Goal: Task Accomplishment & Management: Use online tool/utility

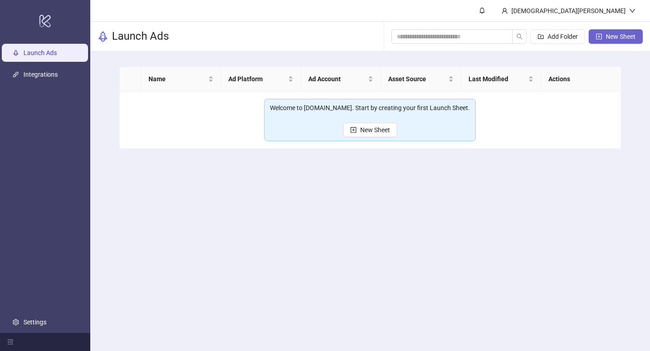
click at [604, 40] on button "New Sheet" at bounding box center [616, 36] width 54 height 14
type input "**********"
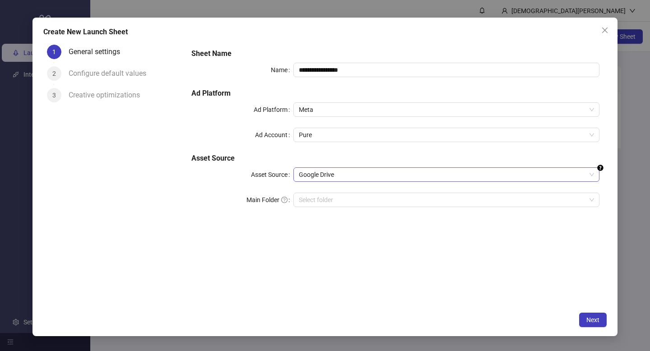
click at [356, 172] on span "Google Drive" at bounding box center [446, 175] width 295 height 14
click at [253, 247] on div "**********" at bounding box center [395, 174] width 423 height 266
click at [606, 29] on icon "close" at bounding box center [605, 30] width 5 height 5
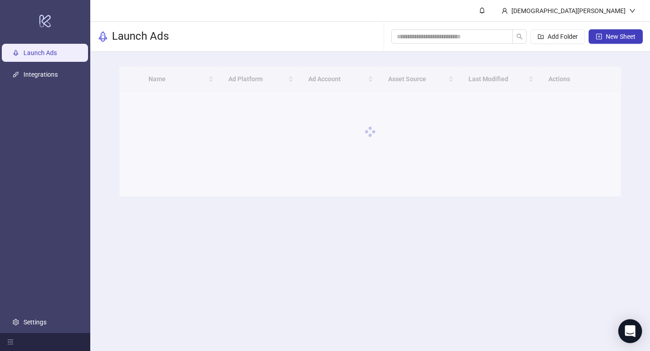
click at [628, 329] on icon "Open Intercom Messenger" at bounding box center [630, 332] width 10 height 12
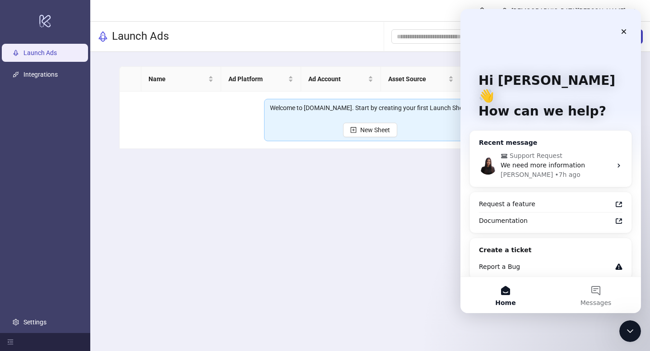
click at [583, 161] on div "We need more information" at bounding box center [556, 165] width 111 height 9
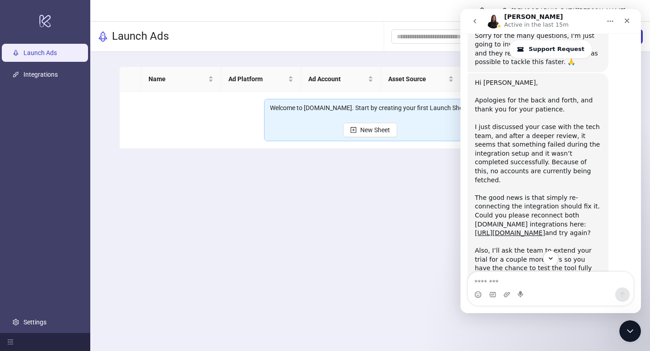
scroll to position [1085, 0]
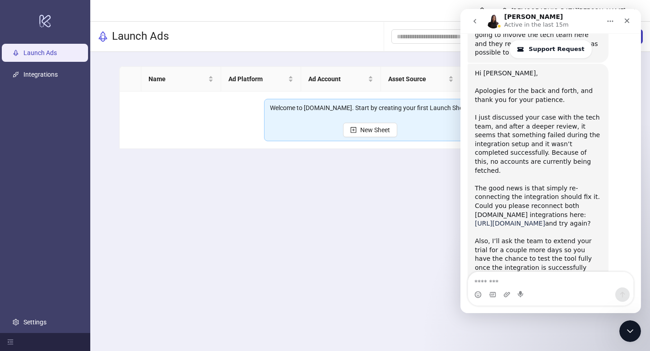
click at [544, 220] on link "[URL][DOMAIN_NAME]" at bounding box center [510, 223] width 70 height 7
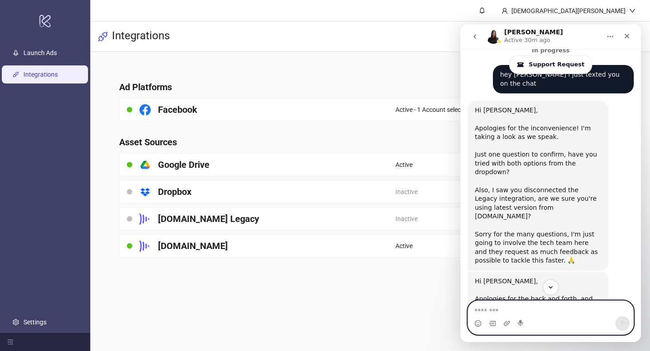
scroll to position [835, 0]
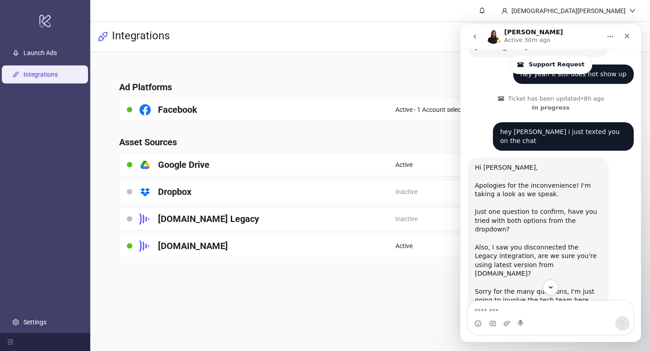
click at [478, 40] on icon "go back" at bounding box center [475, 36] width 7 height 7
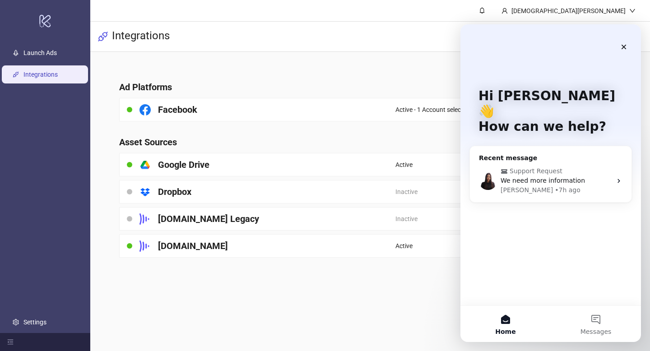
scroll to position [0, 0]
click at [594, 327] on button "Messages" at bounding box center [596, 324] width 90 height 36
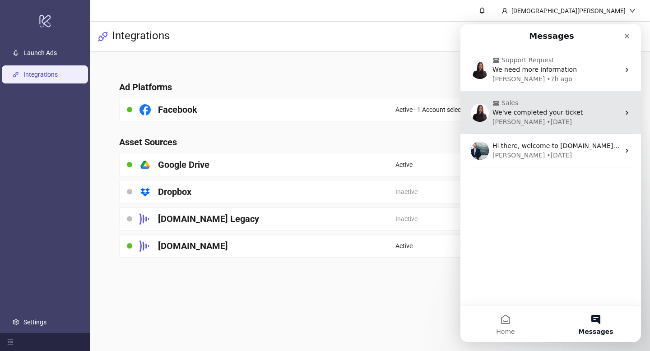
click at [601, 107] on span "Sales" at bounding box center [552, 102] width 118 height 9
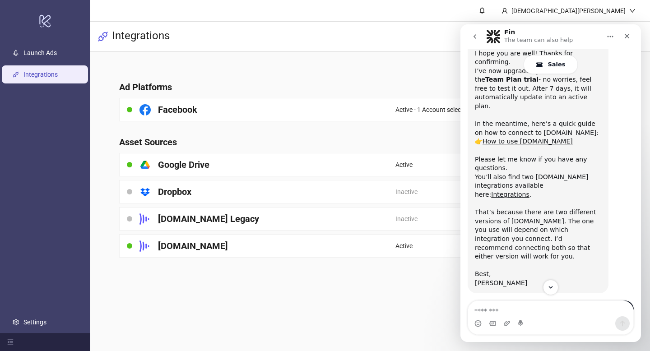
scroll to position [640, 0]
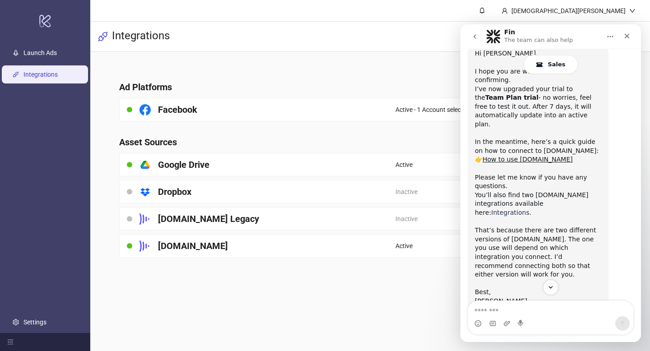
click at [528, 209] on link "Integrations" at bounding box center [510, 212] width 38 height 7
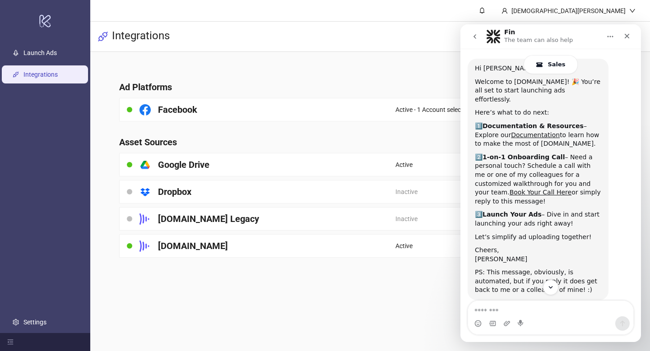
scroll to position [34, 0]
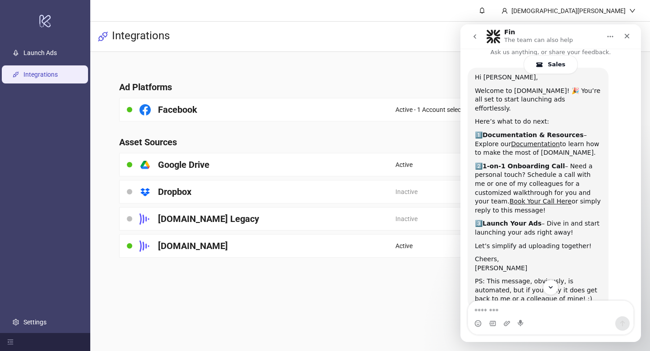
click at [477, 41] on button "go back" at bounding box center [475, 36] width 17 height 17
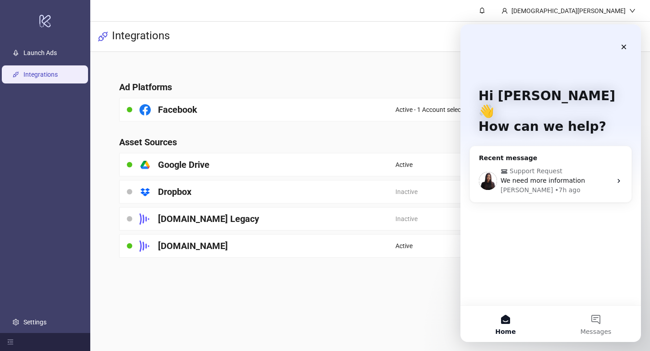
scroll to position [0, 0]
click at [597, 332] on span "Messages" at bounding box center [596, 332] width 31 height 6
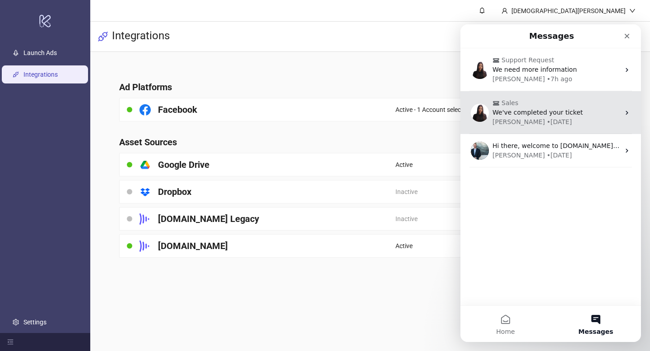
click at [587, 117] on div "Laura • 4d ago" at bounding box center [556, 121] width 127 height 9
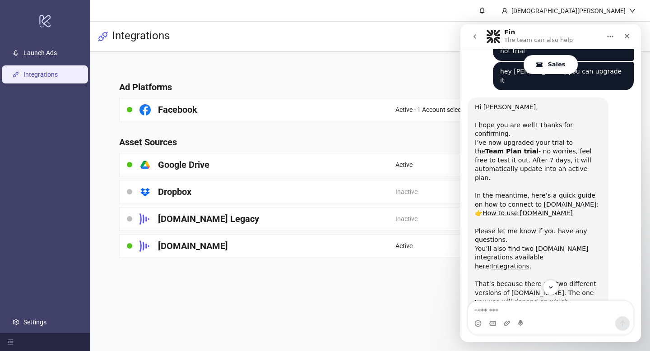
scroll to position [600, 0]
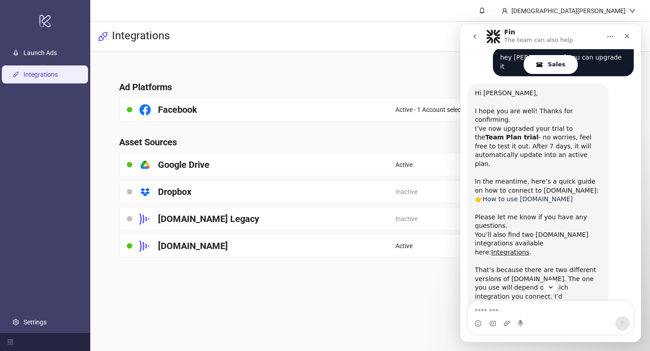
click at [531, 196] on link "How to use [DOMAIN_NAME]" at bounding box center [528, 199] width 90 height 7
click at [528, 249] on link "Integrations" at bounding box center [510, 252] width 38 height 7
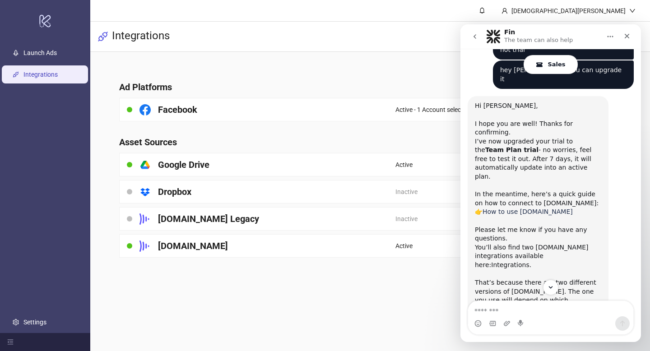
scroll to position [571, 0]
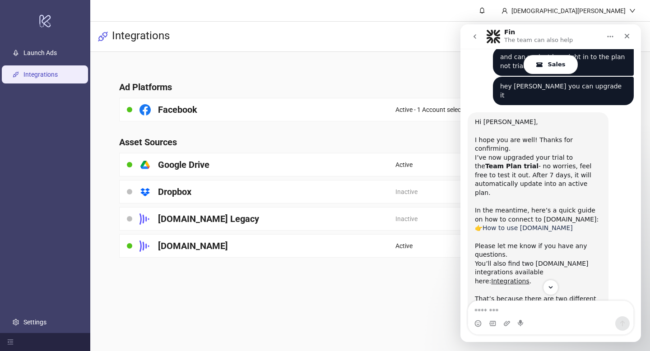
click at [516, 224] on link "How to use [DOMAIN_NAME]" at bounding box center [528, 227] width 90 height 7
click at [258, 210] on div "[DOMAIN_NAME] Legacy" at bounding box center [258, 219] width 276 height 23
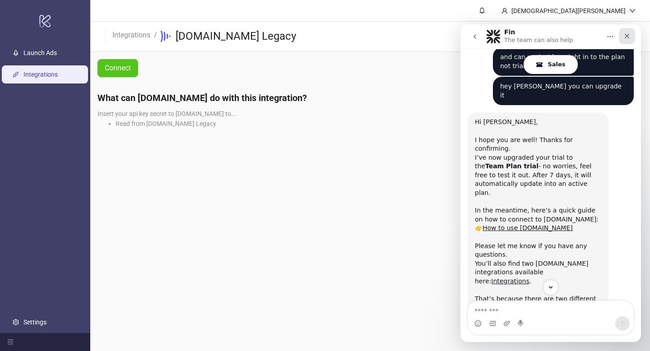
click at [629, 31] on div "Close" at bounding box center [627, 36] width 16 height 16
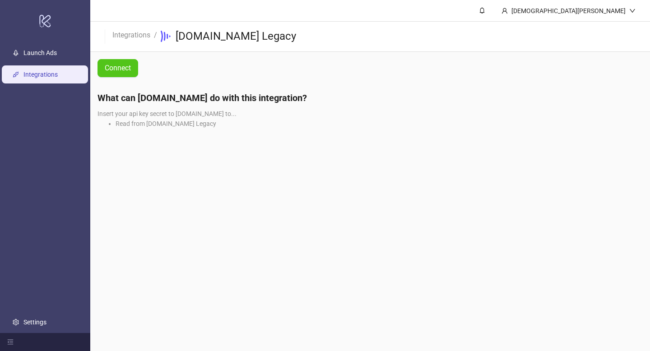
scroll to position [709, 0]
click at [121, 62] on button "Connect" at bounding box center [118, 68] width 41 height 18
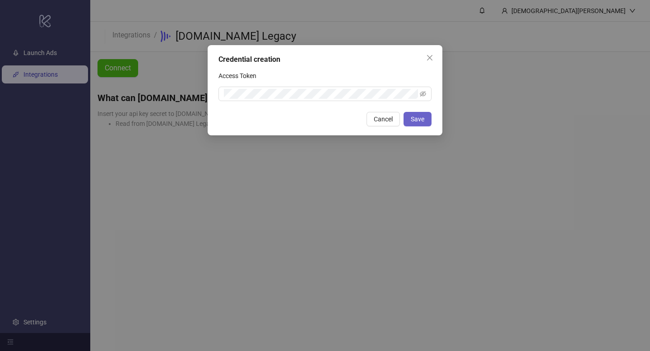
click at [414, 114] on button "Save" at bounding box center [418, 119] width 28 height 14
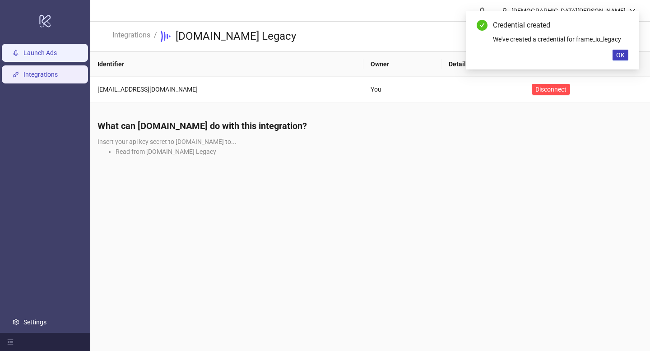
click at [53, 56] on link "Launch Ads" at bounding box center [39, 52] width 33 height 7
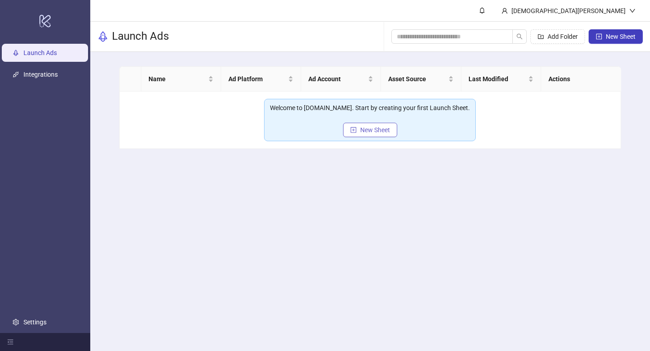
click at [381, 128] on span "New Sheet" at bounding box center [375, 129] width 30 height 7
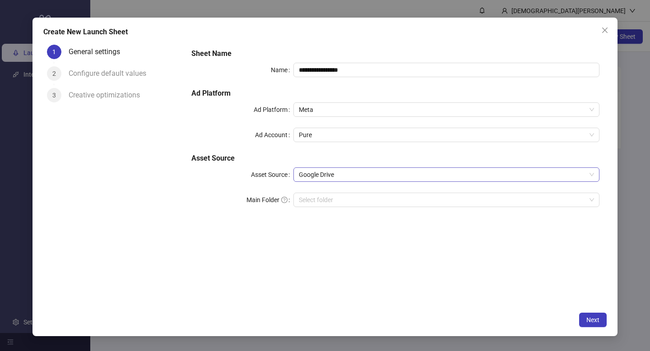
click at [335, 173] on span "Google Drive" at bounding box center [446, 175] width 295 height 14
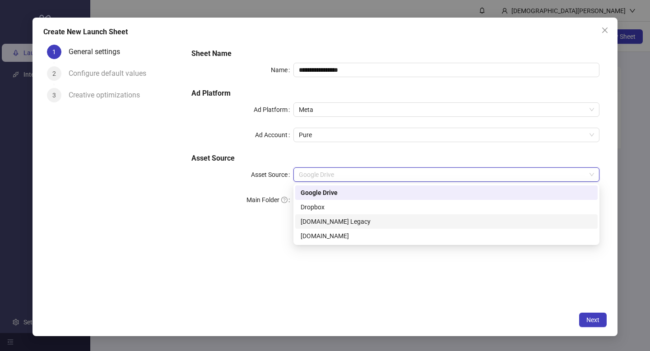
click at [313, 217] on div "Frame.io Legacy" at bounding box center [447, 222] width 292 height 10
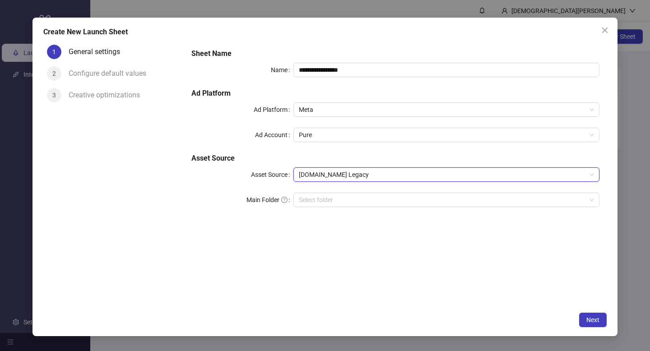
click at [329, 191] on div "**********" at bounding box center [396, 133] width 416 height 177
click at [329, 198] on input "search" at bounding box center [442, 200] width 287 height 14
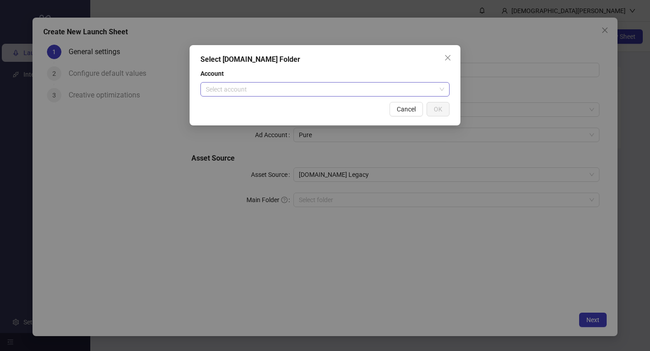
click at [353, 89] on input "search" at bounding box center [321, 90] width 230 height 14
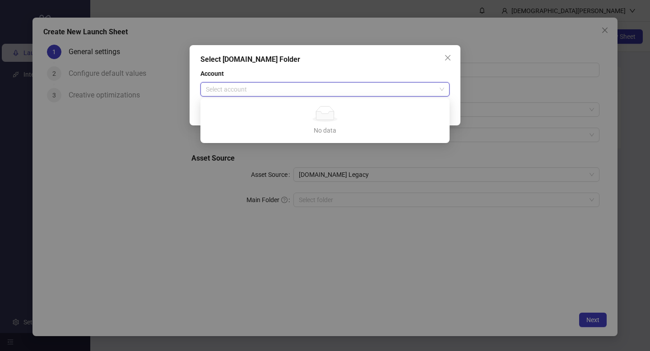
click at [446, 59] on icon "close" at bounding box center [447, 57] width 5 height 5
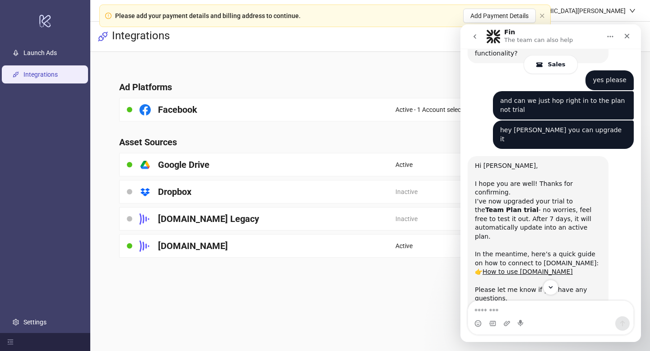
scroll to position [578, 0]
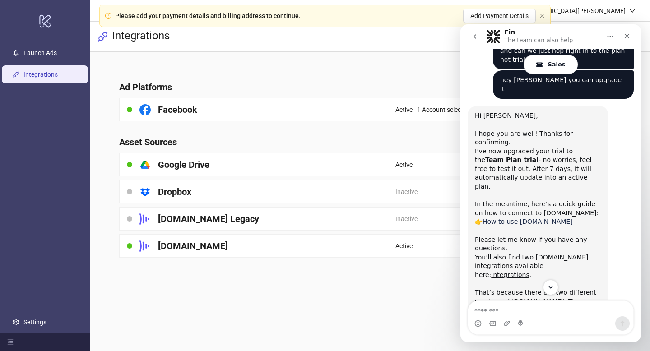
click at [517, 218] on link "How to use Frame.io" at bounding box center [528, 221] width 90 height 7
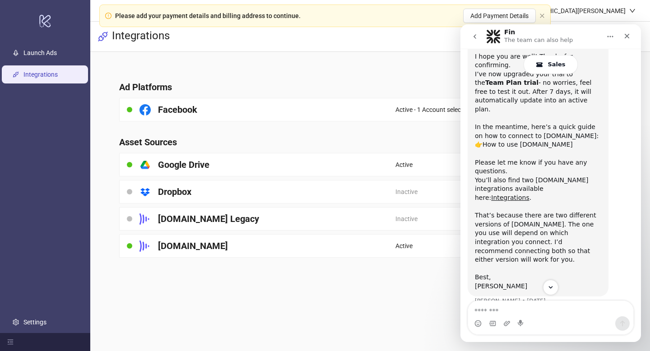
scroll to position [663, 0]
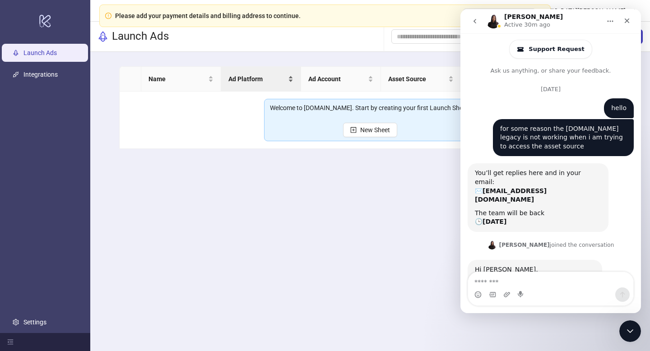
click at [263, 84] on div "Ad Platform" at bounding box center [261, 79] width 65 height 10
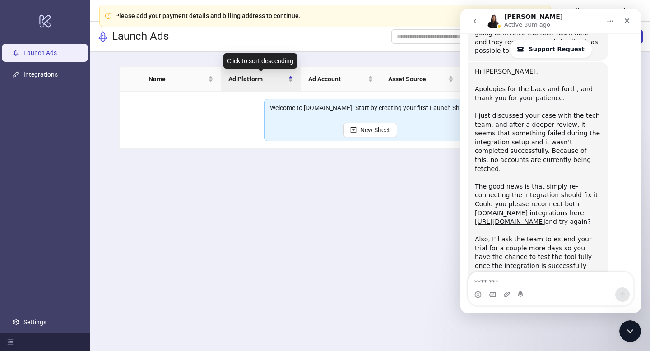
scroll to position [1087, 0]
click at [626, 17] on icon "Close" at bounding box center [627, 20] width 7 height 7
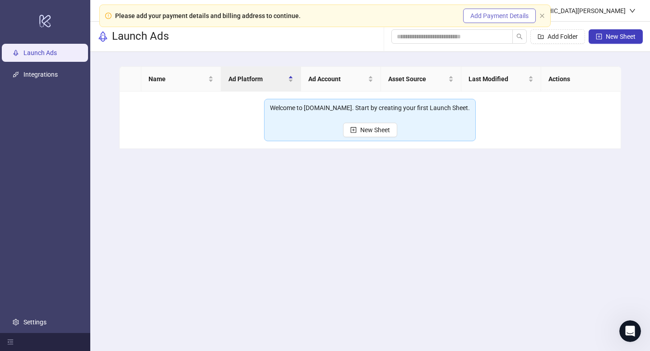
click at [512, 13] on span "Add Payment Details" at bounding box center [500, 15] width 58 height 7
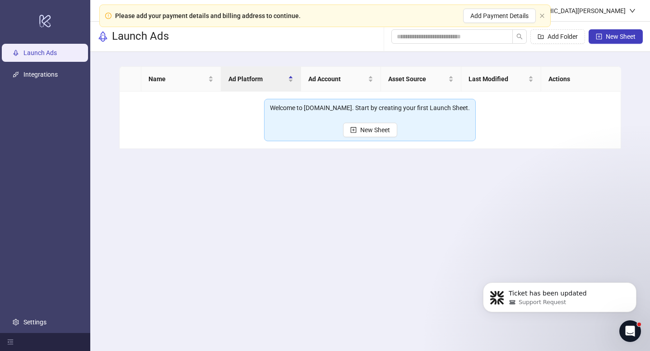
scroll to position [1145, 0]
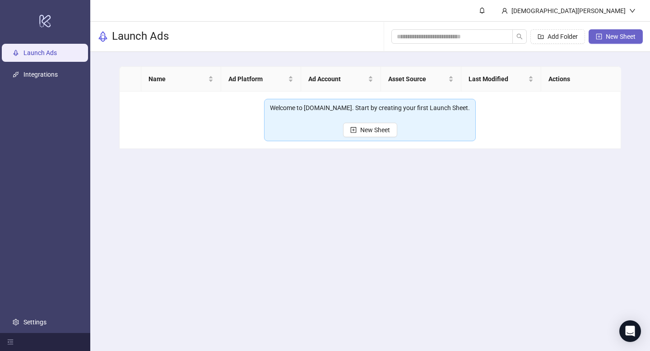
click at [614, 42] on button "New Sheet" at bounding box center [616, 36] width 54 height 14
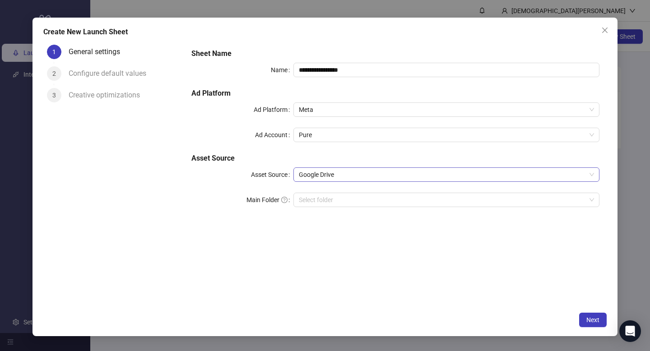
click at [355, 174] on span "Google Drive" at bounding box center [446, 175] width 295 height 14
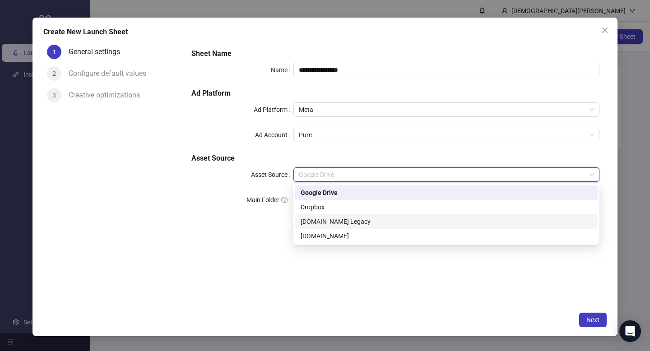
click at [332, 221] on div "[DOMAIN_NAME] Legacy" at bounding box center [447, 222] width 292 height 10
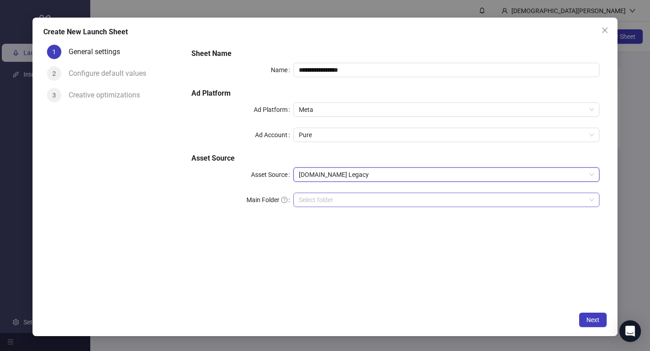
click at [334, 201] on input "search" at bounding box center [442, 200] width 287 height 14
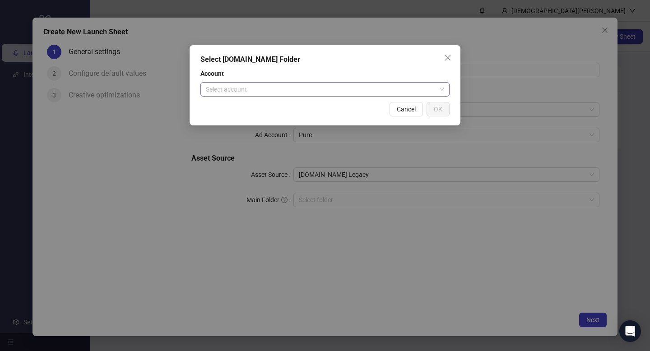
click at [346, 93] on input "search" at bounding box center [321, 90] width 230 height 14
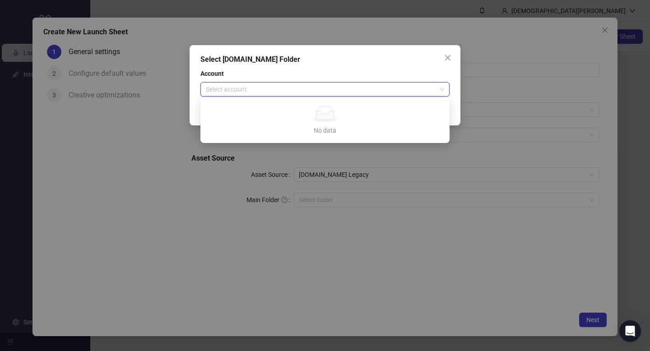
click at [252, 201] on div "Select Frame.io Folder Account Select account Cancel OK" at bounding box center [325, 175] width 650 height 351
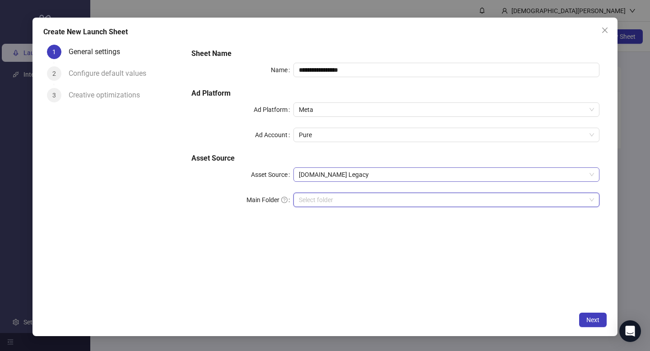
click at [321, 178] on span "Frame.io Legacy" at bounding box center [446, 175] width 295 height 14
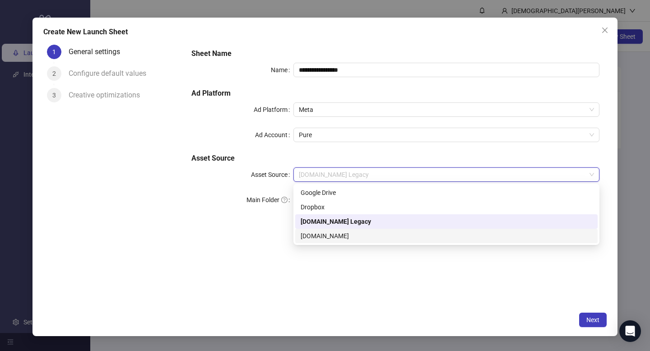
click at [309, 231] on div "[DOMAIN_NAME]" at bounding box center [447, 236] width 292 height 10
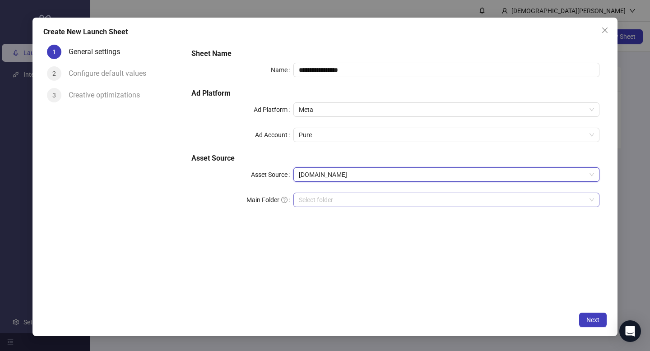
click at [313, 195] on input "search" at bounding box center [442, 200] width 287 height 14
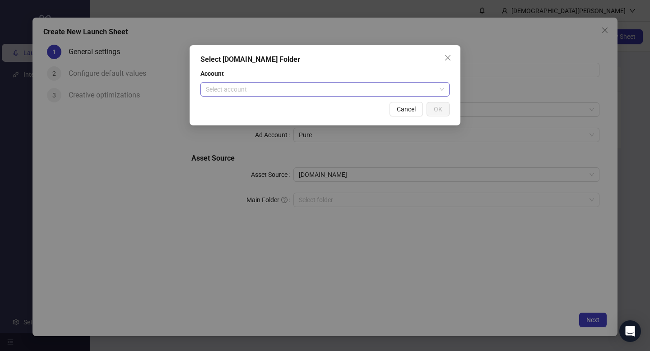
click at [327, 92] on input "search" at bounding box center [321, 90] width 230 height 14
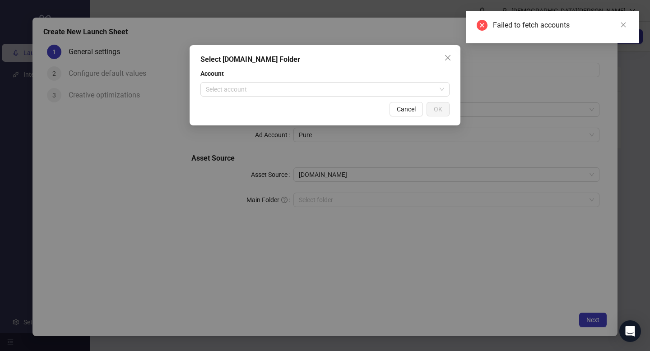
click at [214, 206] on div "Select Frame.io Folder Account Select account Cancel OK" at bounding box center [325, 175] width 650 height 351
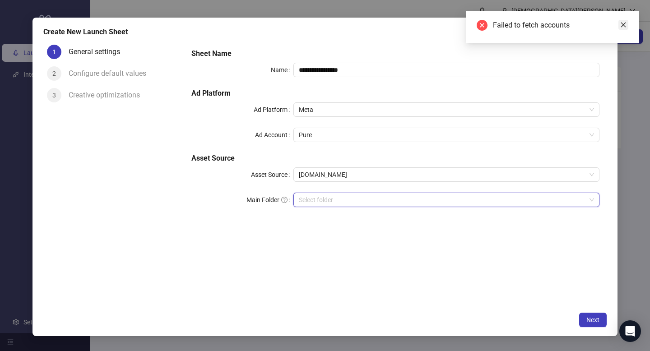
click at [622, 23] on icon "close" at bounding box center [624, 25] width 6 height 6
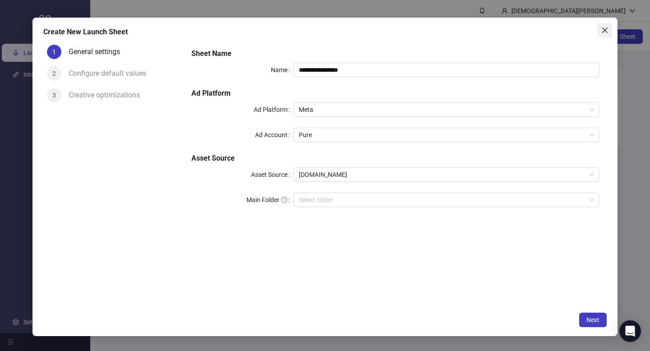
click at [603, 30] on icon "close" at bounding box center [605, 30] width 7 height 7
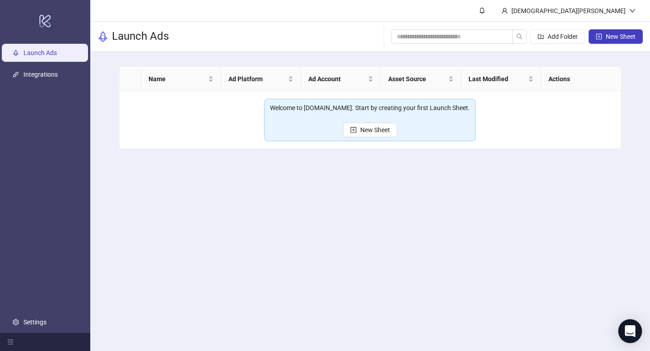
click at [634, 330] on icon "Open Intercom Messenger" at bounding box center [630, 332] width 10 height 12
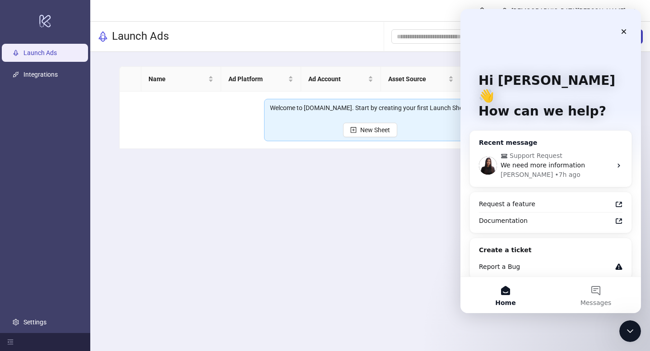
drag, startPoint x: 531, startPoint y: 132, endPoint x: 532, endPoint y: 144, distance: 11.8
click at [532, 151] on span "Support Request" at bounding box center [536, 155] width 53 height 9
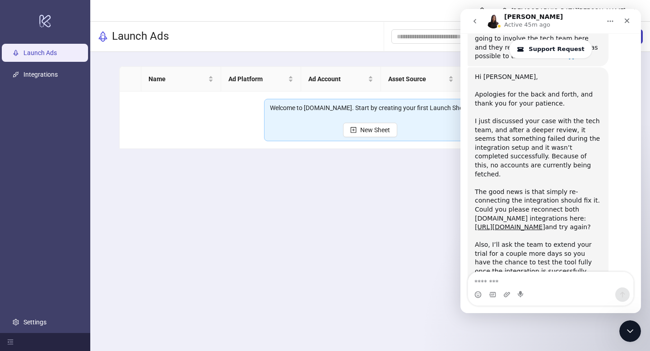
scroll to position [1087, 0]
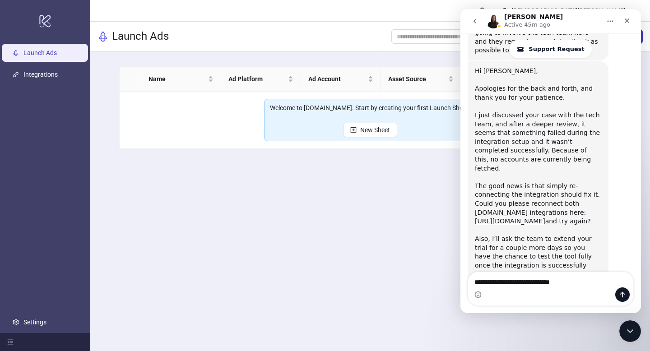
type textarea "**********"
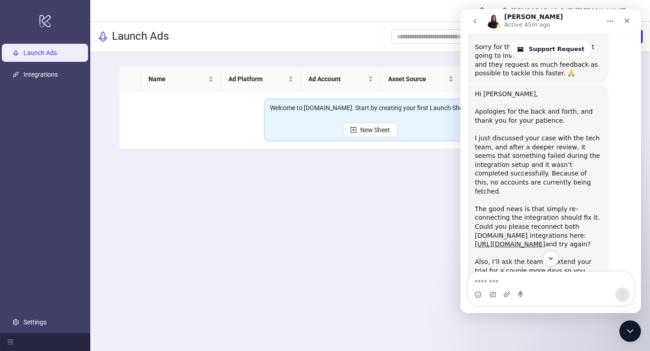
scroll to position [1065, 0]
click at [525, 240] on link "[URL][DOMAIN_NAME]" at bounding box center [510, 243] width 70 height 7
click at [631, 18] on icon "Close" at bounding box center [627, 20] width 7 height 7
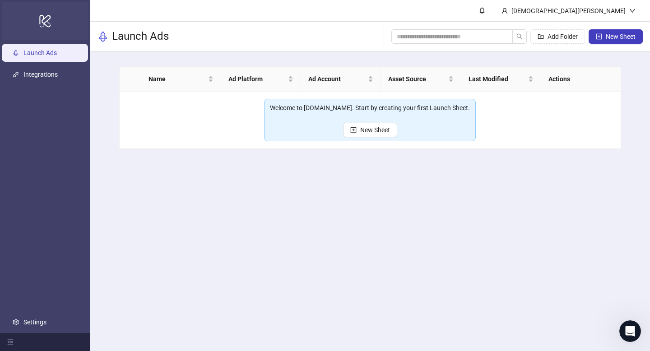
scroll to position [1145, 0]
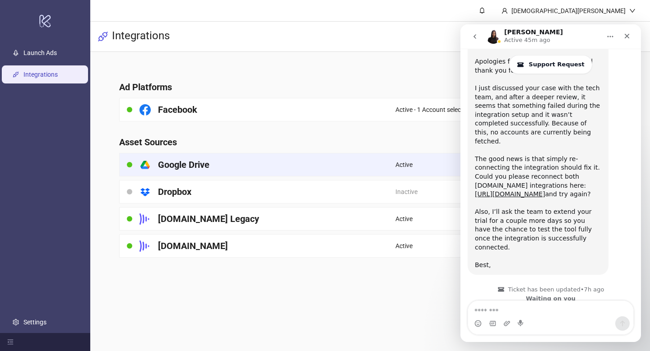
scroll to position [1132, 0]
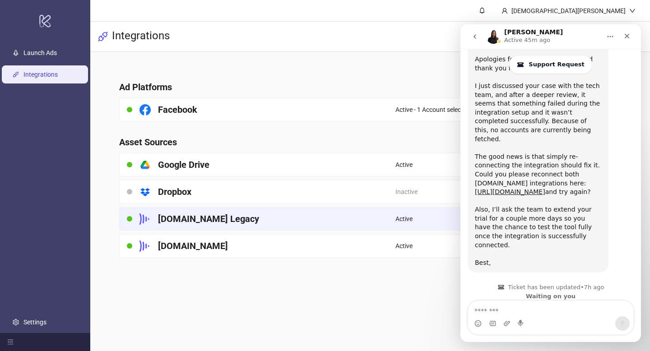
click at [308, 217] on div "[DOMAIN_NAME] Legacy" at bounding box center [258, 219] width 276 height 23
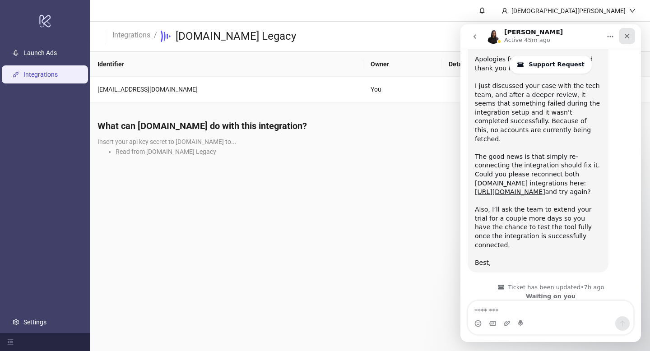
click at [632, 33] on div "Close" at bounding box center [627, 36] width 16 height 16
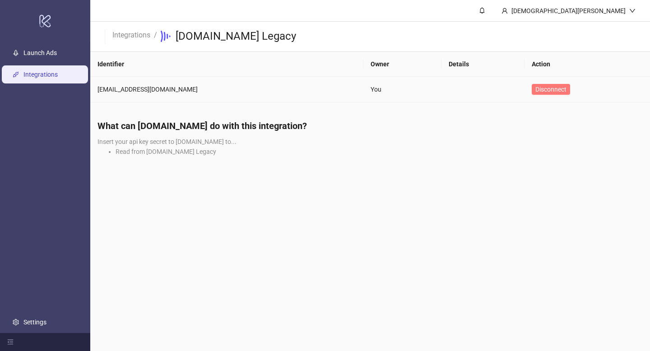
click at [537, 94] on button "Disconnect" at bounding box center [551, 89] width 38 height 11
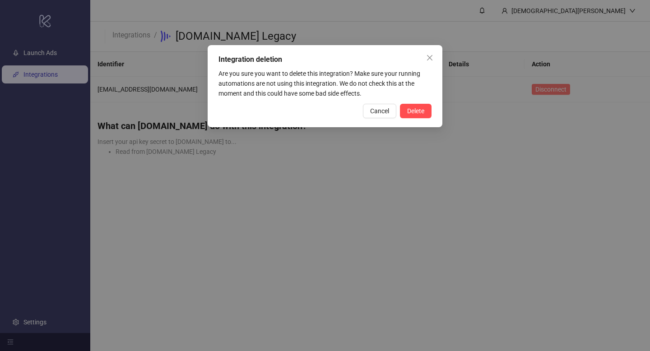
scroll to position [1132, 0]
click at [414, 109] on span "Delete" at bounding box center [415, 111] width 17 height 7
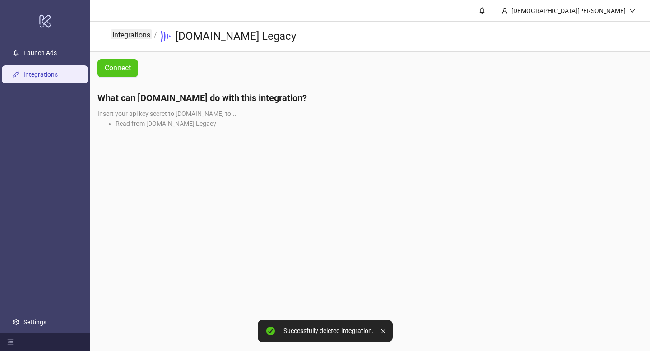
click at [135, 36] on link "Integrations" at bounding box center [132, 34] width 42 height 10
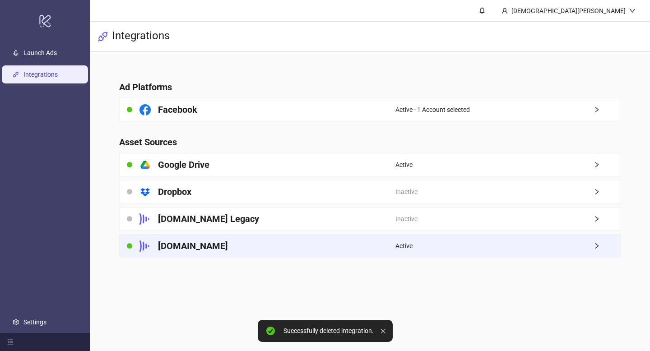
click at [330, 243] on div "[DOMAIN_NAME]" at bounding box center [258, 246] width 276 height 23
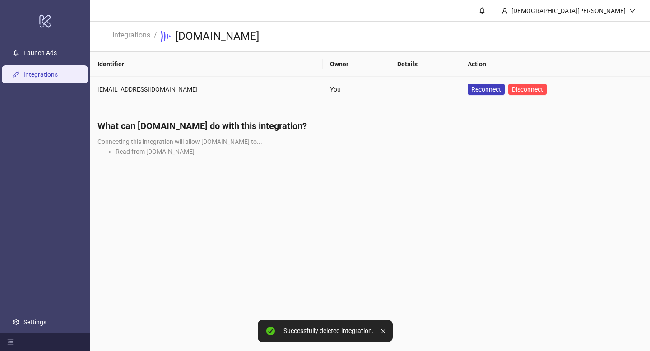
click at [497, 83] on td "Reconnect Disconnect" at bounding box center [556, 90] width 190 height 26
click at [512, 88] on span "Disconnect" at bounding box center [527, 89] width 31 height 7
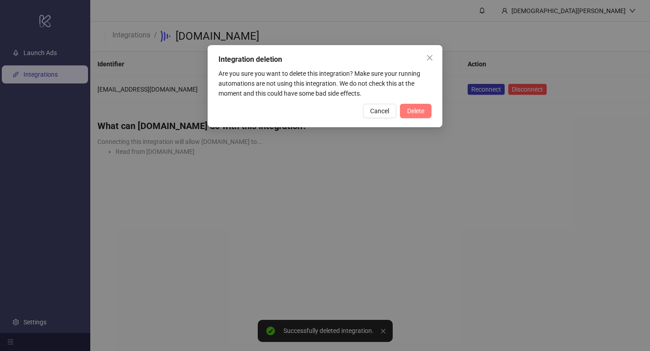
click at [416, 112] on span "Delete" at bounding box center [415, 111] width 17 height 7
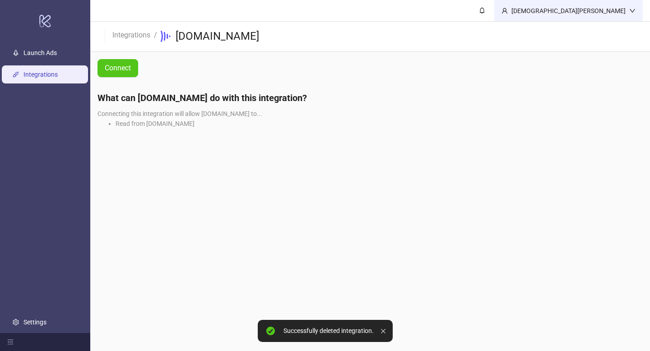
click at [609, 11] on div "[DEMOGRAPHIC_DATA][PERSON_NAME]" at bounding box center [569, 11] width 122 height 10
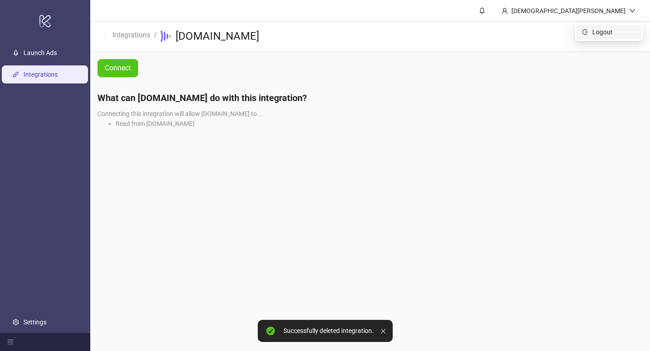
click at [597, 28] on span "Logout" at bounding box center [614, 32] width 43 height 10
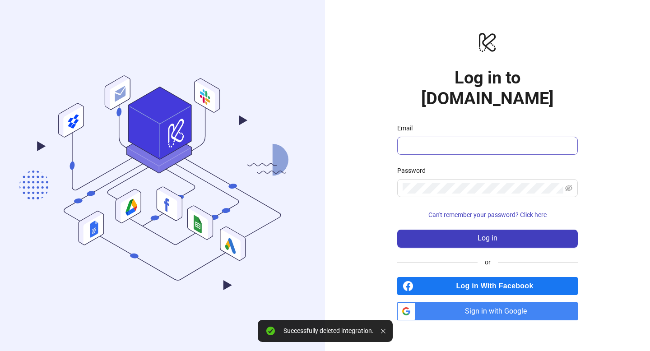
click at [479, 142] on span at bounding box center [487, 146] width 181 height 18
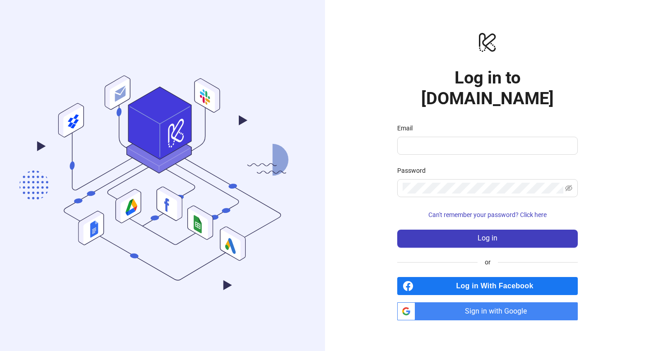
click at [456, 303] on span "Sign in with Google" at bounding box center [498, 312] width 159 height 18
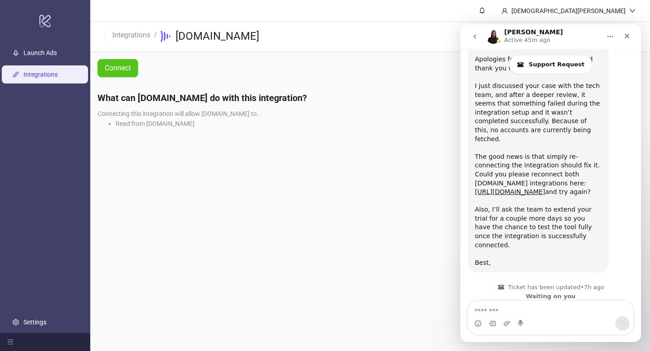
scroll to position [1132, 0]
click at [123, 69] on span "Connect" at bounding box center [118, 68] width 26 height 8
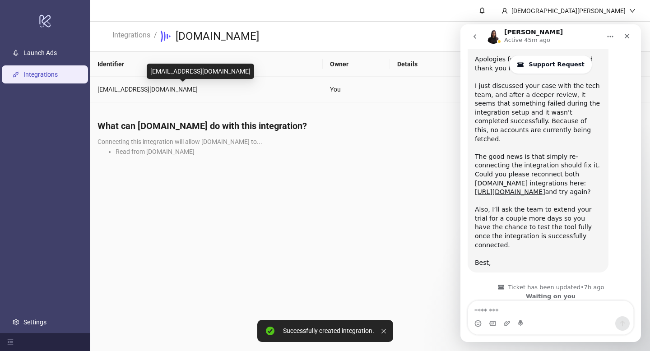
scroll to position [1132, 0]
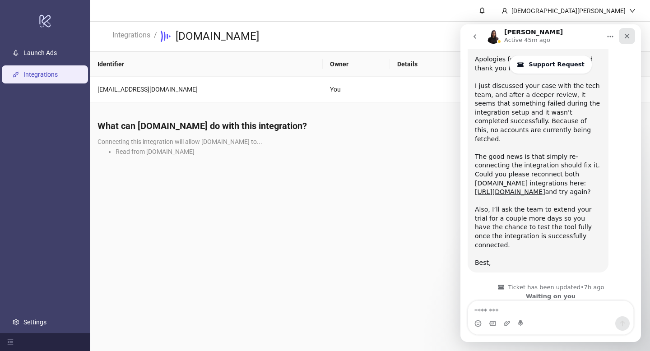
click at [627, 35] on icon "Close" at bounding box center [627, 36] width 7 height 7
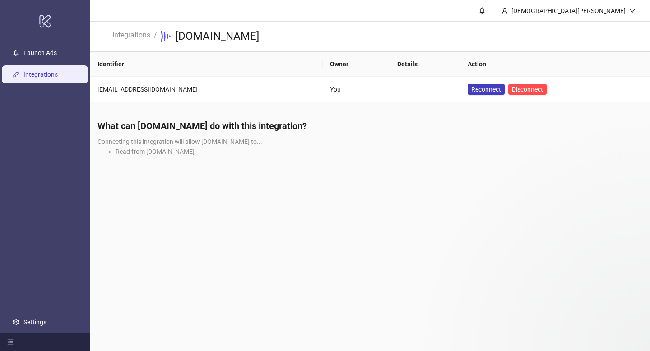
scroll to position [0, 0]
click at [472, 90] on span "Reconnect" at bounding box center [487, 89] width 30 height 10
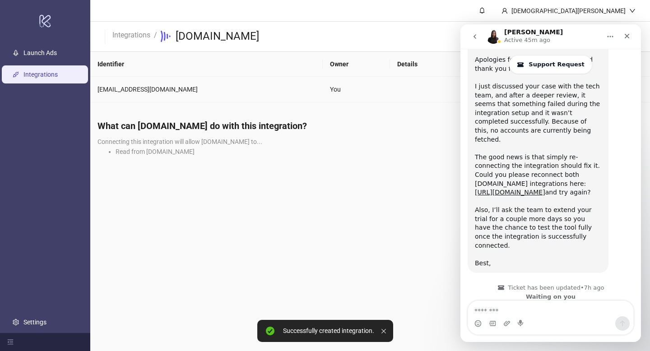
scroll to position [1132, 0]
click at [472, 91] on span "Reconnect" at bounding box center [487, 89] width 30 height 10
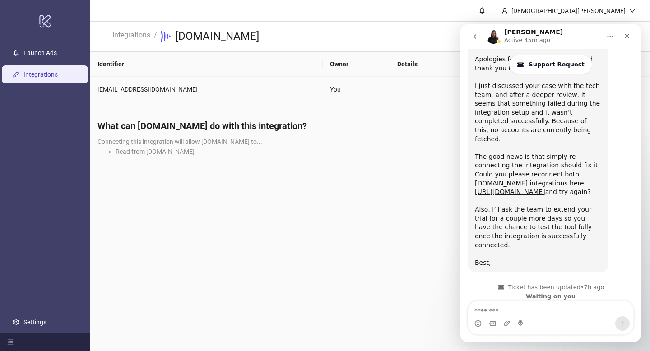
click at [472, 89] on span "Reconnect" at bounding box center [487, 89] width 30 height 10
click at [472, 86] on span "Reconnect" at bounding box center [487, 89] width 30 height 10
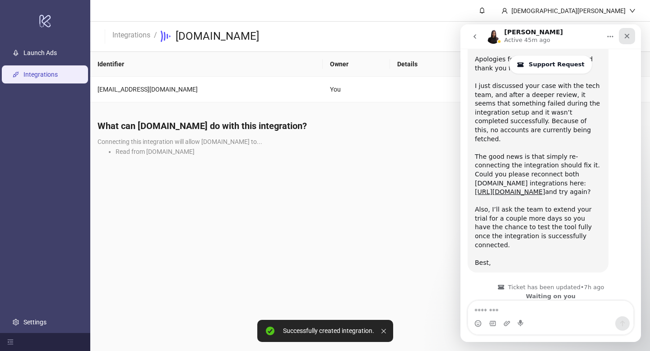
scroll to position [1132, 0]
click at [630, 37] on icon "Close" at bounding box center [627, 36] width 7 height 7
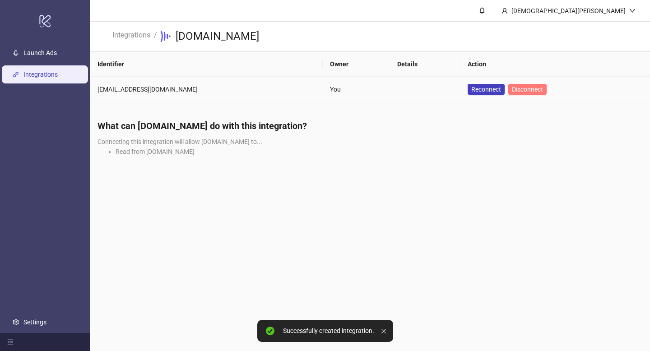
click at [512, 92] on span "Disconnect" at bounding box center [527, 89] width 31 height 7
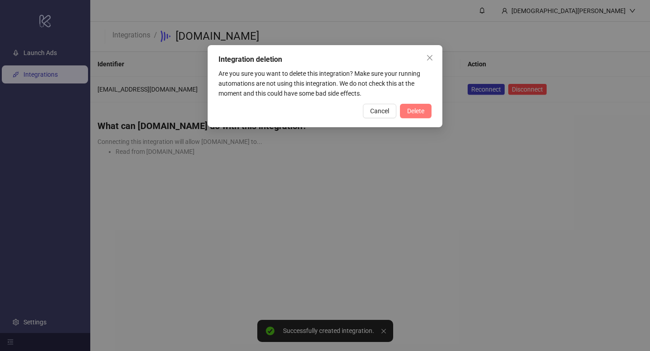
click at [412, 112] on span "Delete" at bounding box center [415, 111] width 17 height 7
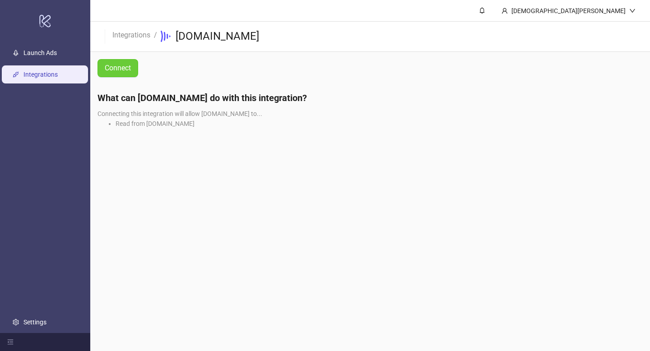
click at [122, 64] on span "Connect" at bounding box center [118, 68] width 26 height 8
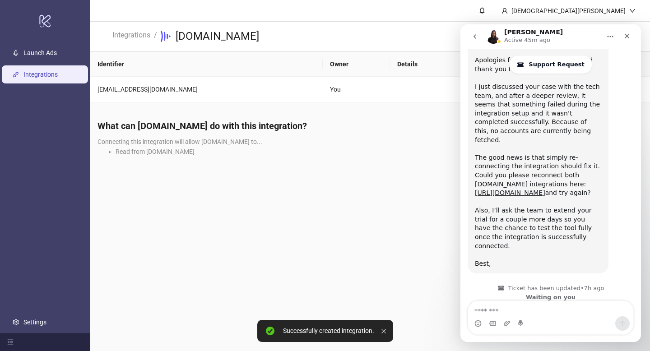
scroll to position [1132, 0]
click at [135, 30] on link "Integrations" at bounding box center [132, 34] width 42 height 10
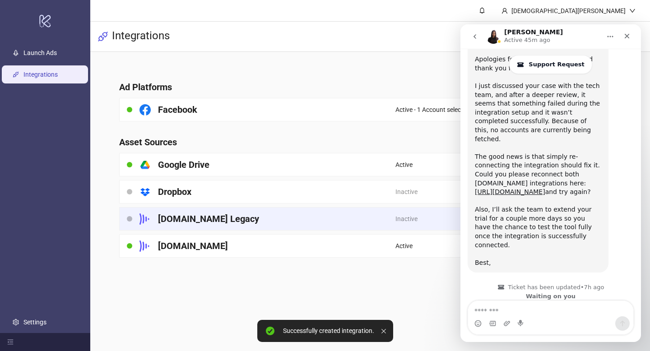
click at [216, 225] on h4 "[DOMAIN_NAME] Legacy" at bounding box center [208, 219] width 101 height 13
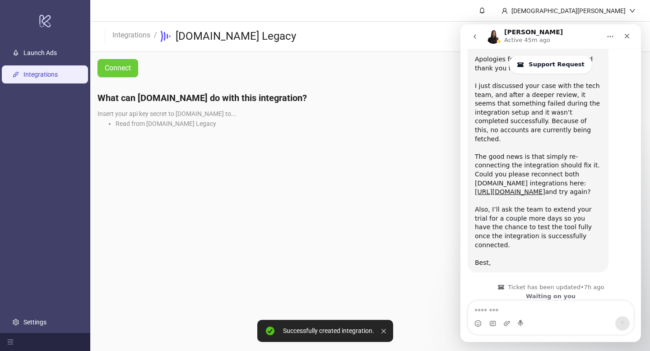
click at [125, 70] on span "Connect" at bounding box center [118, 68] width 26 height 8
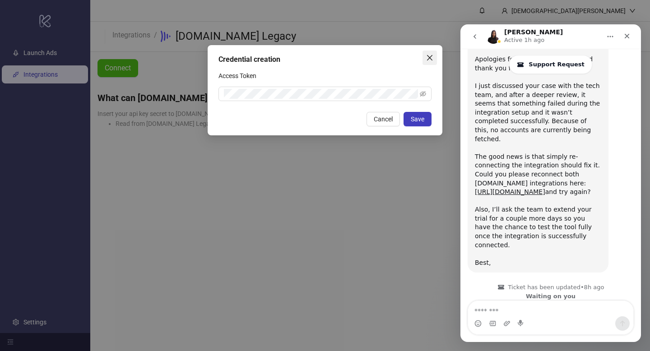
click at [429, 57] on icon "close" at bounding box center [429, 57] width 5 height 5
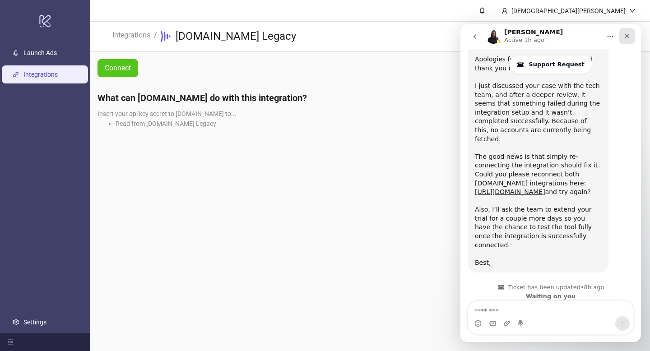
click at [624, 42] on div "Close" at bounding box center [627, 36] width 16 height 16
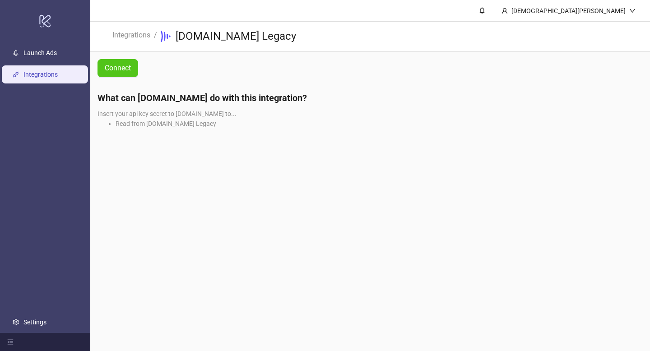
scroll to position [1132, 0]
click at [122, 62] on button "Connect" at bounding box center [118, 68] width 41 height 18
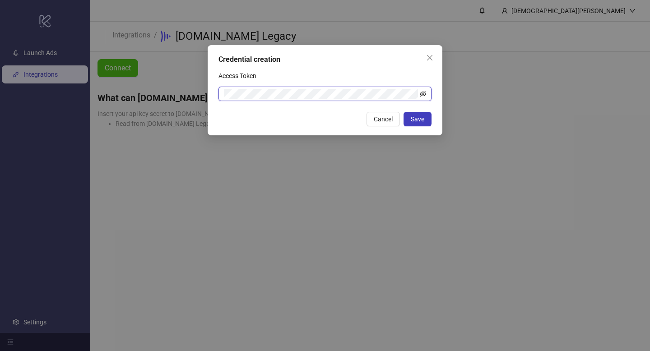
click at [421, 94] on icon "eye-invisible" at bounding box center [423, 94] width 6 height 6
click at [421, 94] on icon "eye" at bounding box center [423, 94] width 6 height 6
click at [418, 126] on button "Save" at bounding box center [418, 119] width 28 height 14
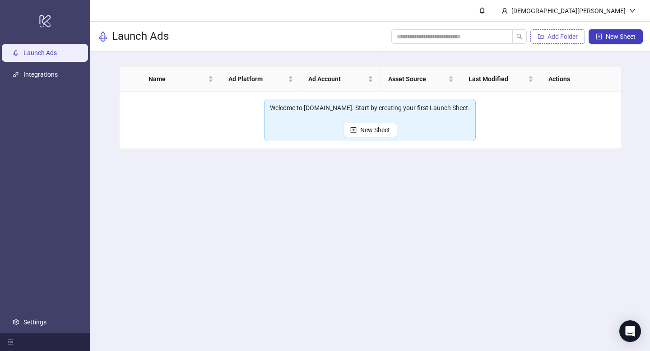
click at [571, 34] on span "Add Folder" at bounding box center [563, 36] width 30 height 7
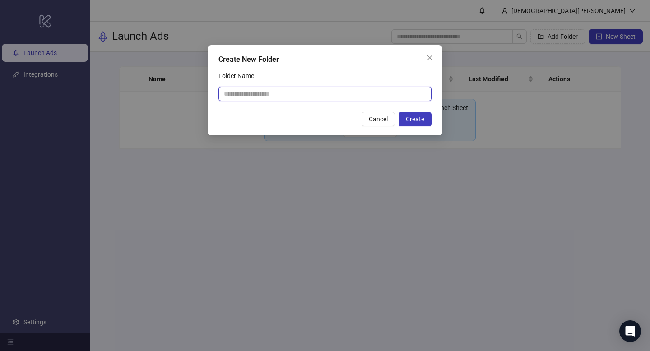
click at [354, 91] on input "Folder Name" at bounding box center [325, 94] width 213 height 14
type input "****"
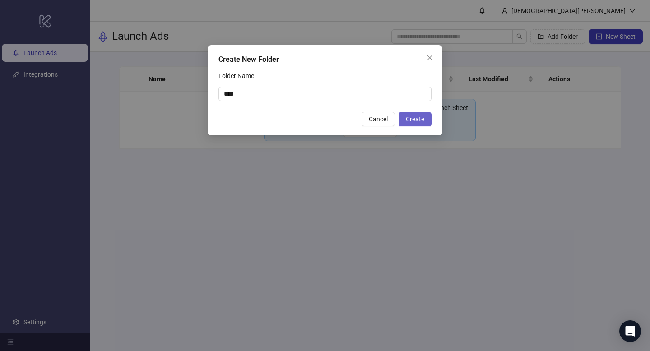
click at [417, 113] on button "Create" at bounding box center [415, 119] width 33 height 14
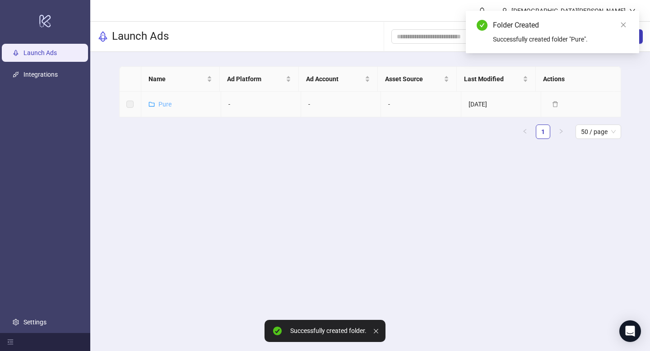
click at [159, 102] on link "Pure" at bounding box center [165, 104] width 13 height 7
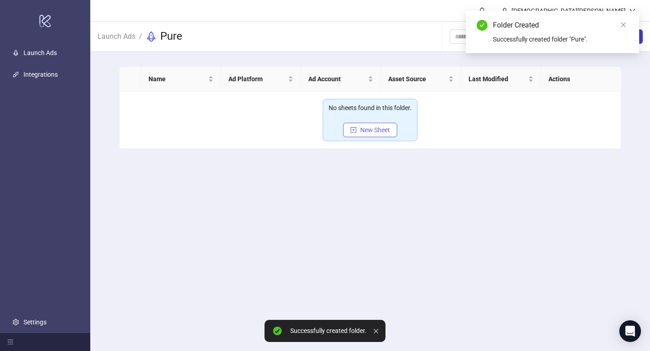
click at [355, 131] on icon "plus-square" at bounding box center [354, 130] width 6 height 6
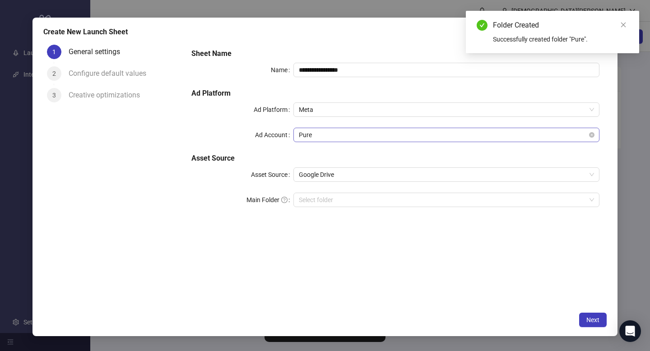
click at [353, 134] on span "Pure" at bounding box center [446, 135] width 295 height 14
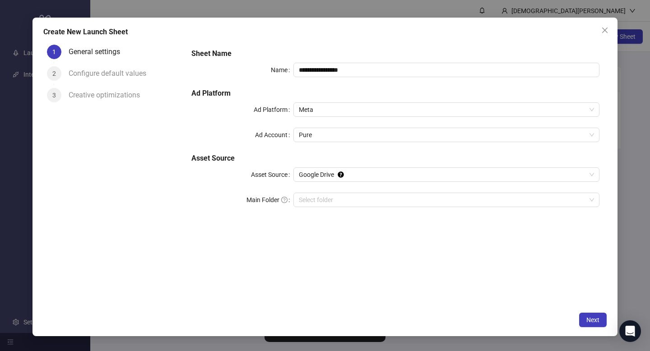
click at [276, 148] on div "**********" at bounding box center [396, 133] width 416 height 177
click at [321, 116] on span "Meta" at bounding box center [446, 110] width 295 height 14
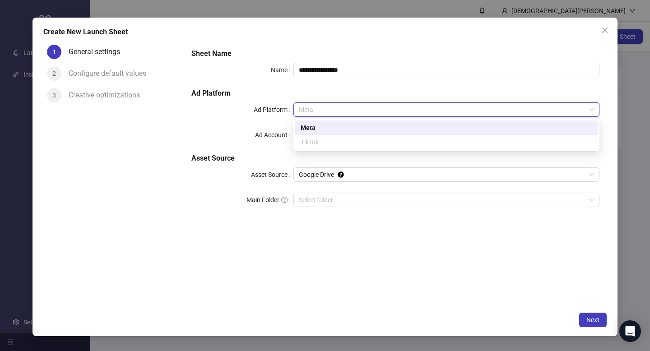
click at [238, 153] on div "**********" at bounding box center [396, 133] width 416 height 177
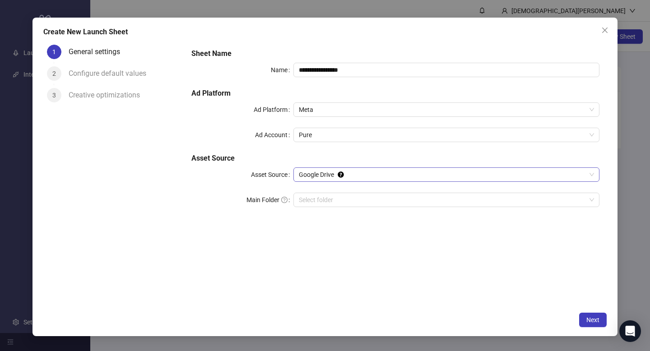
click at [314, 169] on span "Google Drive" at bounding box center [446, 175] width 295 height 14
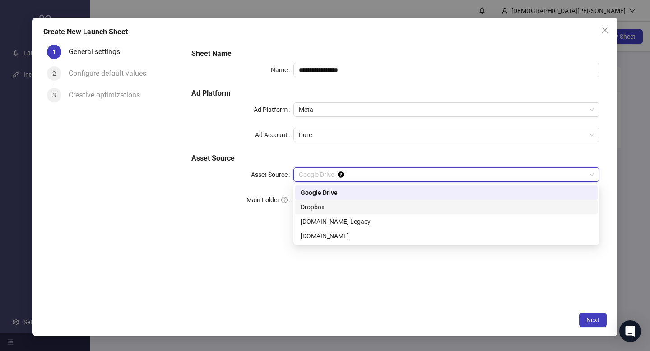
click at [317, 206] on div "Dropbox" at bounding box center [447, 207] width 292 height 10
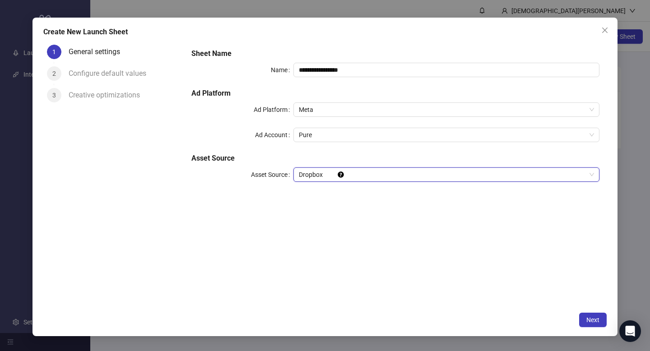
click at [319, 174] on span "Dropbox" at bounding box center [446, 175] width 295 height 14
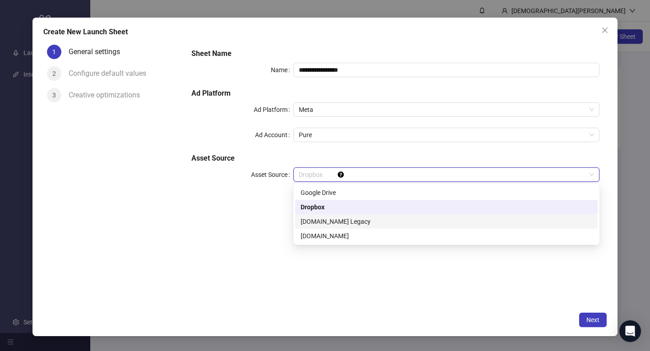
click at [317, 223] on div "Frame.io Legacy" at bounding box center [447, 222] width 292 height 10
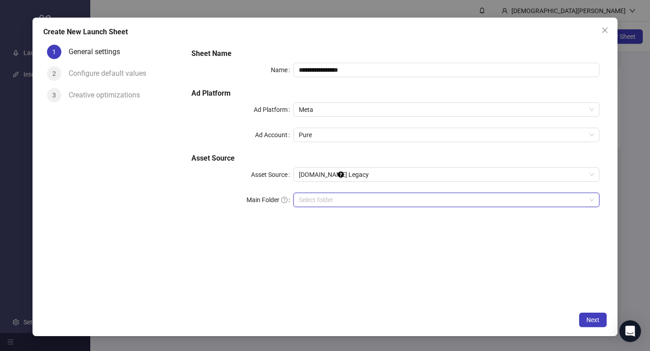
click at [323, 201] on input "search" at bounding box center [442, 200] width 287 height 14
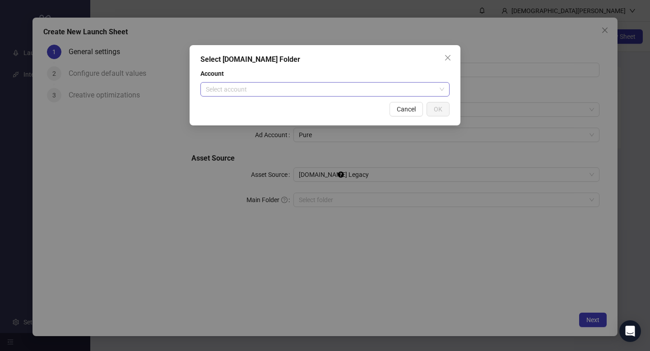
click at [396, 89] on input "search" at bounding box center [321, 90] width 230 height 14
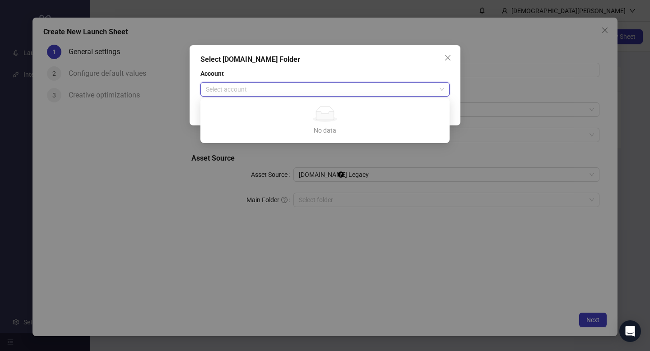
click at [353, 122] on div "No data No data" at bounding box center [325, 120] width 228 height 29
click at [353, 123] on div "No data No data" at bounding box center [325, 120] width 228 height 29
click at [419, 86] on input "search" at bounding box center [321, 90] width 230 height 14
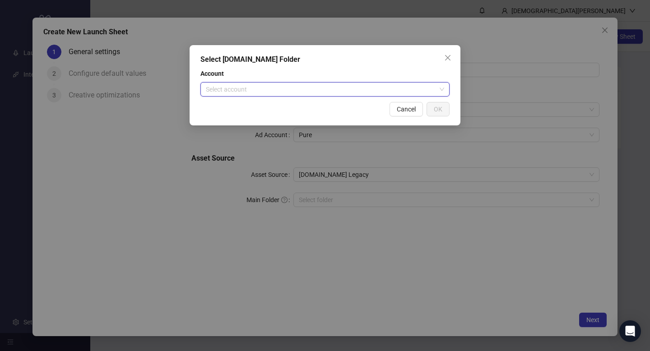
click at [412, 108] on span "Cancel" at bounding box center [406, 109] width 19 height 7
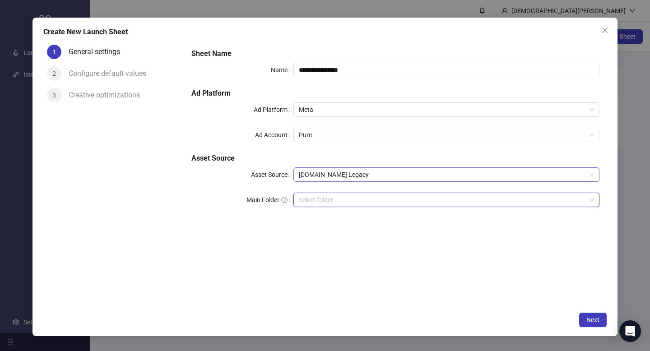
click at [338, 180] on span "Frame.io Legacy" at bounding box center [446, 175] width 295 height 14
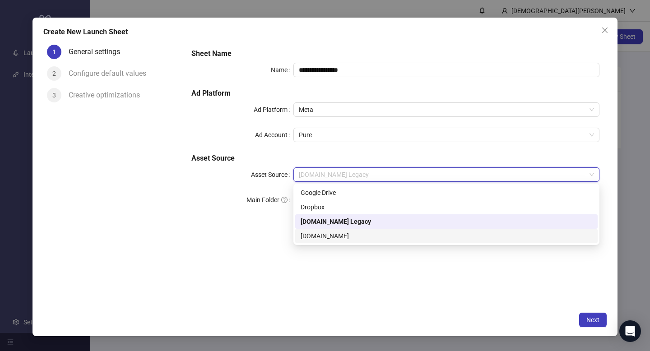
click at [310, 236] on div "[DOMAIN_NAME]" at bounding box center [447, 236] width 292 height 10
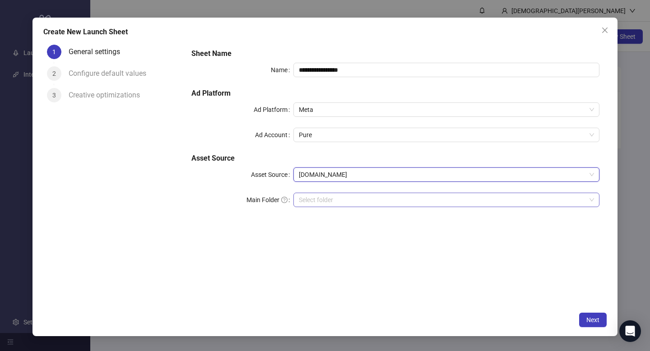
click at [312, 197] on input "search" at bounding box center [442, 200] width 287 height 14
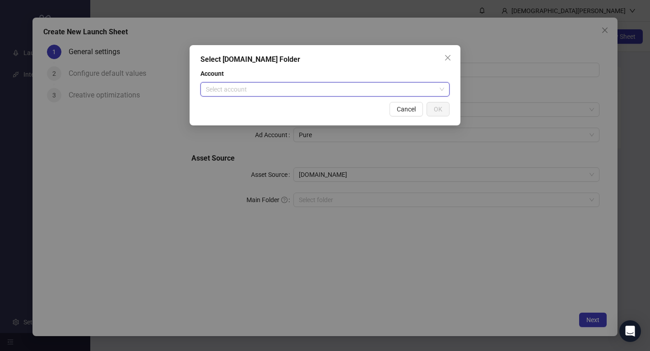
click at [342, 89] on input "search" at bounding box center [321, 90] width 230 height 14
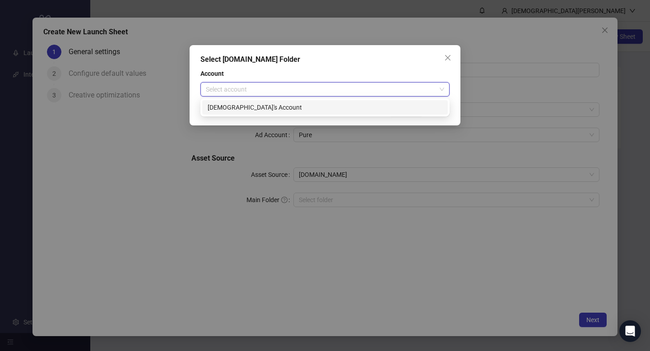
click at [329, 103] on div "Christian's Account" at bounding box center [325, 108] width 235 height 10
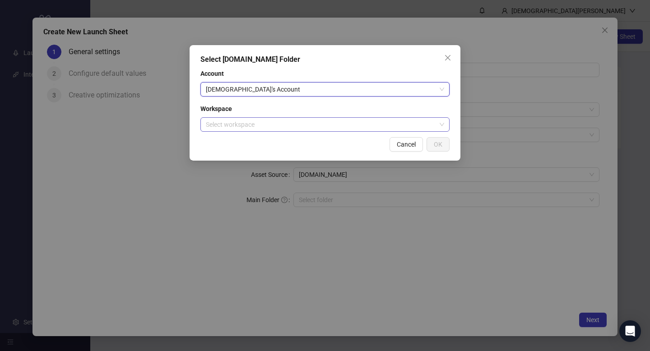
click at [380, 121] on input "search" at bounding box center [321, 125] width 230 height 14
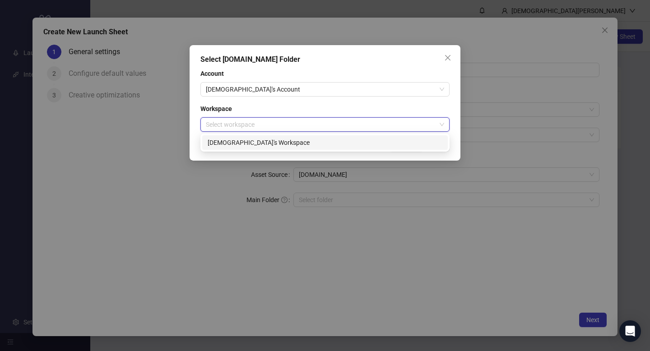
click at [347, 143] on div "Christian's Workspace" at bounding box center [325, 143] width 235 height 10
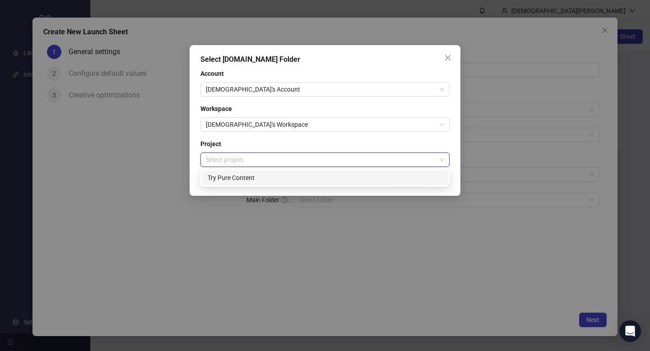
click at [328, 159] on input "search" at bounding box center [321, 160] width 230 height 14
click at [298, 180] on div "Try Pure Content" at bounding box center [325, 178] width 235 height 10
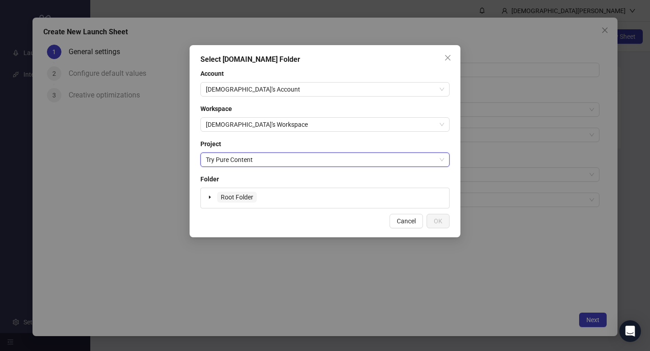
click at [254, 198] on span "Root Folder" at bounding box center [237, 197] width 40 height 11
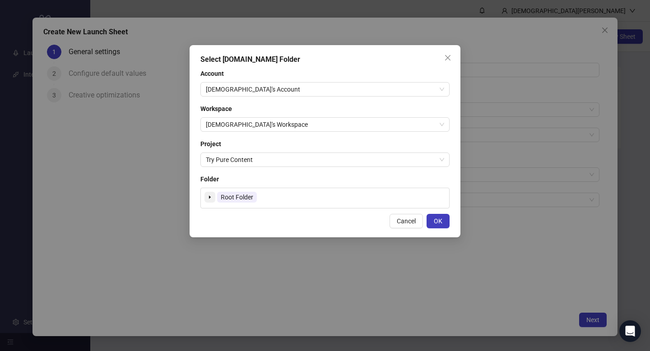
click at [209, 194] on span at bounding box center [210, 197] width 11 height 11
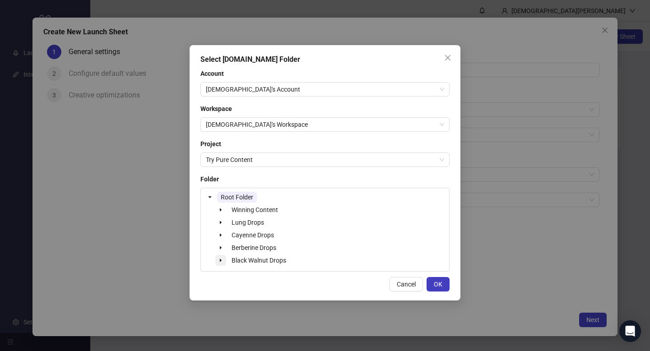
click at [221, 262] on icon "caret-down" at bounding box center [221, 260] width 5 height 5
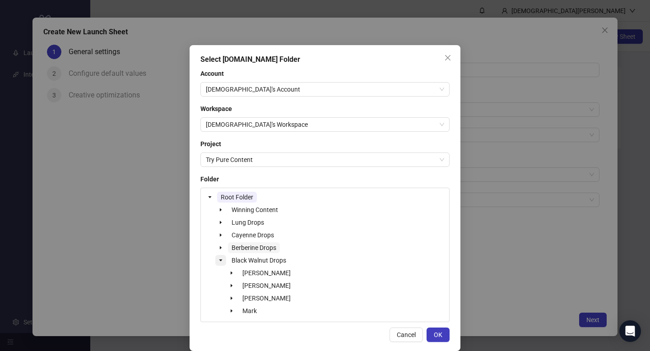
scroll to position [11, 0]
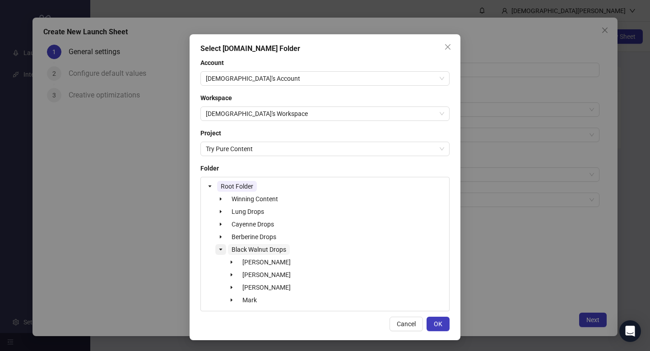
click at [251, 249] on span "Black Walnut Drops" at bounding box center [259, 249] width 55 height 7
click at [434, 323] on span "OK" at bounding box center [438, 324] width 9 height 7
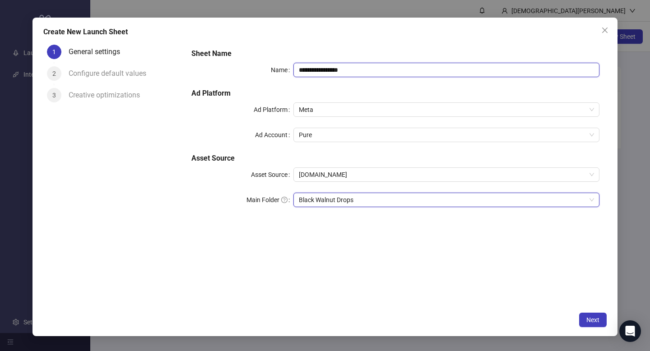
click at [309, 68] on input "**********" at bounding box center [447, 70] width 306 height 14
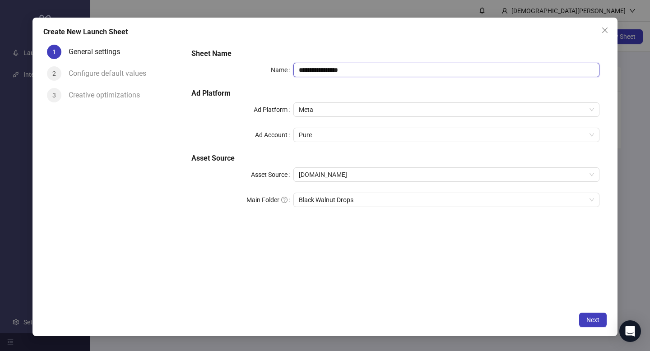
click at [309, 68] on input "**********" at bounding box center [447, 70] width 306 height 14
click at [345, 202] on span "Black Walnut Drops" at bounding box center [446, 200] width 295 height 14
type input "**********"
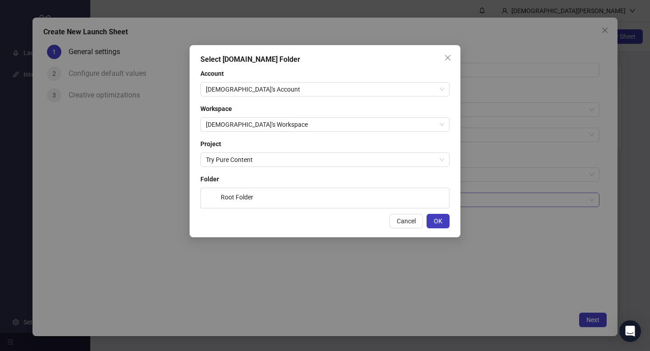
click at [345, 202] on div "Root Folder" at bounding box center [325, 198] width 241 height 13
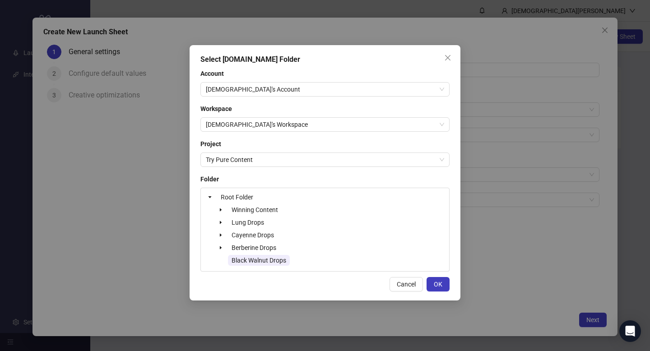
click at [240, 261] on span "Black Walnut Drops" at bounding box center [259, 260] width 55 height 7
click at [250, 259] on span "Black Walnut Drops" at bounding box center [259, 260] width 55 height 7
click at [432, 285] on button "OK" at bounding box center [438, 284] width 23 height 14
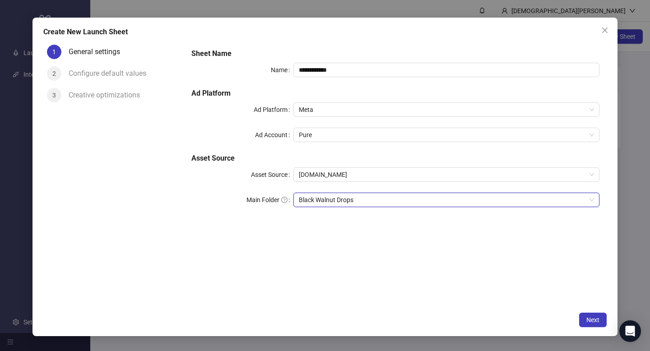
click at [349, 199] on span "Black Walnut Drops" at bounding box center [446, 200] width 295 height 14
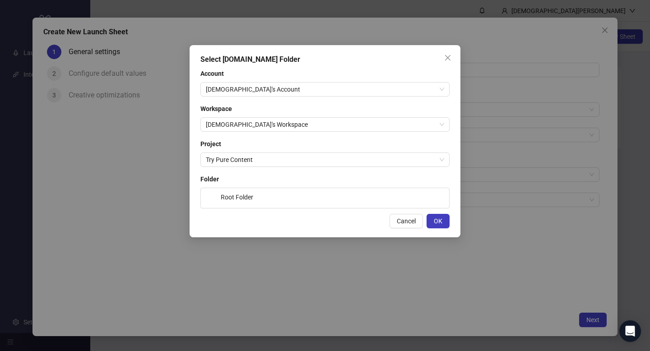
click at [301, 190] on div "Root Folder" at bounding box center [325, 198] width 249 height 21
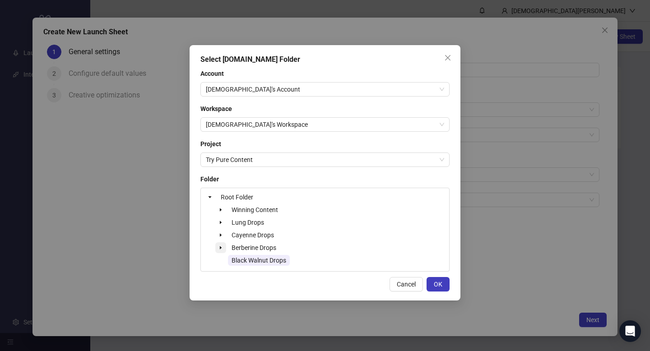
click at [221, 246] on icon "caret-down" at bounding box center [221, 248] width 5 height 5
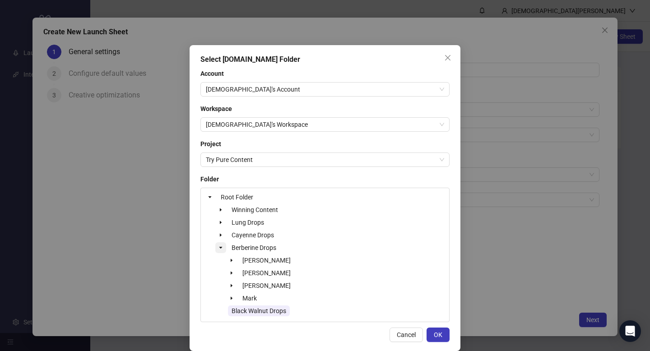
click at [219, 246] on icon "caret-down" at bounding box center [221, 248] width 5 height 5
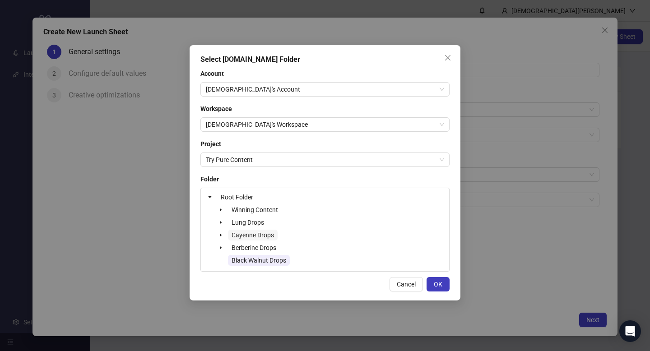
click at [243, 234] on span "Cayenne Drops" at bounding box center [253, 235] width 42 height 7
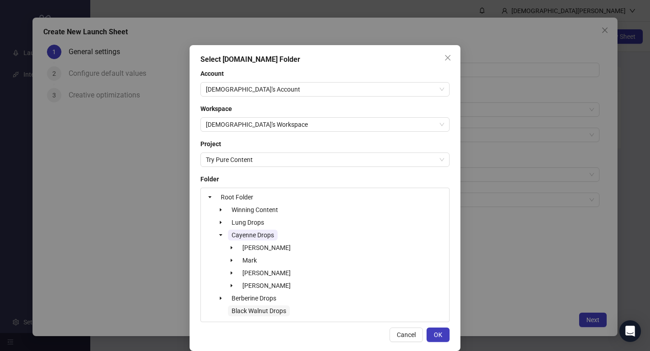
click at [232, 311] on span "Black Walnut Drops" at bounding box center [259, 311] width 55 height 7
click at [429, 338] on button "OK" at bounding box center [438, 335] width 23 height 14
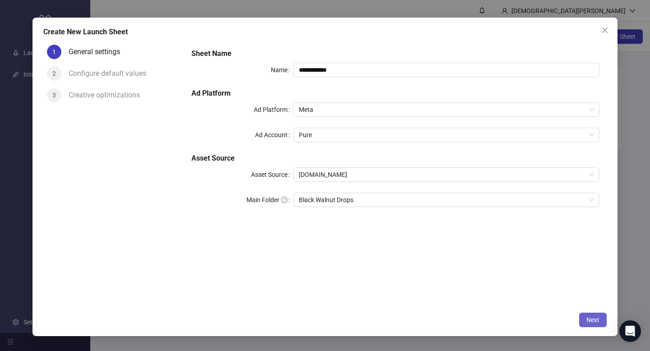
click at [590, 322] on span "Next" at bounding box center [593, 320] width 13 height 7
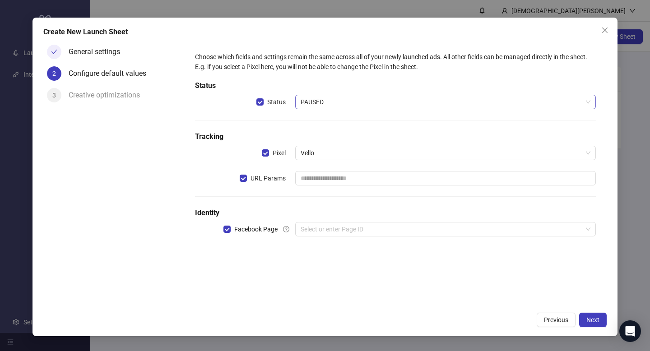
click at [321, 99] on span "PAUSED" at bounding box center [446, 102] width 290 height 14
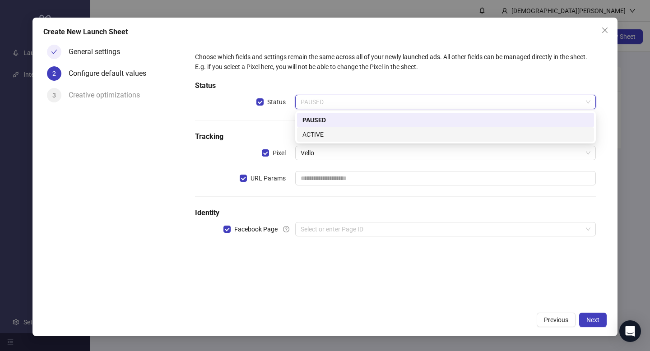
click at [321, 135] on div "ACTIVE" at bounding box center [446, 135] width 286 height 10
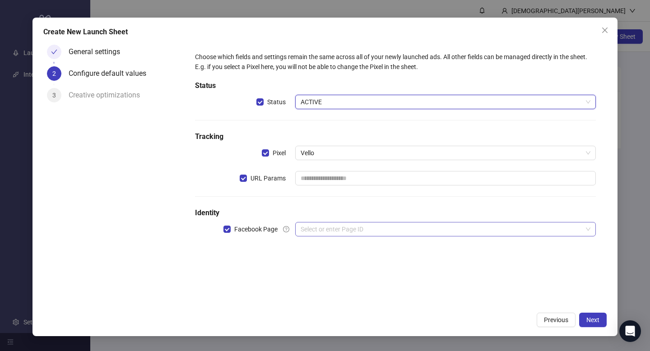
click at [325, 231] on input "search" at bounding box center [442, 230] width 282 height 14
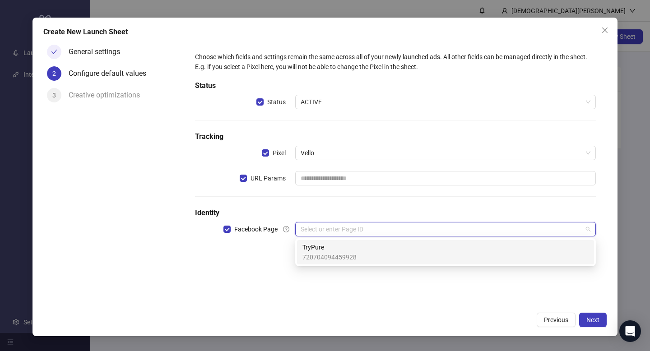
click at [326, 251] on span "TryPure" at bounding box center [330, 248] width 54 height 10
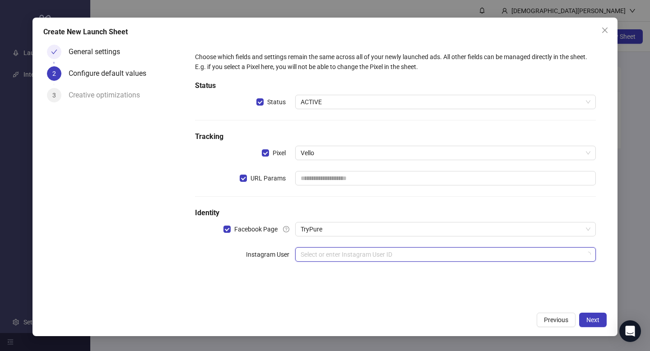
click at [325, 254] on input "search" at bounding box center [442, 255] width 282 height 14
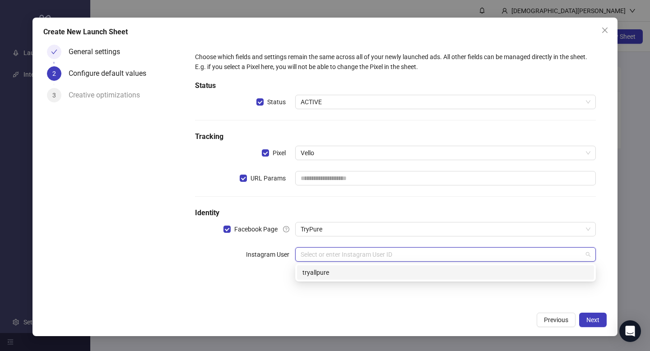
click at [222, 295] on div "Choose which fields and settings remain the same across all of your newly launc…" at bounding box center [395, 174] width 423 height 266
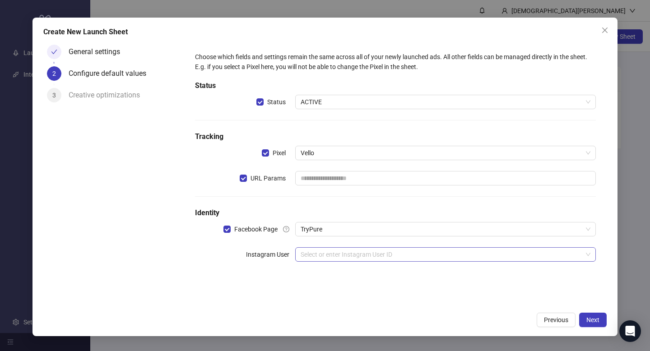
click at [312, 251] on input "search" at bounding box center [442, 255] width 282 height 14
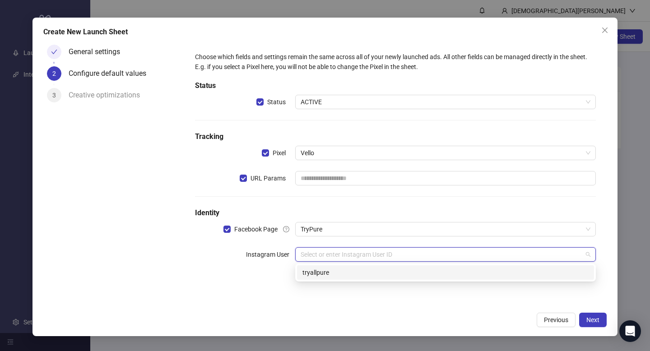
click at [315, 273] on div "tryallpure" at bounding box center [446, 273] width 286 height 10
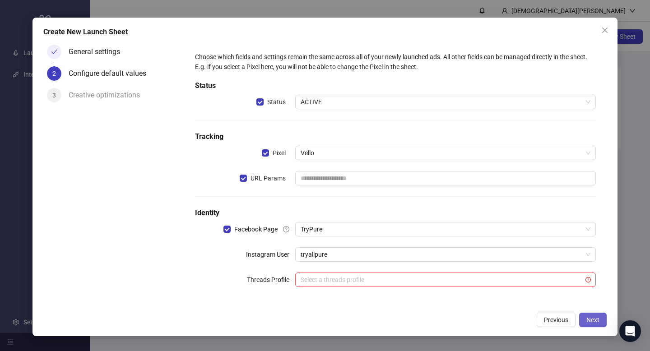
click at [595, 317] on span "Next" at bounding box center [593, 320] width 13 height 7
click at [589, 321] on span "Next" at bounding box center [593, 320] width 13 height 7
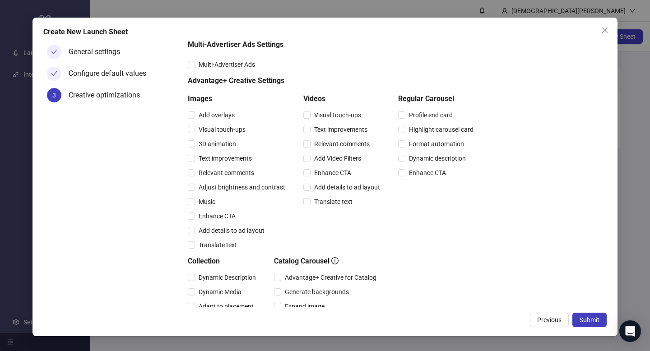
scroll to position [194, 0]
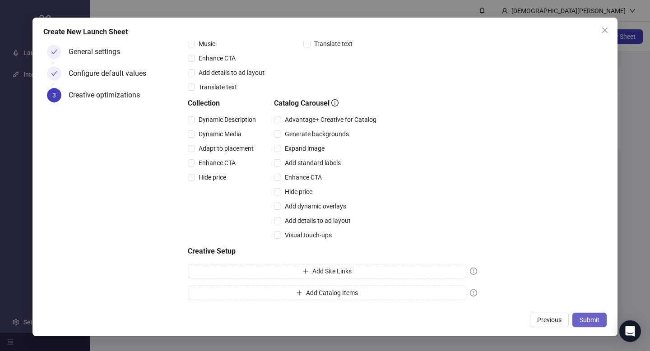
click at [591, 319] on span "Submit" at bounding box center [590, 320] width 20 height 7
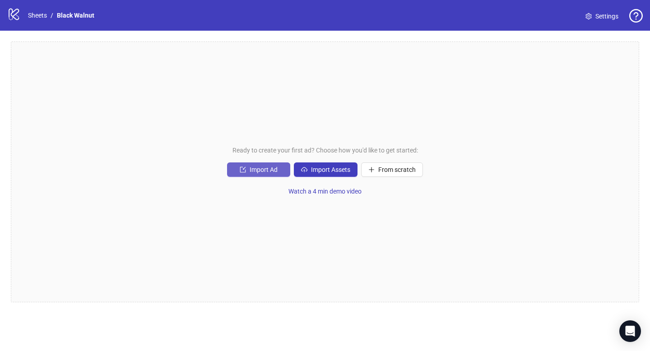
click at [269, 169] on span "Import Ad" at bounding box center [264, 169] width 28 height 7
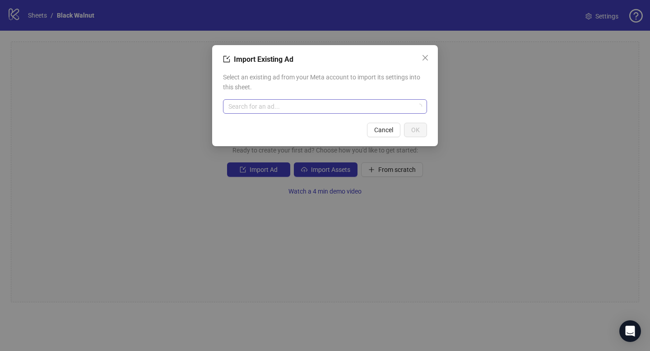
click at [309, 103] on input "search" at bounding box center [321, 107] width 185 height 14
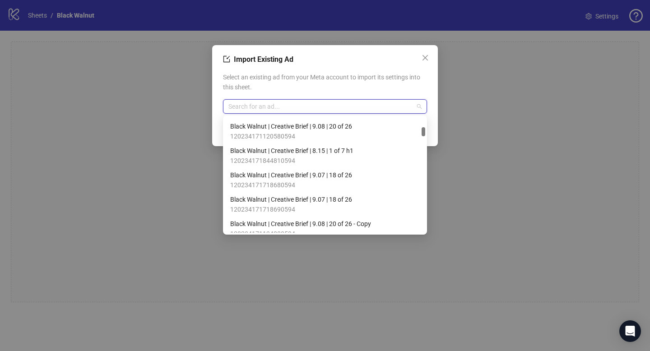
scroll to position [448, 0]
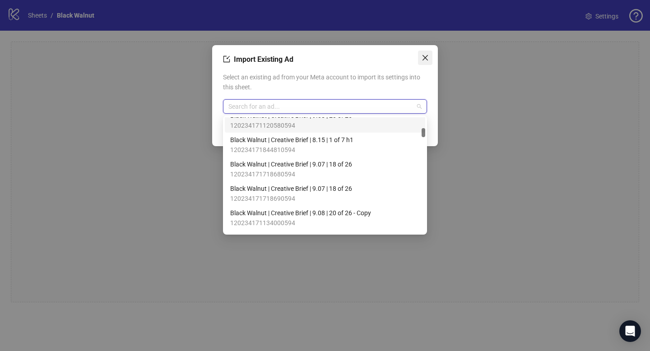
click at [426, 51] on button "Close" at bounding box center [425, 58] width 14 height 14
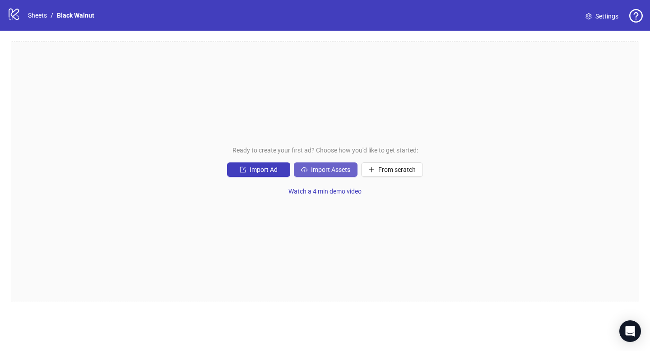
click at [338, 173] on span "Import Assets" at bounding box center [330, 169] width 39 height 7
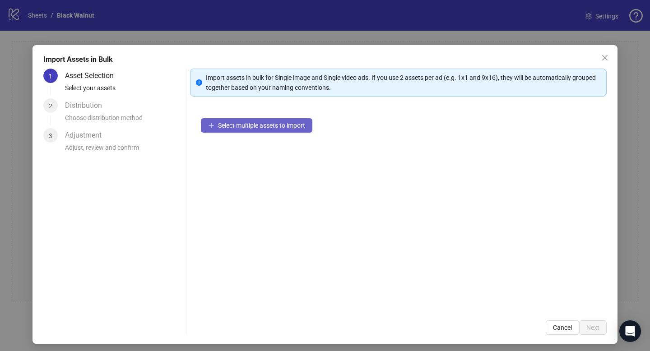
click at [239, 125] on span "Select multiple assets to import" at bounding box center [261, 125] width 87 height 7
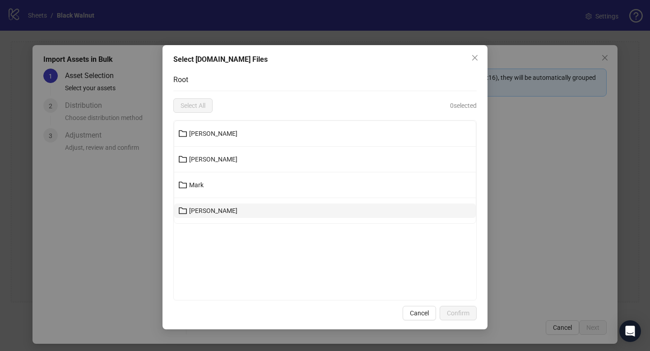
click at [207, 207] on button "[PERSON_NAME]" at bounding box center [325, 211] width 302 height 14
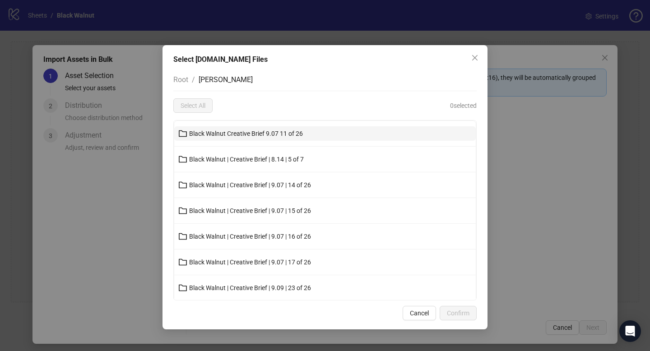
click at [243, 129] on button "Black Walnut Creative Brief 9.07 11 of 26" at bounding box center [325, 133] width 302 height 14
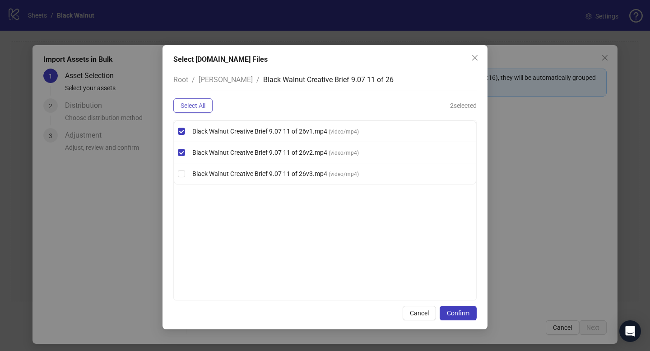
click at [186, 104] on span "Select All" at bounding box center [193, 105] width 25 height 7
click at [208, 81] on span "[PERSON_NAME]" at bounding box center [226, 79] width 54 height 9
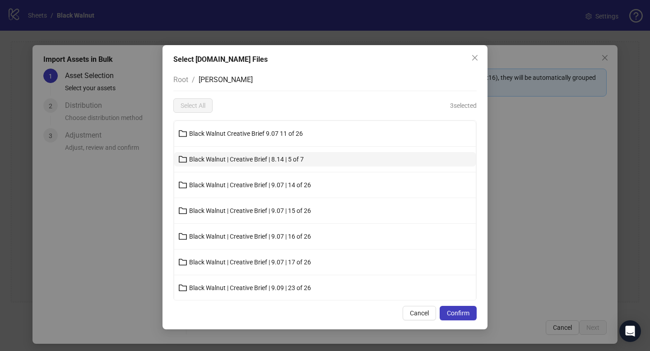
click at [228, 156] on span "Black Walnut | Creative Brief | 8.14 | 5 of 7" at bounding box center [246, 159] width 115 height 7
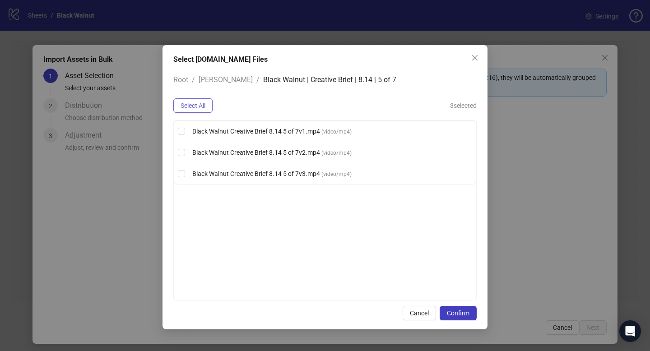
click at [192, 108] on span "Select All" at bounding box center [193, 105] width 25 height 7
click at [202, 82] on span "[PERSON_NAME]" at bounding box center [226, 79] width 54 height 9
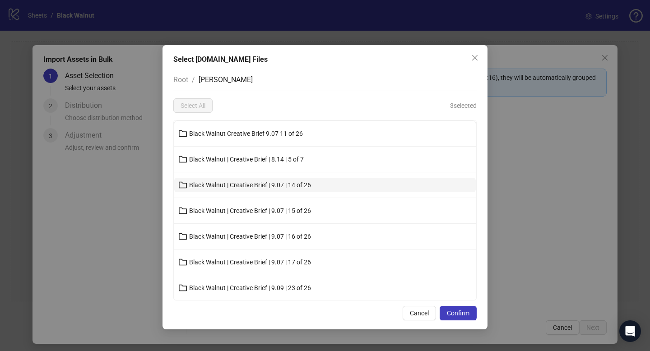
click at [213, 185] on span "Black Walnut | Creative Brief | 9.07 | 14 of 26" at bounding box center [250, 185] width 122 height 7
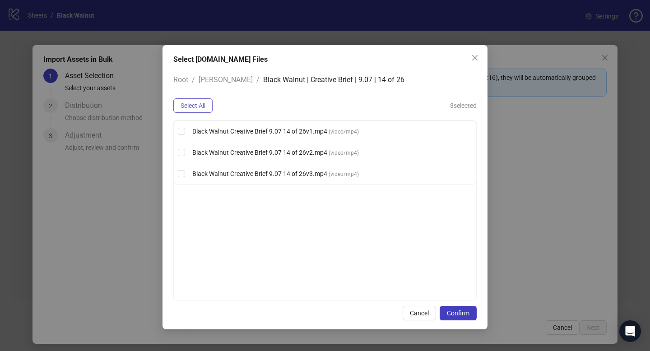
click at [193, 109] on button "Select All" at bounding box center [192, 105] width 39 height 14
click at [205, 79] on span "[PERSON_NAME]" at bounding box center [226, 79] width 54 height 9
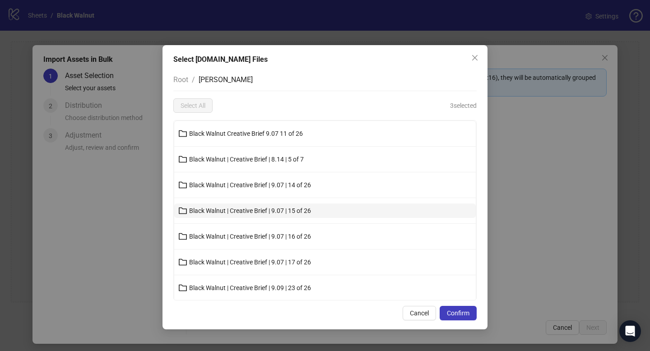
click at [208, 215] on button "Black Walnut | Creative Brief | 9.07 | 15 of 26" at bounding box center [325, 211] width 302 height 14
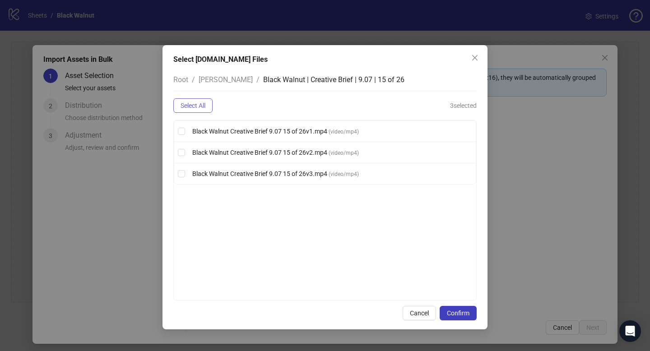
click at [188, 111] on button "Select All" at bounding box center [192, 105] width 39 height 14
click at [204, 80] on span "[PERSON_NAME]" at bounding box center [226, 79] width 54 height 9
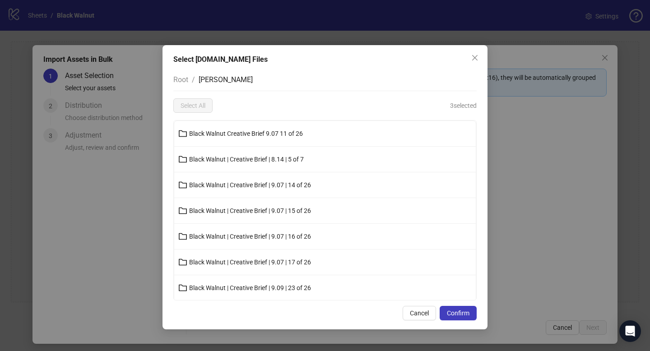
click at [213, 243] on button "Black Walnut | Creative Brief | 9.07 | 16 of 26" at bounding box center [325, 236] width 302 height 14
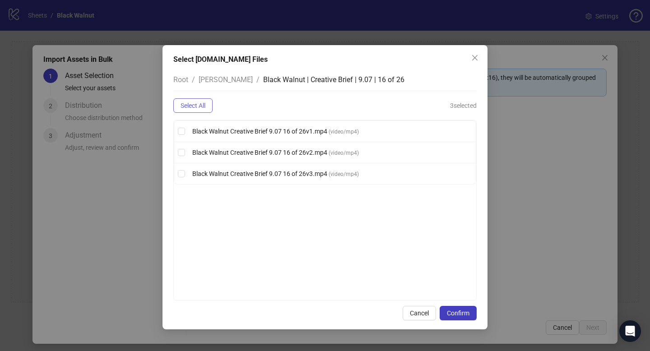
click at [192, 108] on span "Select All" at bounding box center [193, 105] width 25 height 7
click at [211, 82] on span "[PERSON_NAME]" at bounding box center [226, 79] width 54 height 9
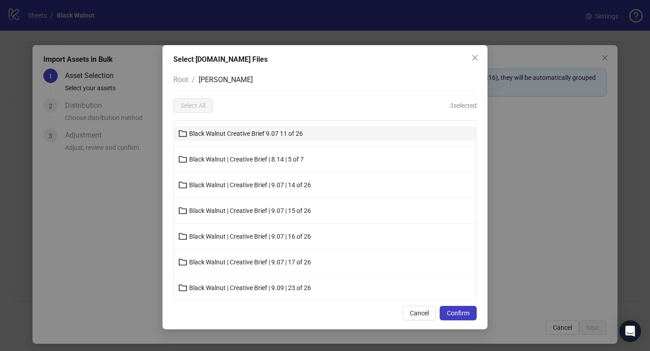
click at [233, 132] on span "Black Walnut Creative Brief 9.07 11 of 26" at bounding box center [246, 133] width 114 height 7
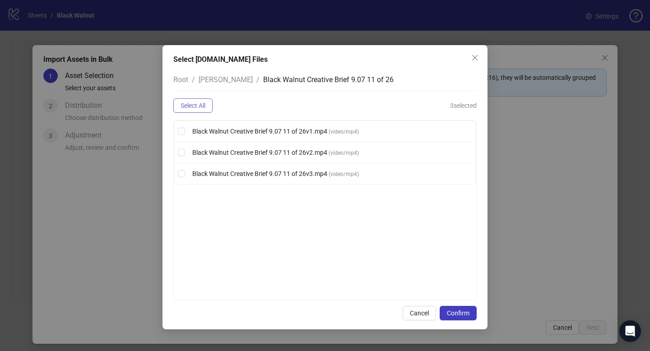
click at [193, 106] on span "Select All" at bounding box center [193, 105] width 25 height 7
click at [463, 312] on span "Confirm" at bounding box center [458, 313] width 23 height 7
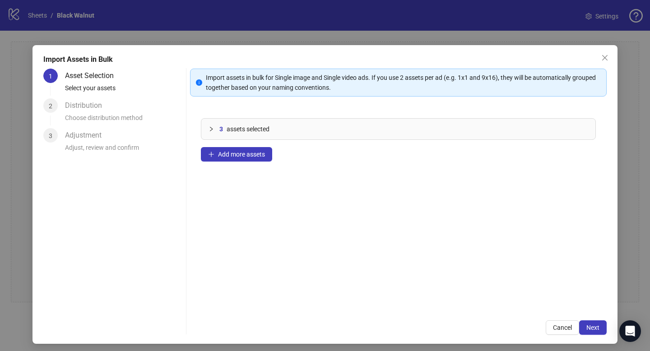
click at [205, 126] on div "3 assets selected" at bounding box center [398, 129] width 394 height 21
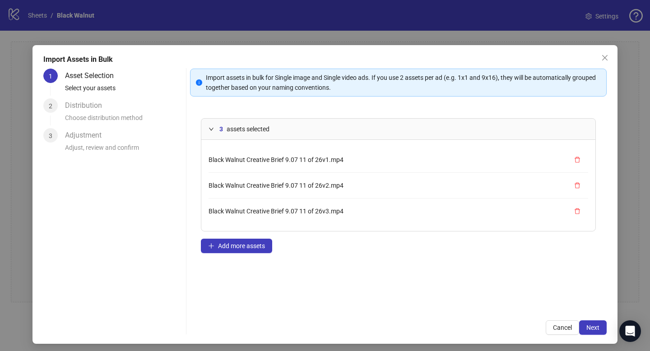
click at [206, 127] on div "3 assets selected" at bounding box center [398, 129] width 394 height 21
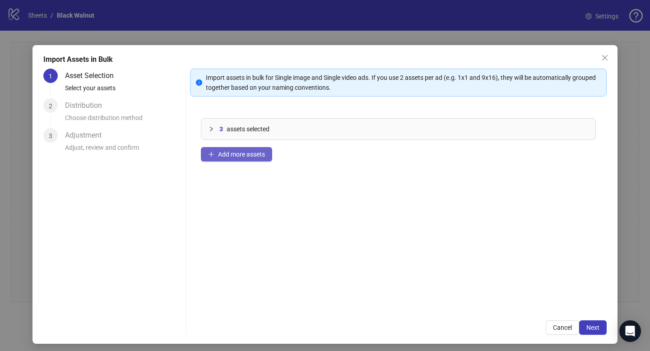
click at [221, 156] on span "Add more assets" at bounding box center [241, 154] width 47 height 7
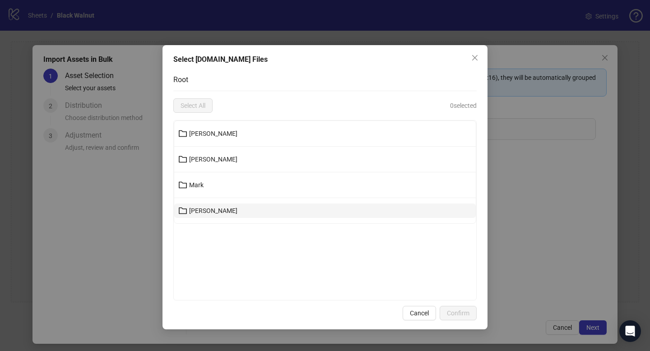
click at [200, 213] on span "[PERSON_NAME]" at bounding box center [213, 210] width 48 height 7
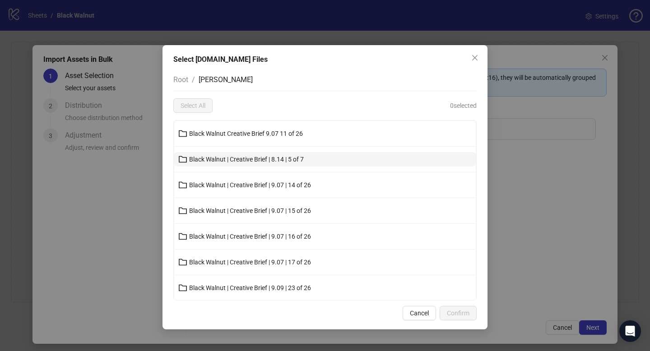
click at [198, 159] on span "Black Walnut | Creative Brief | 8.14 | 5 of 7" at bounding box center [246, 159] width 115 height 7
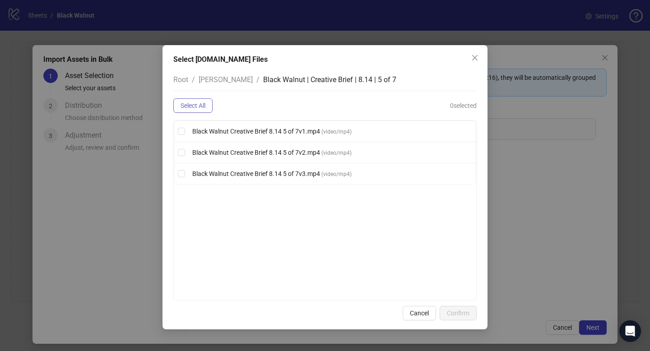
click at [188, 109] on button "Select All" at bounding box center [192, 105] width 39 height 14
click at [459, 308] on button "Confirm" at bounding box center [458, 313] width 37 height 14
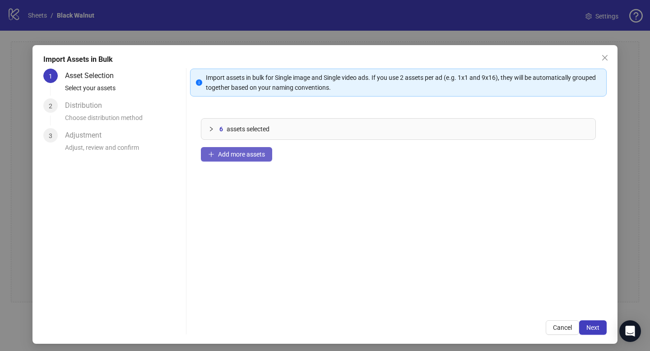
click at [237, 156] on span "Add more assets" at bounding box center [241, 154] width 47 height 7
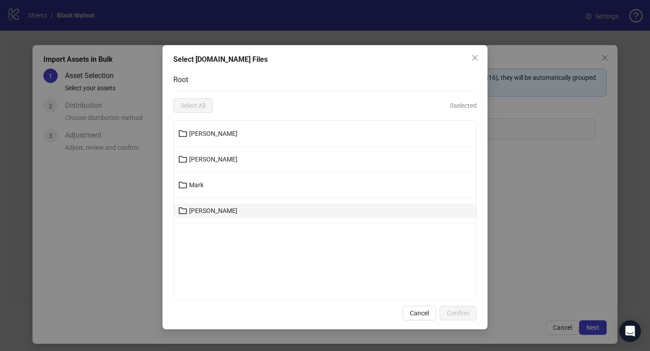
click at [198, 216] on button "[PERSON_NAME]" at bounding box center [325, 211] width 302 height 14
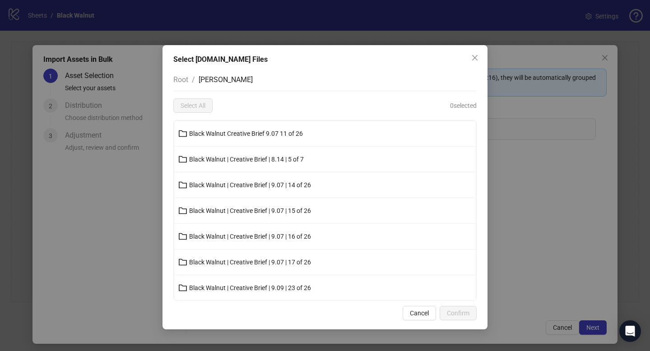
click at [218, 192] on li "Black Walnut | Creative Brief | 9.07 | 14 of 26" at bounding box center [325, 186] width 302 height 26
click at [218, 185] on span "Black Walnut | Creative Brief | 9.07 | 14 of 26" at bounding box center [250, 185] width 122 height 7
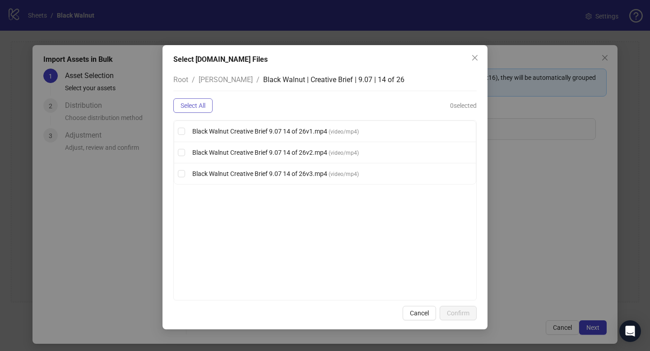
click at [191, 105] on span "Select All" at bounding box center [193, 105] width 25 height 7
click at [468, 311] on span "Confirm" at bounding box center [458, 313] width 23 height 7
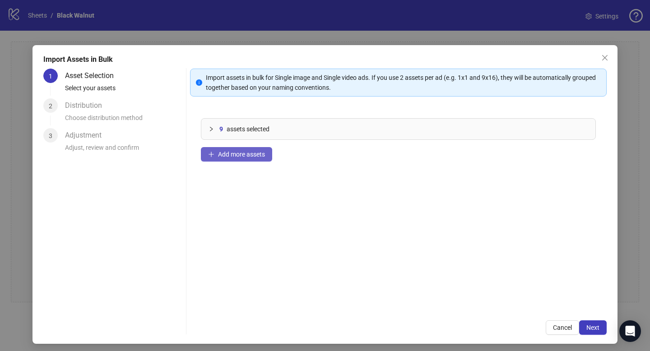
click at [219, 157] on span "Add more assets" at bounding box center [241, 154] width 47 height 7
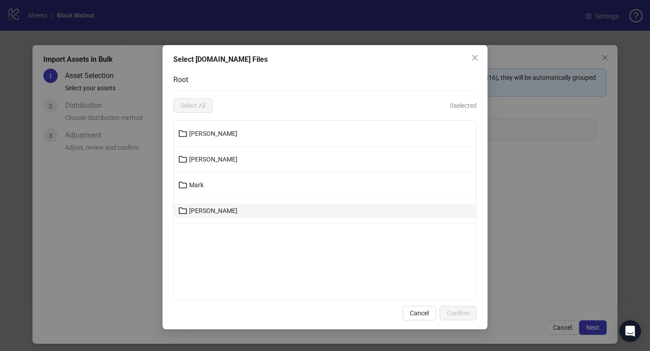
click at [208, 206] on button "[PERSON_NAME]" at bounding box center [325, 211] width 302 height 14
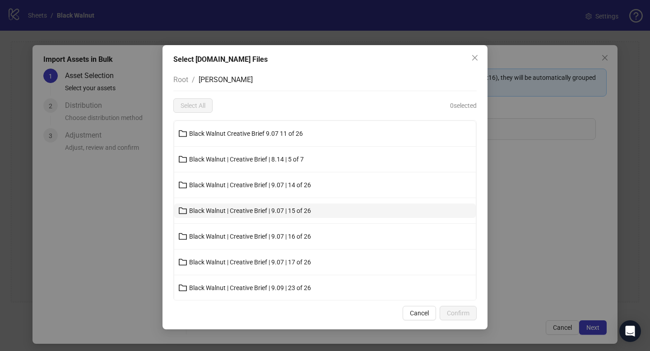
click at [217, 207] on span "Black Walnut | Creative Brief | 9.07 | 15 of 26" at bounding box center [250, 210] width 122 height 7
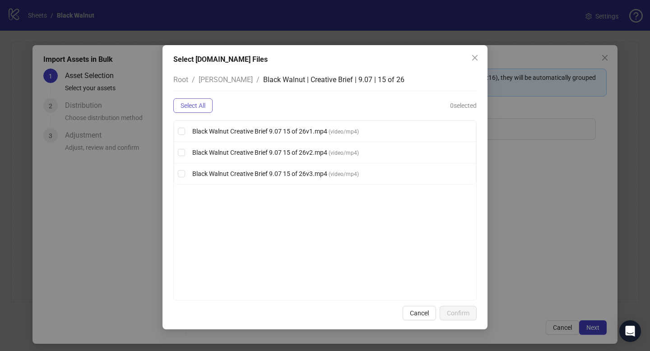
click at [187, 99] on button "Select All" at bounding box center [192, 105] width 39 height 14
click at [459, 313] on span "Confirm" at bounding box center [458, 313] width 23 height 7
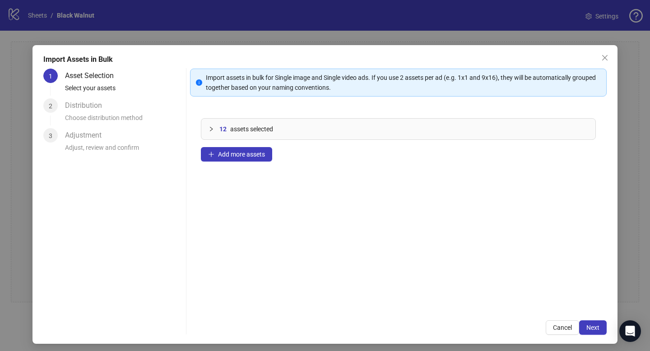
click at [206, 131] on div "12 assets selected" at bounding box center [398, 129] width 394 height 21
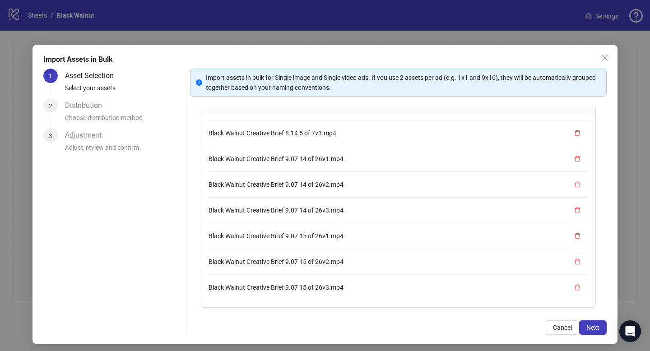
scroll to position [58, 0]
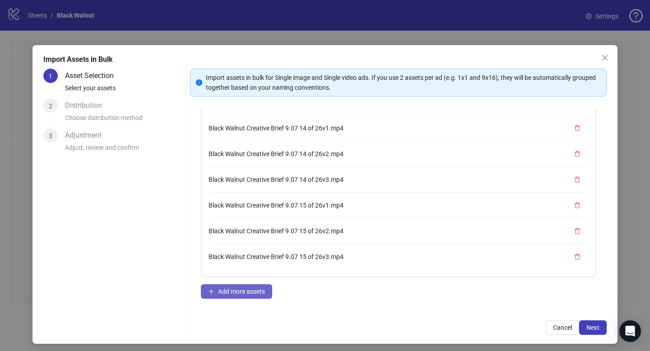
click at [222, 290] on span "Add more assets" at bounding box center [241, 291] width 47 height 7
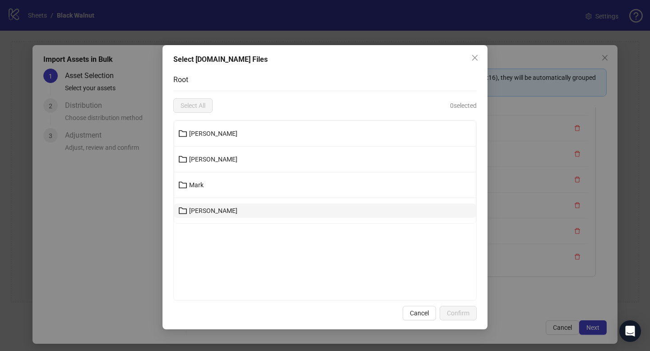
click at [197, 210] on span "[PERSON_NAME]" at bounding box center [213, 210] width 48 height 7
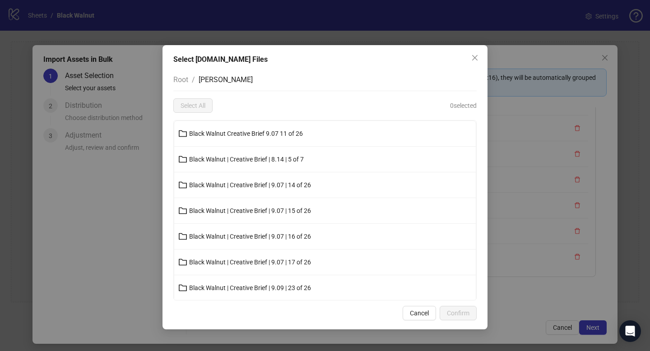
scroll to position [4, 0]
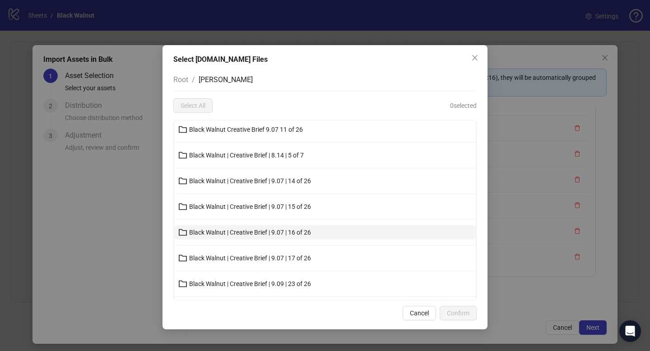
click at [229, 234] on span "Black Walnut | Creative Brief | 9.07 | 16 of 26" at bounding box center [250, 232] width 122 height 7
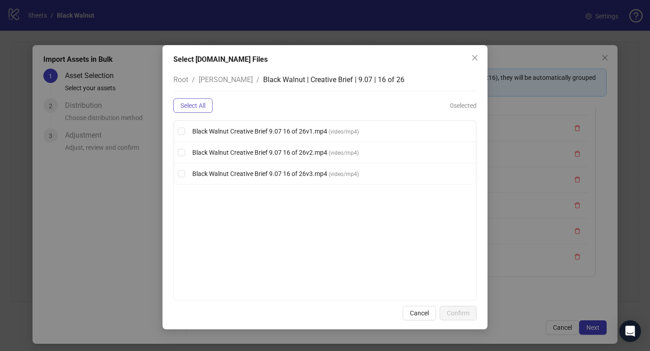
click at [200, 108] on span "Select All" at bounding box center [193, 105] width 25 height 7
click at [465, 312] on span "Confirm" at bounding box center [458, 313] width 23 height 7
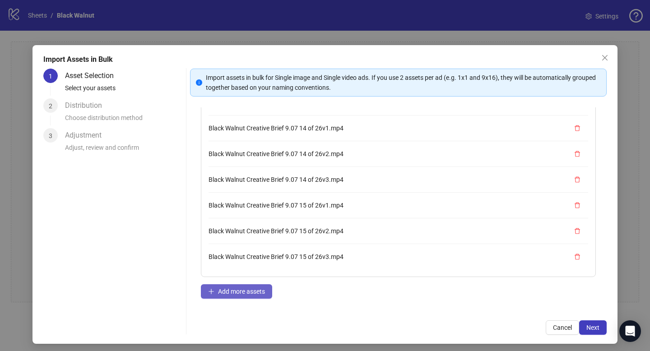
click at [253, 288] on span "Add more assets" at bounding box center [241, 291] width 47 height 7
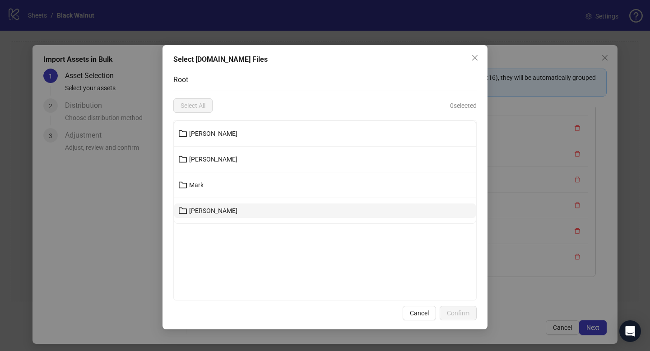
click at [224, 215] on button "[PERSON_NAME]" at bounding box center [325, 211] width 302 height 14
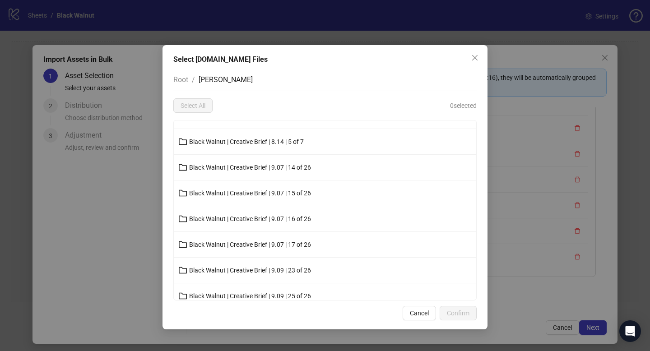
scroll to position [19, 0]
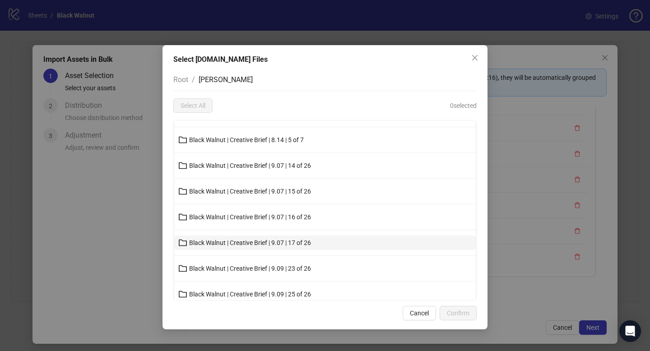
click at [208, 248] on button "Black Walnut | Creative Brief | 9.07 | 17 of 26" at bounding box center [325, 243] width 302 height 14
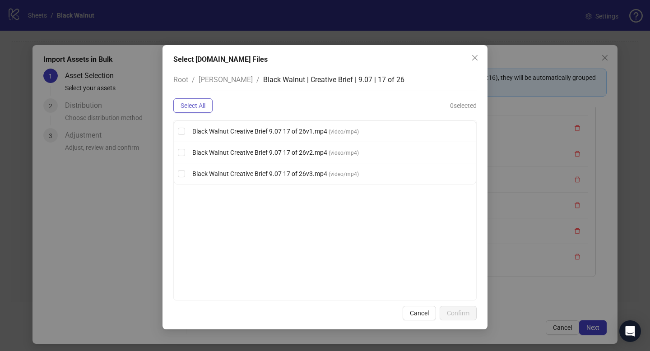
click at [196, 109] on span "Select All" at bounding box center [193, 105] width 25 height 7
click at [457, 309] on button "Confirm" at bounding box center [458, 313] width 37 height 14
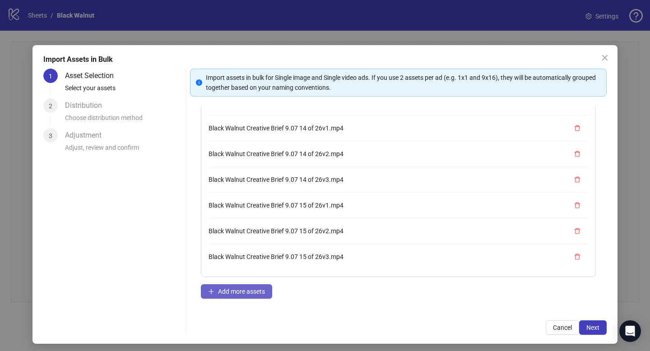
click at [257, 290] on span "Add more assets" at bounding box center [241, 291] width 47 height 7
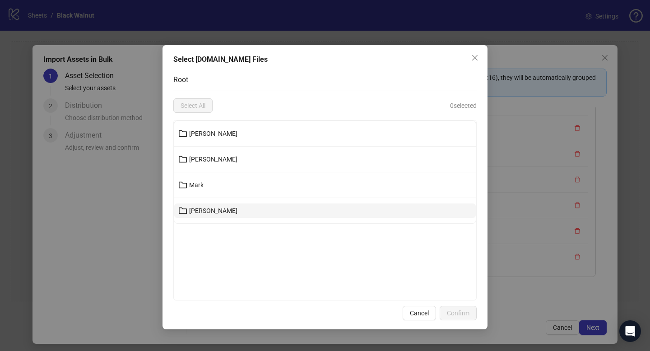
click at [213, 216] on button "[PERSON_NAME]" at bounding box center [325, 211] width 302 height 14
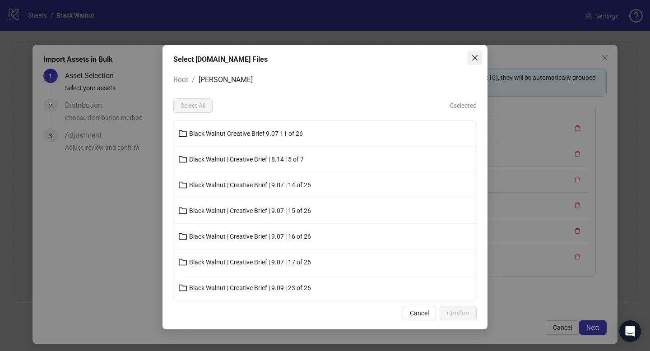
click at [472, 61] on icon "close" at bounding box center [475, 57] width 7 height 7
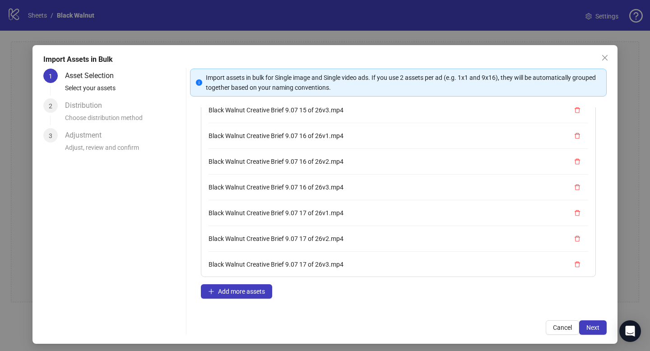
scroll to position [282, 0]
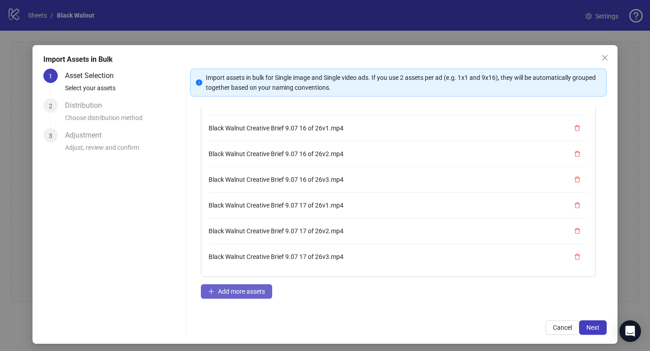
click at [239, 290] on span "Add more assets" at bounding box center [241, 291] width 47 height 7
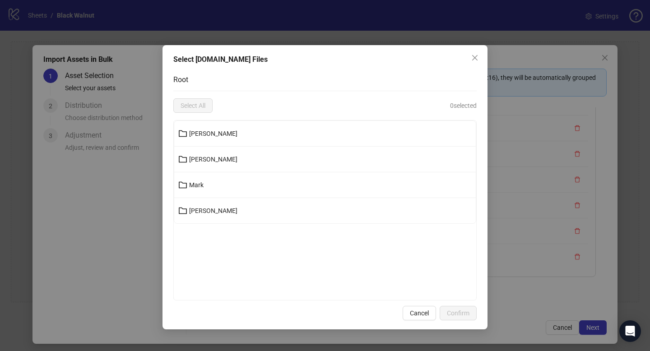
click at [217, 195] on li "Mark" at bounding box center [325, 186] width 302 height 26
click at [207, 209] on button "[PERSON_NAME]" at bounding box center [325, 211] width 302 height 14
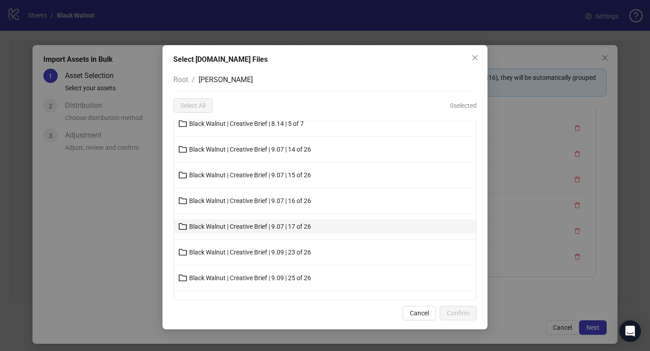
scroll to position [37, 0]
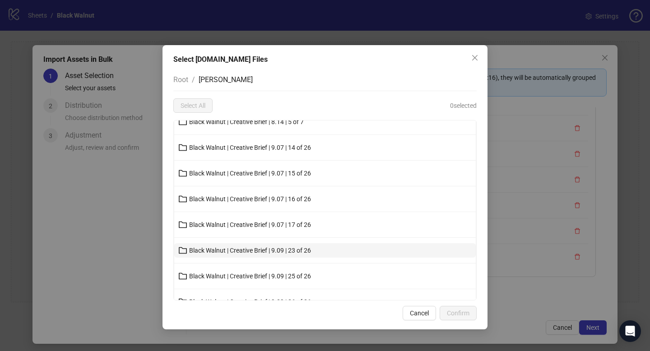
click at [218, 257] on button "Black Walnut | Creative Brief | 9.09 | 23 of 26" at bounding box center [325, 250] width 302 height 14
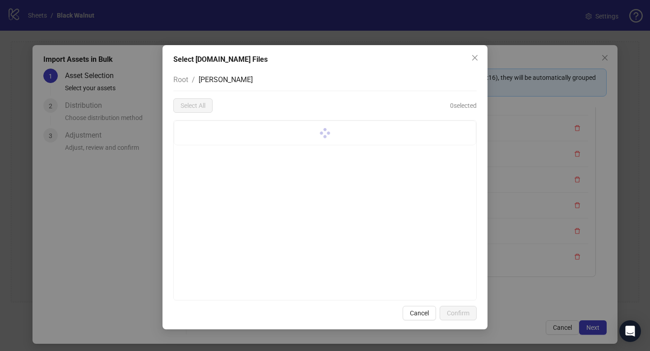
scroll to position [0, 0]
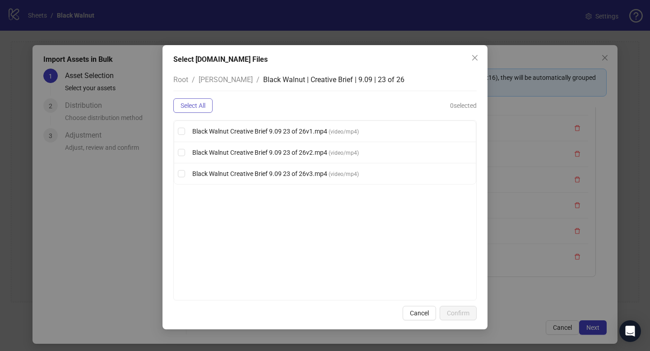
click at [192, 99] on button "Select All" at bounding box center [192, 105] width 39 height 14
click at [458, 309] on button "Confirm" at bounding box center [458, 313] width 37 height 14
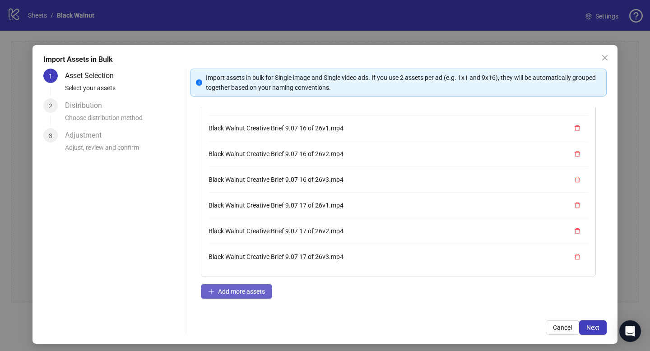
click at [246, 290] on span "Add more assets" at bounding box center [241, 291] width 47 height 7
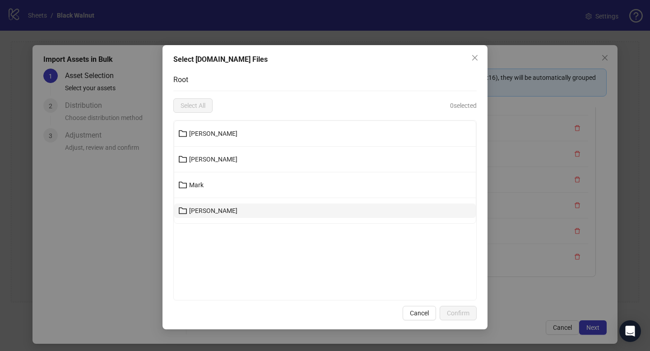
click at [234, 217] on button "[PERSON_NAME]" at bounding box center [325, 211] width 302 height 14
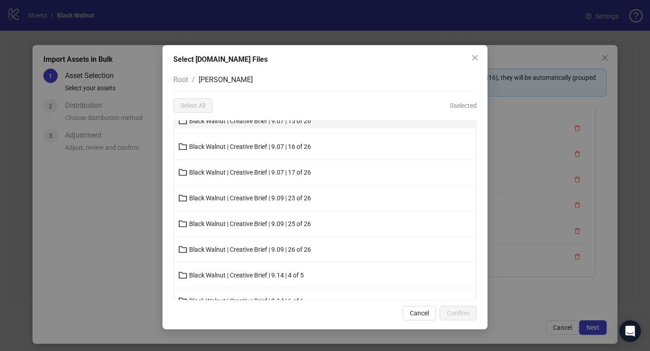
scroll to position [91, 0]
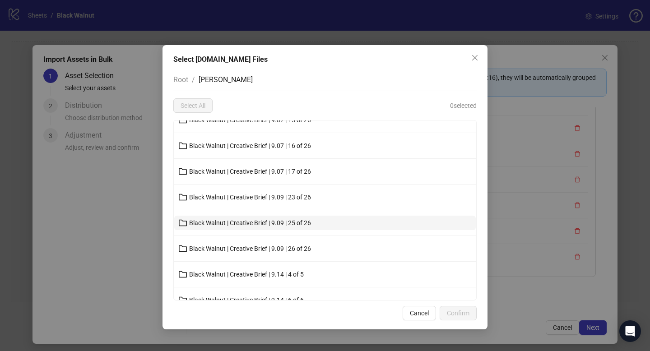
click at [229, 225] on span "Black Walnut | Creative Brief | 9.09 | 25 of 26" at bounding box center [250, 223] width 122 height 7
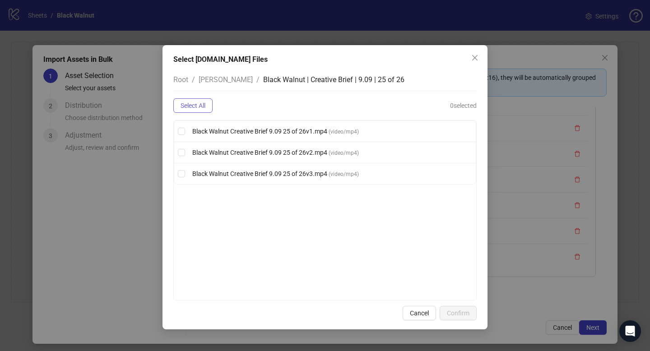
click at [200, 105] on span "Select All" at bounding box center [193, 105] width 25 height 7
click at [458, 306] on div "Select Frame.io Files Root / Uriel / Black Walnut | Creative Brief | 9.09 | 25 …" at bounding box center [325, 187] width 325 height 285
click at [453, 310] on span "Confirm" at bounding box center [458, 313] width 23 height 7
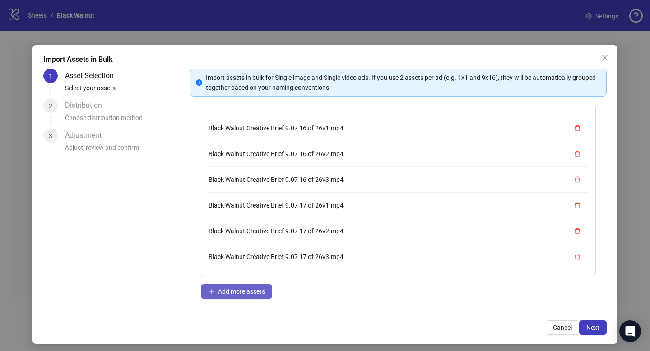
click at [235, 295] on button "Add more assets" at bounding box center [236, 292] width 71 height 14
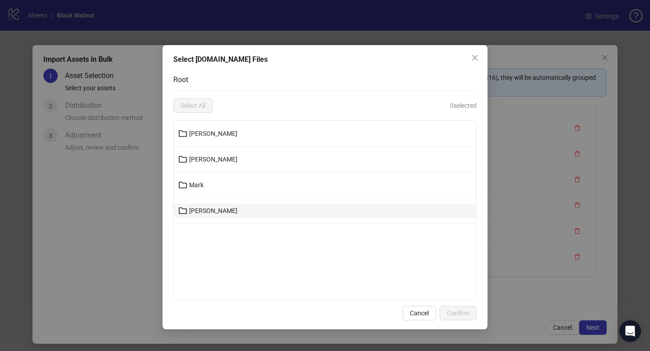
click at [191, 215] on button "[PERSON_NAME]" at bounding box center [325, 211] width 302 height 14
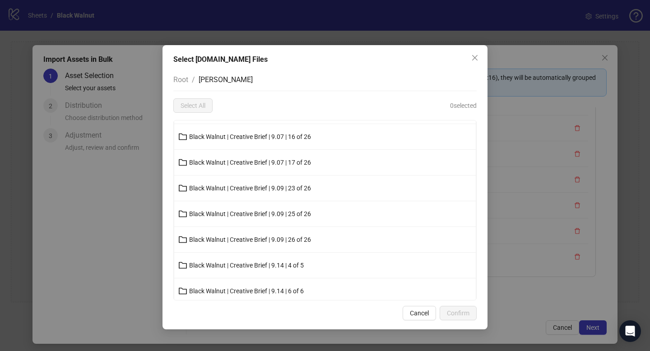
scroll to position [104, 0]
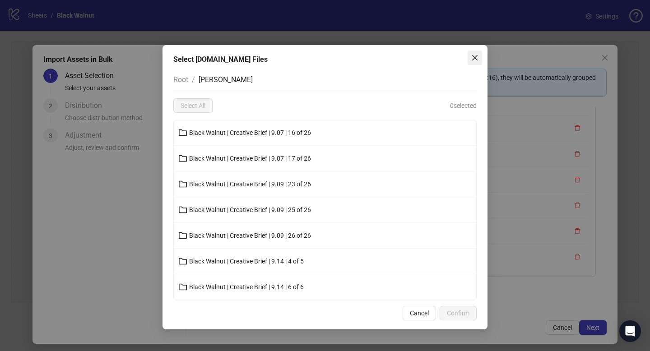
click at [477, 61] on icon "close" at bounding box center [475, 57] width 7 height 7
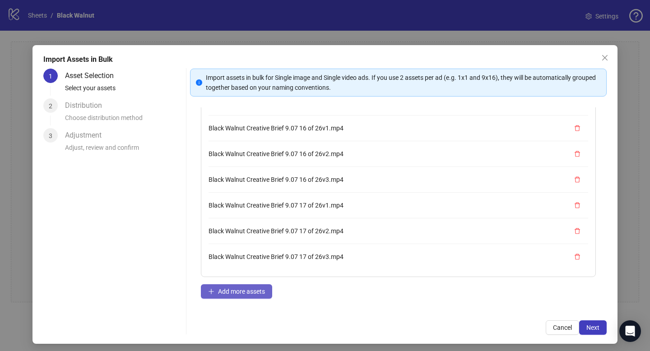
click at [244, 294] on span "Add more assets" at bounding box center [241, 291] width 47 height 7
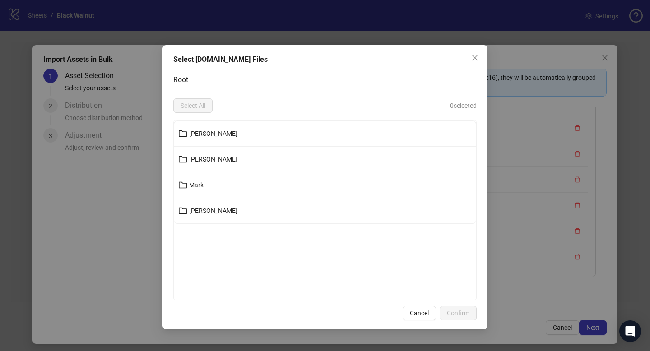
scroll to position [0, 0]
click at [476, 59] on icon "close" at bounding box center [474, 57] width 5 height 5
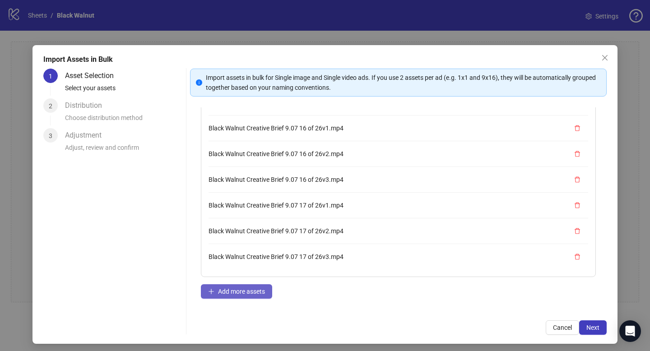
click at [243, 286] on button "Add more assets" at bounding box center [236, 292] width 71 height 14
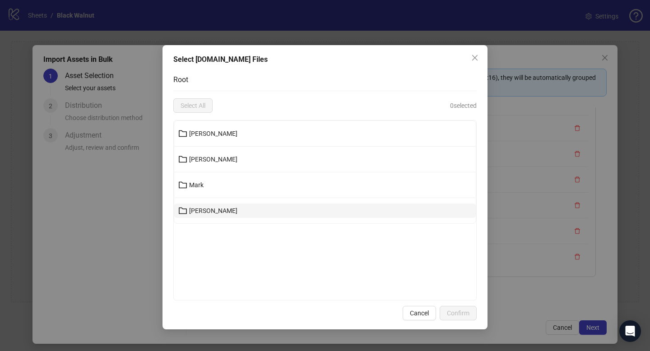
click at [217, 215] on button "[PERSON_NAME]" at bounding box center [325, 211] width 302 height 14
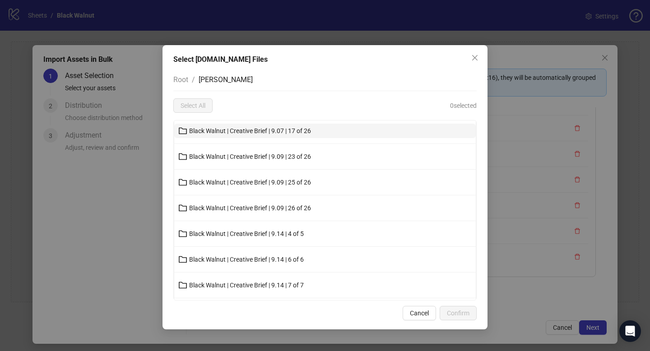
scroll to position [132, 0]
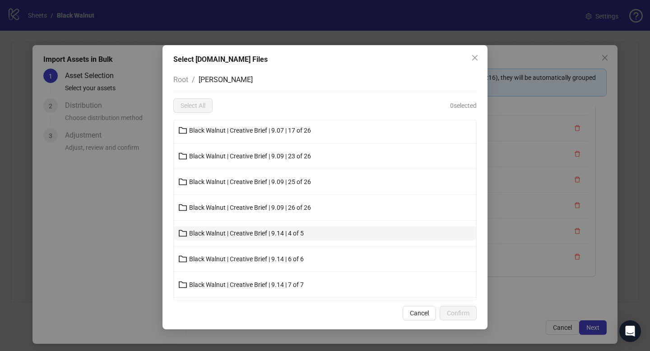
click at [233, 237] on span "Black Walnut | Creative Brief | 9.14 | 4 of 5" at bounding box center [246, 233] width 115 height 7
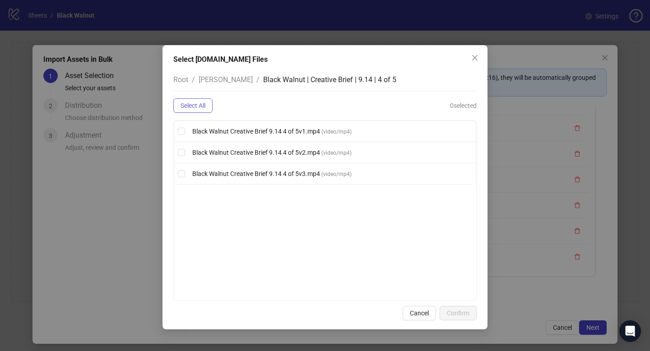
click at [191, 109] on button "Select All" at bounding box center [192, 105] width 39 height 14
click at [462, 310] on span "Confirm" at bounding box center [458, 313] width 23 height 7
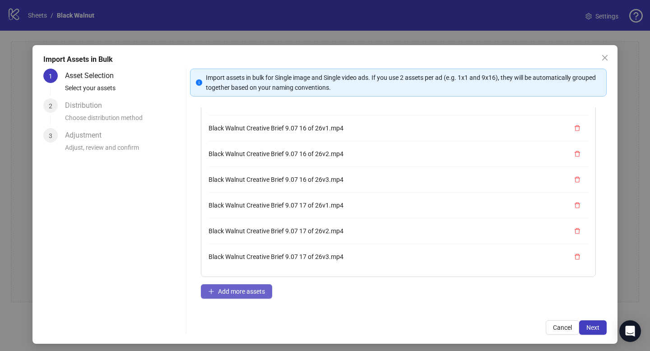
click at [236, 290] on span "Add more assets" at bounding box center [241, 291] width 47 height 7
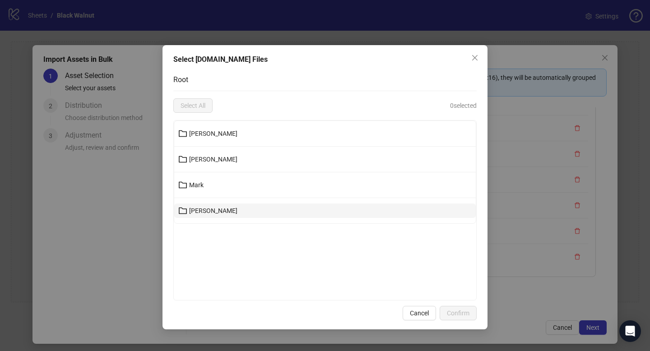
click at [228, 217] on button "[PERSON_NAME]" at bounding box center [325, 211] width 302 height 14
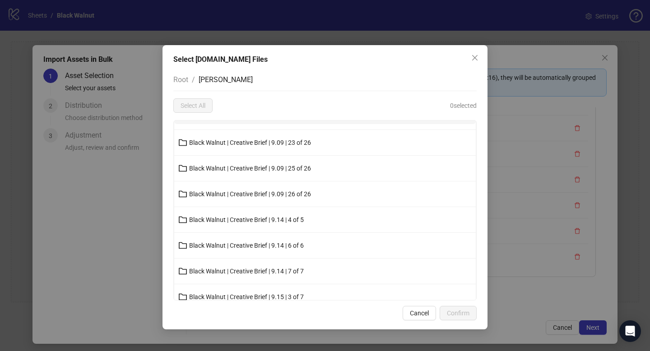
scroll to position [145, 0]
click at [473, 60] on icon "close" at bounding box center [475, 57] width 7 height 7
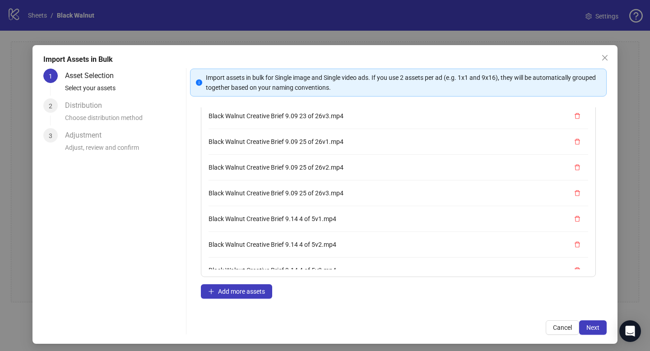
scroll to position [514, 0]
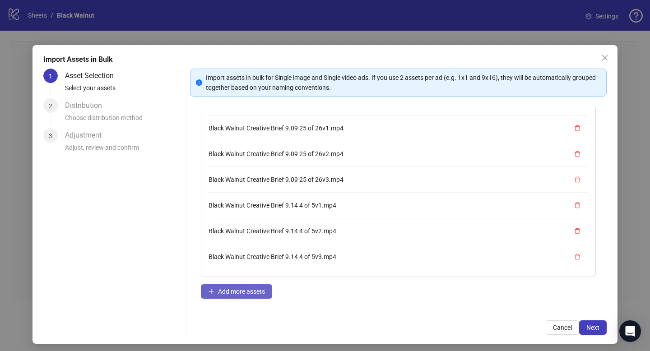
click at [248, 290] on span "Add more assets" at bounding box center [241, 291] width 47 height 7
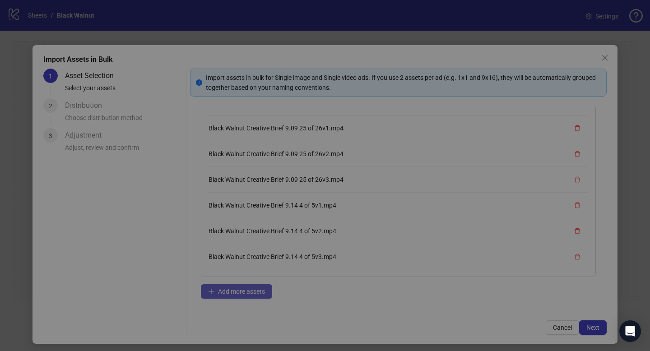
scroll to position [0, 0]
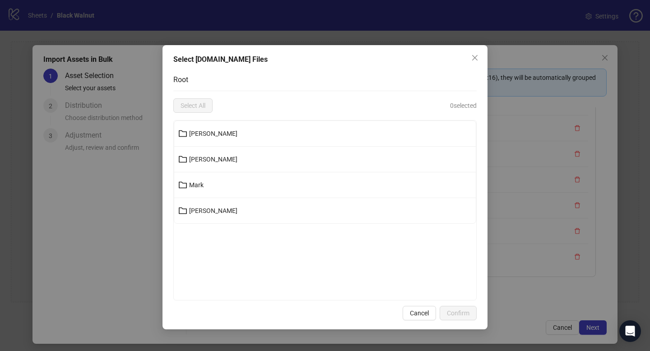
click at [223, 200] on li "[PERSON_NAME]" at bounding box center [325, 210] width 302 height 25
click at [218, 207] on button "[PERSON_NAME]" at bounding box center [325, 211] width 302 height 14
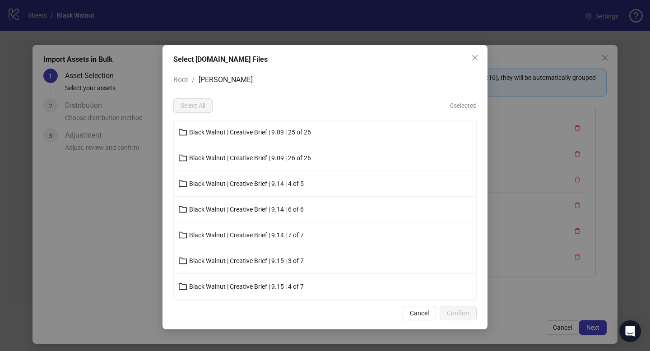
scroll to position [195, 0]
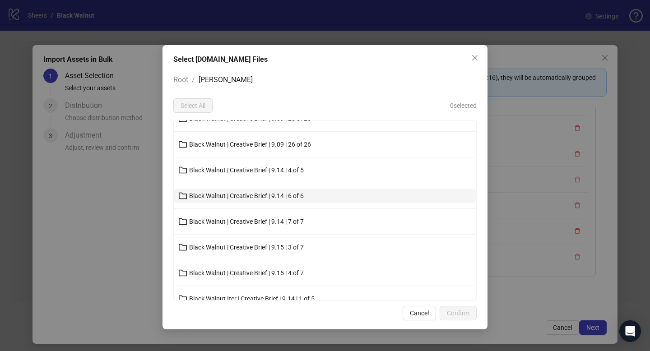
click at [238, 194] on span "Black Walnut | Creative Brief | 9.14 | 6 of 6" at bounding box center [246, 195] width 115 height 7
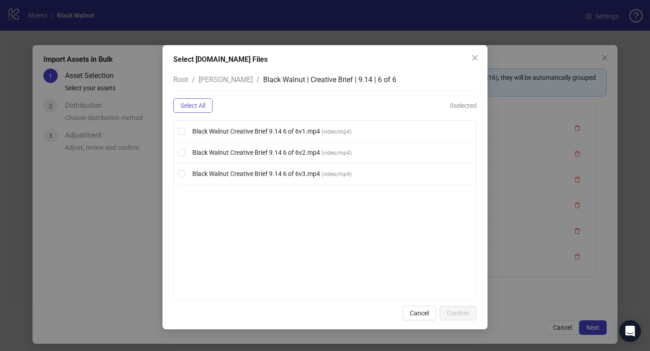
click at [202, 107] on span "Select All" at bounding box center [193, 105] width 25 height 7
click at [461, 309] on button "Confirm" at bounding box center [458, 313] width 37 height 14
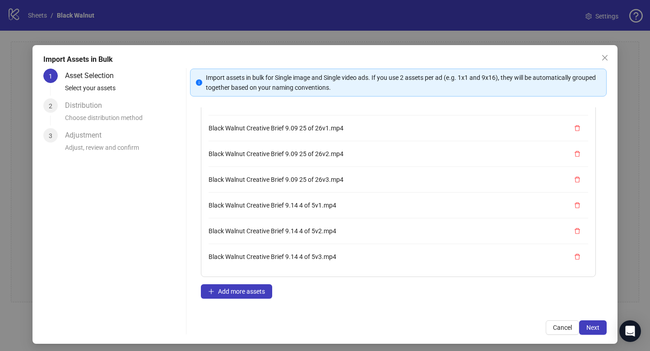
scroll to position [591, 0]
click at [239, 287] on button "Add more assets" at bounding box center [236, 292] width 71 height 14
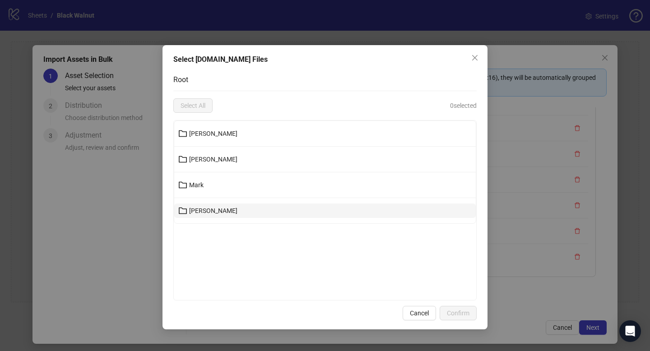
click at [192, 209] on span "[PERSON_NAME]" at bounding box center [213, 210] width 48 height 7
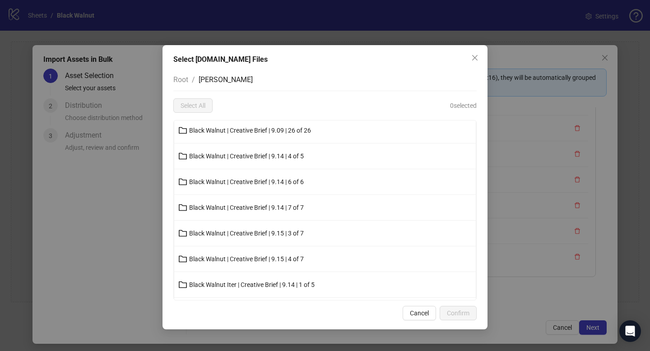
scroll to position [233, 0]
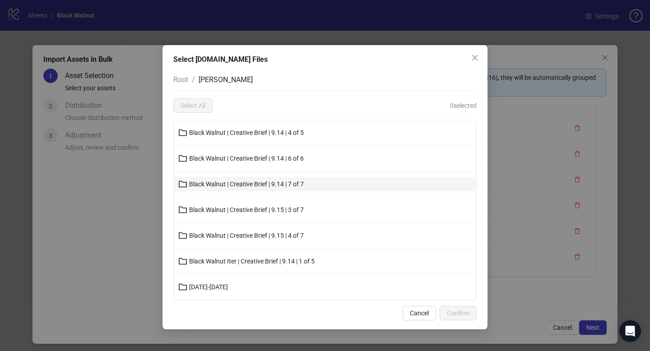
click at [248, 183] on span "Black Walnut | Creative Brief | 9.14 | 7 of 7" at bounding box center [246, 184] width 115 height 7
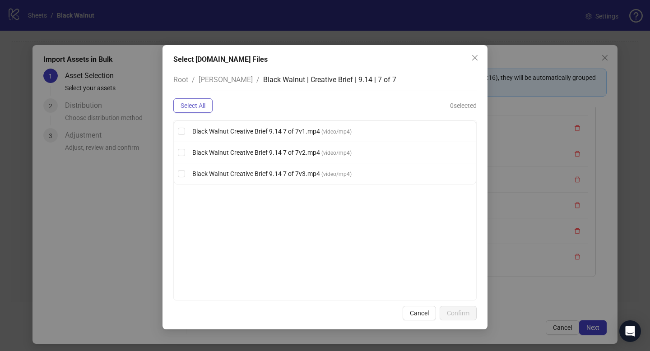
click at [192, 103] on span "Select All" at bounding box center [193, 105] width 25 height 7
click at [461, 312] on span "Confirm" at bounding box center [458, 313] width 23 height 7
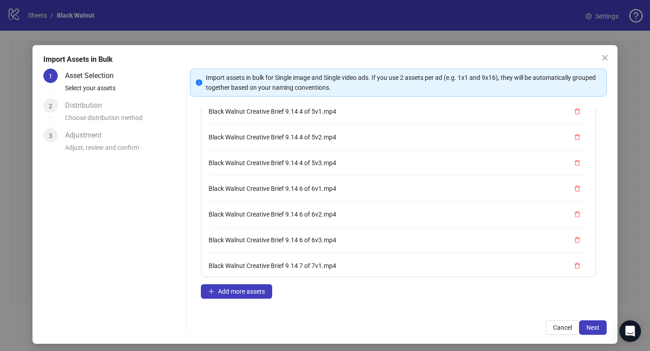
scroll to position [669, 0]
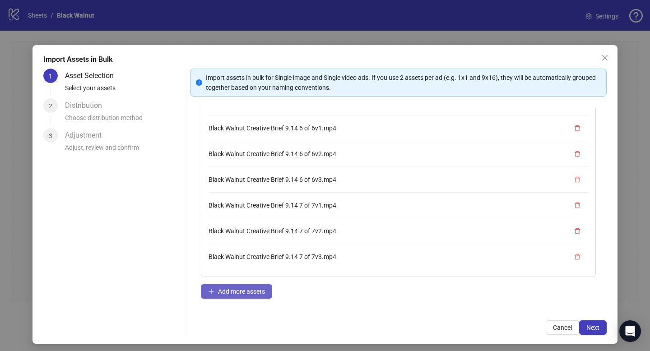
click at [243, 290] on span "Add more assets" at bounding box center [241, 291] width 47 height 7
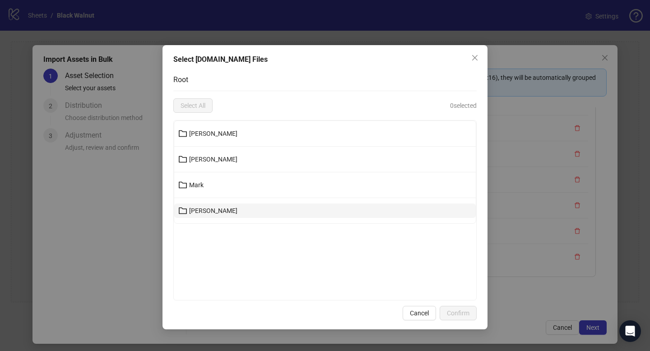
click at [198, 210] on span "[PERSON_NAME]" at bounding box center [213, 210] width 48 height 7
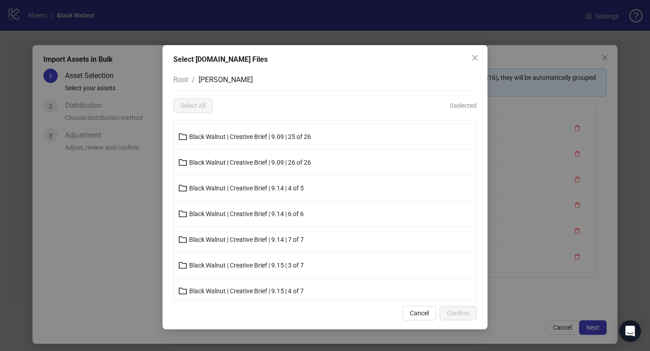
scroll to position [186, 0]
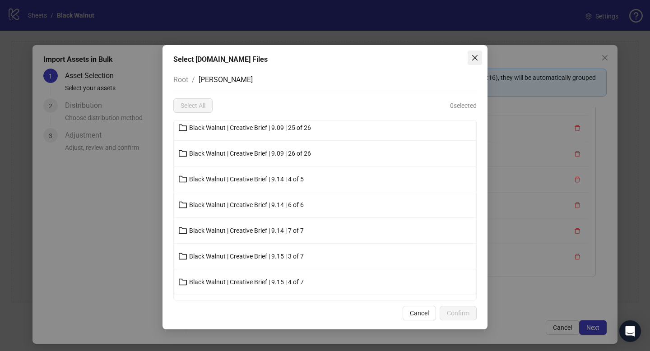
click at [473, 62] on button "Close" at bounding box center [475, 58] width 14 height 14
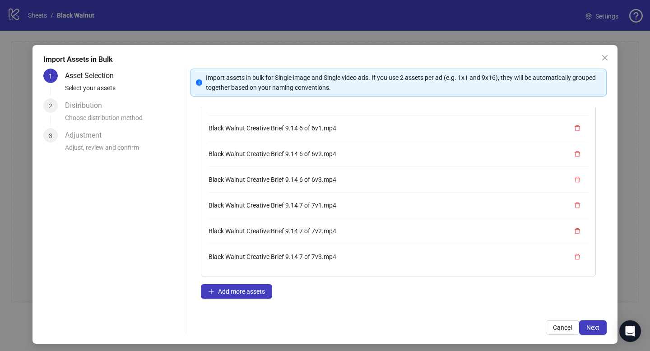
scroll to position [4, 0]
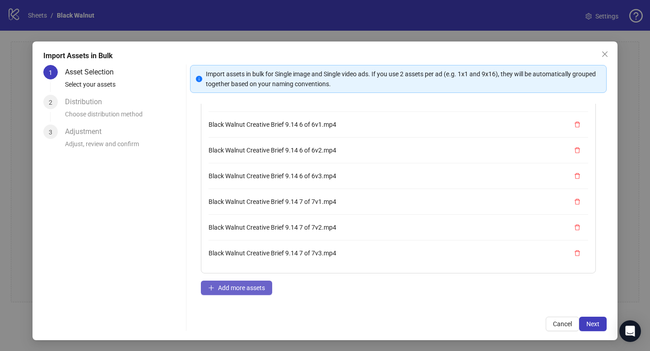
click at [239, 287] on span "Add more assets" at bounding box center [241, 288] width 47 height 7
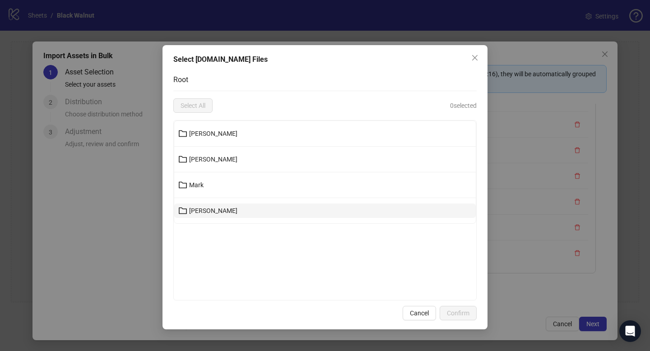
click at [197, 208] on span "[PERSON_NAME]" at bounding box center [213, 210] width 48 height 7
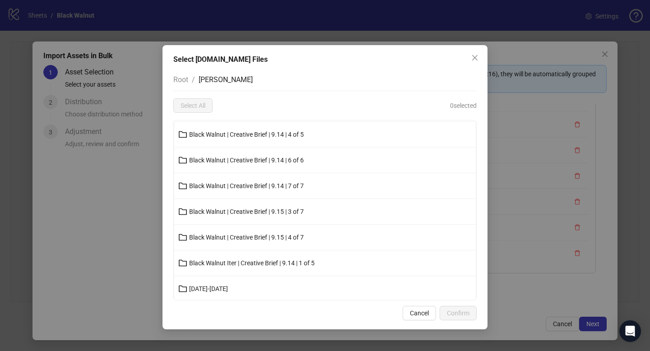
scroll to position [233, 0]
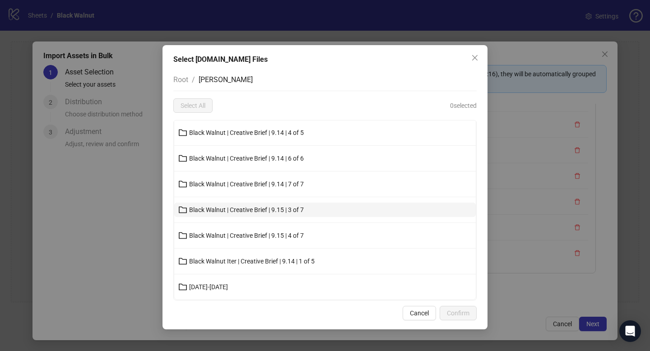
click at [225, 210] on span "Black Walnut | Creative Brief | 9.15 | 3 of 7" at bounding box center [246, 209] width 115 height 7
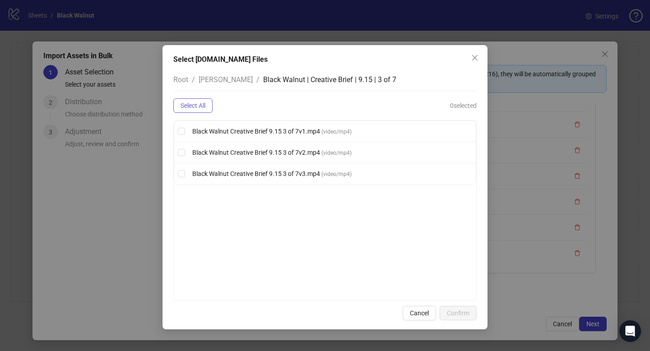
click at [198, 104] on span "Select All" at bounding box center [193, 105] width 25 height 7
click at [451, 313] on span "Confirm" at bounding box center [458, 313] width 23 height 7
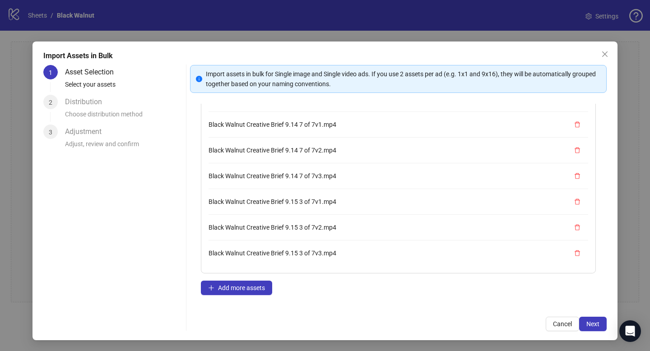
scroll to position [745, 0]
click at [250, 285] on span "Add more assets" at bounding box center [241, 288] width 47 height 7
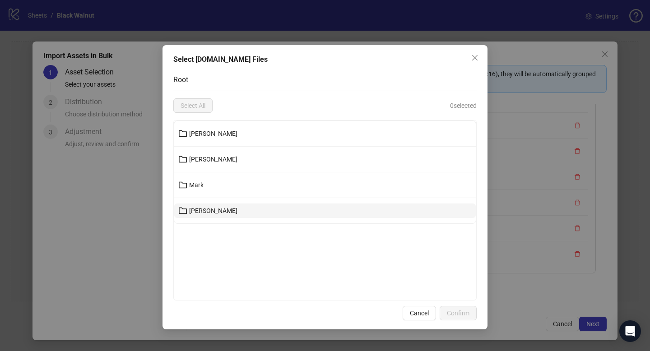
click at [218, 209] on button "[PERSON_NAME]" at bounding box center [325, 211] width 302 height 14
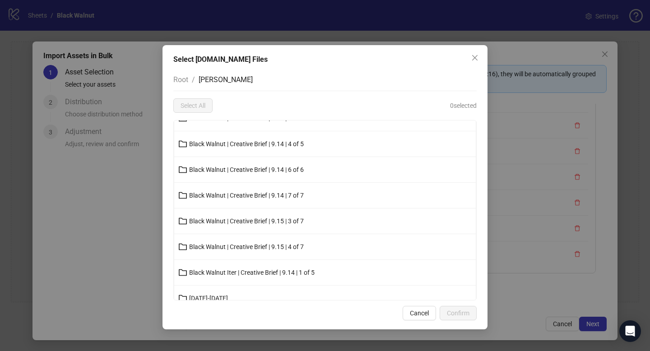
scroll to position [233, 0]
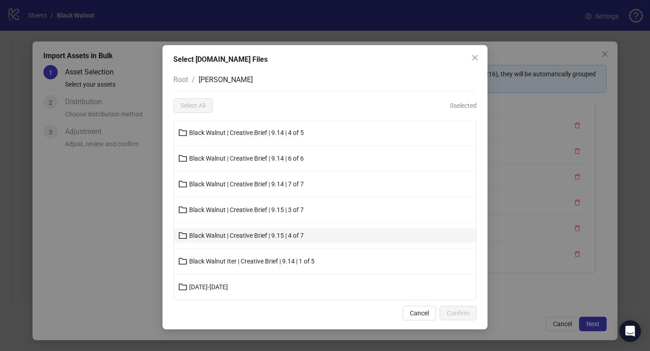
click at [239, 239] on span "Black Walnut | Creative Brief | 9.15 | 4 of 7" at bounding box center [246, 235] width 115 height 7
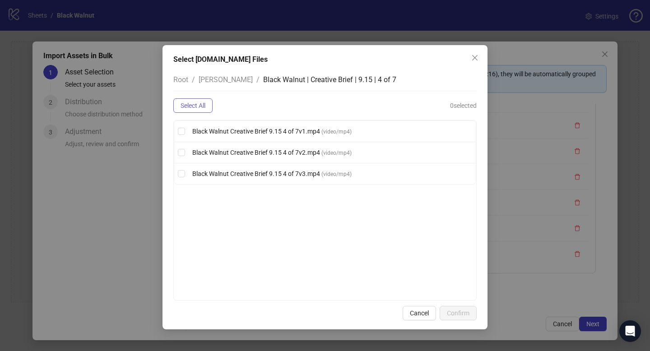
click at [198, 105] on span "Select All" at bounding box center [193, 105] width 25 height 7
click at [458, 309] on button "Confirm" at bounding box center [458, 313] width 37 height 14
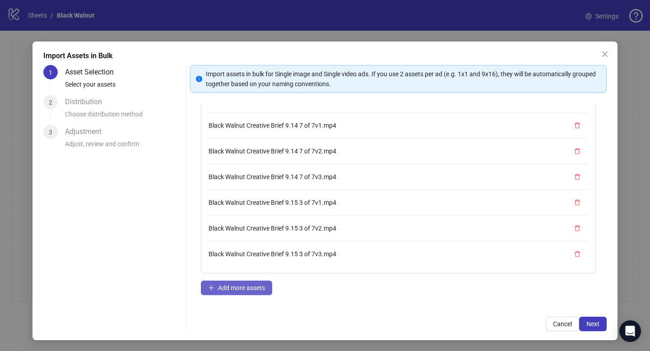
click at [250, 286] on span "Add more assets" at bounding box center [241, 288] width 47 height 7
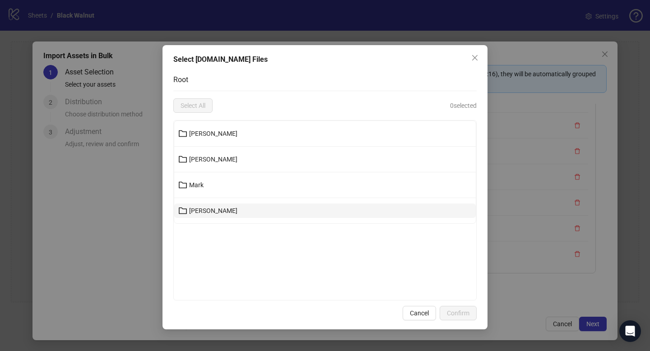
click at [245, 215] on button "[PERSON_NAME]" at bounding box center [325, 211] width 302 height 14
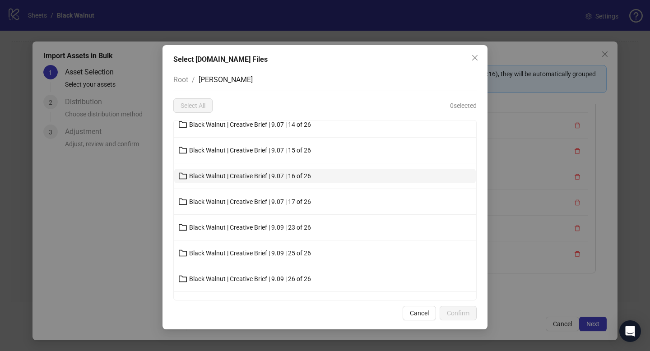
scroll to position [233, 0]
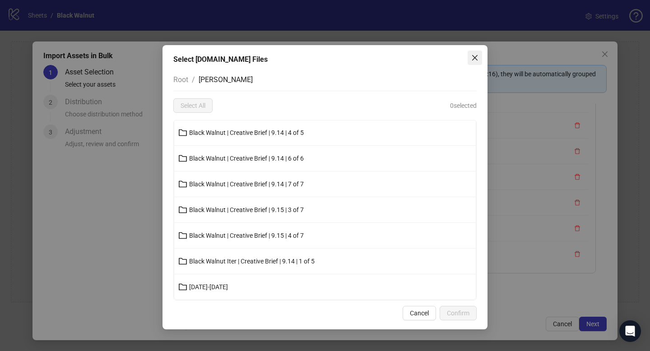
click at [473, 58] on icon "close" at bounding box center [475, 57] width 7 height 7
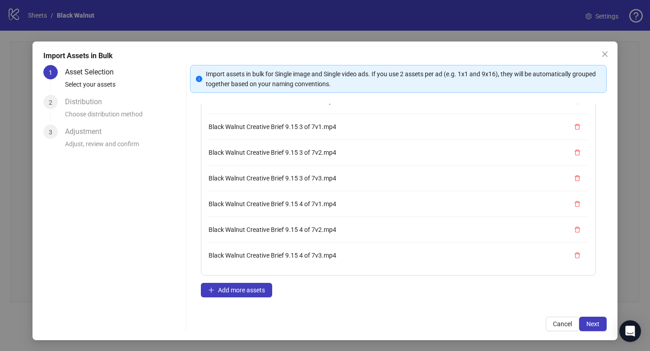
scroll to position [58, 0]
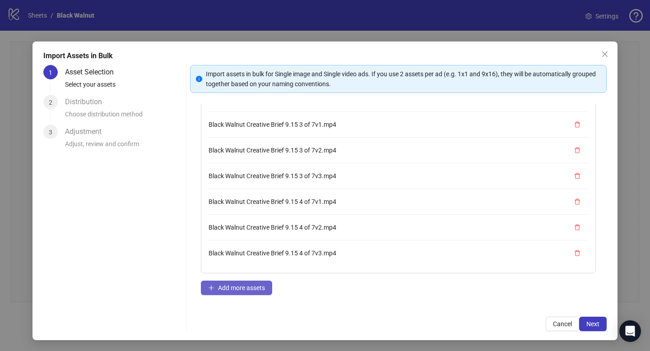
click at [257, 288] on span "Add more assets" at bounding box center [241, 288] width 47 height 7
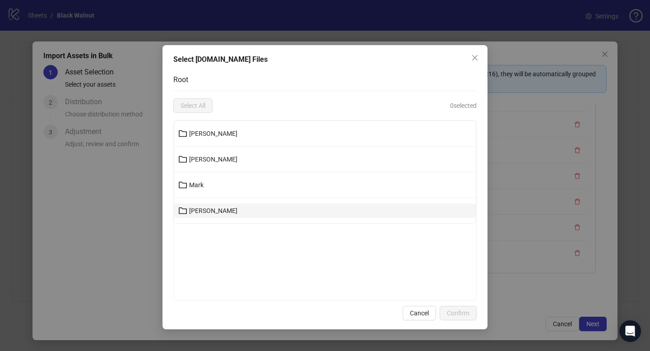
click at [243, 210] on button "[PERSON_NAME]" at bounding box center [325, 211] width 302 height 14
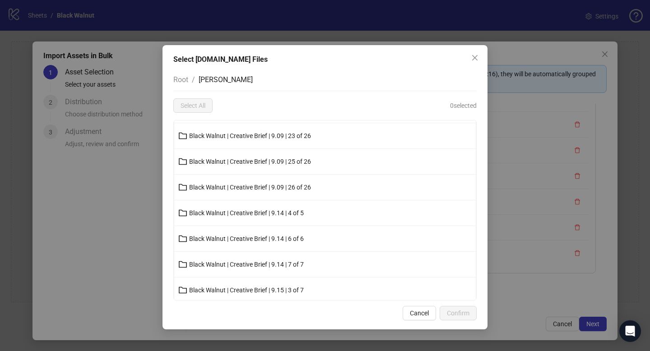
scroll to position [233, 0]
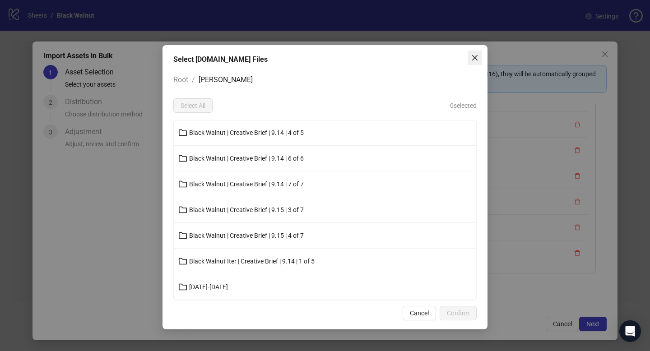
click at [474, 56] on icon "close" at bounding box center [475, 57] width 7 height 7
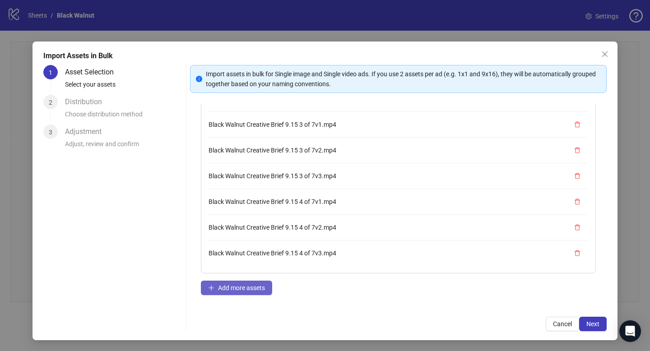
click at [242, 289] on span "Add more assets" at bounding box center [241, 288] width 47 height 7
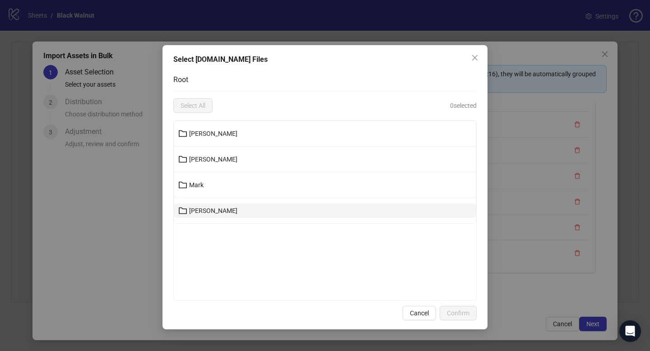
click at [223, 214] on button "[PERSON_NAME]" at bounding box center [325, 211] width 302 height 14
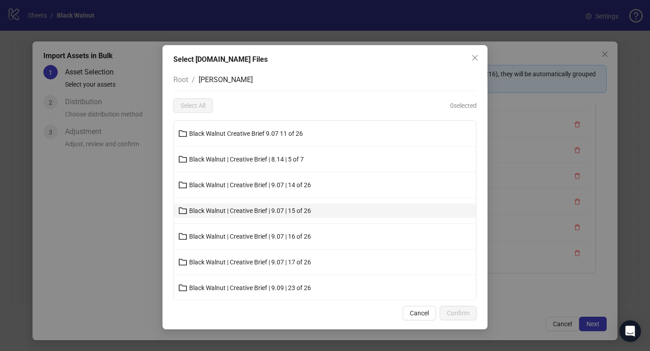
scroll to position [233, 0]
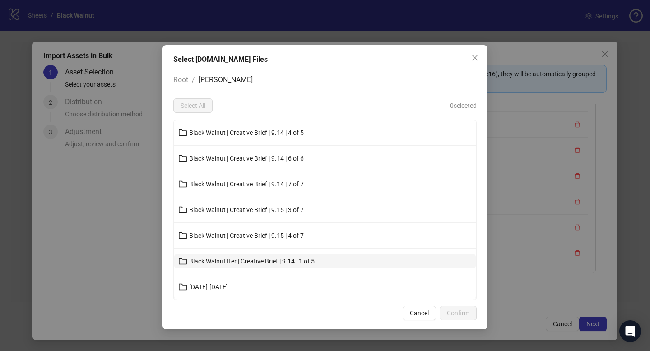
click at [233, 259] on span "Black Walnut Iter | Creative Brief | 9.14 | 1 of 5" at bounding box center [252, 261] width 126 height 7
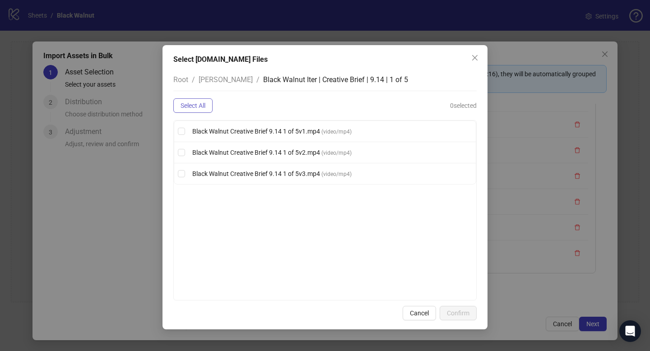
click at [196, 105] on span "Select All" at bounding box center [193, 105] width 25 height 7
click at [457, 318] on button "Confirm" at bounding box center [458, 313] width 37 height 14
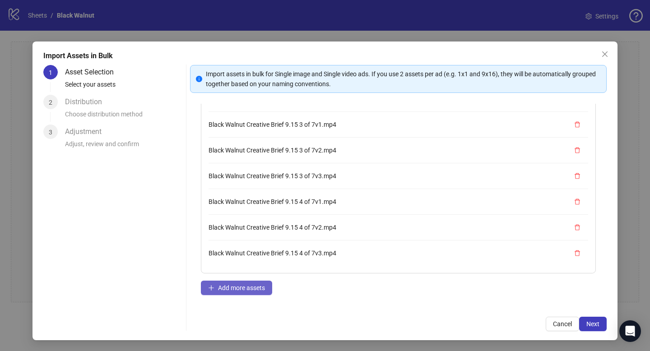
click at [222, 285] on span "Add more assets" at bounding box center [241, 288] width 47 height 7
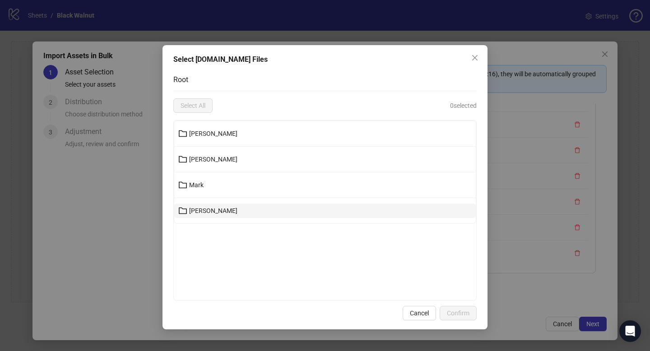
click at [209, 210] on button "[PERSON_NAME]" at bounding box center [325, 211] width 302 height 14
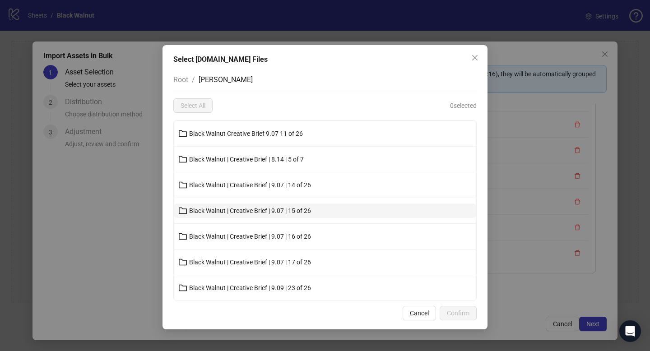
scroll to position [233, 0]
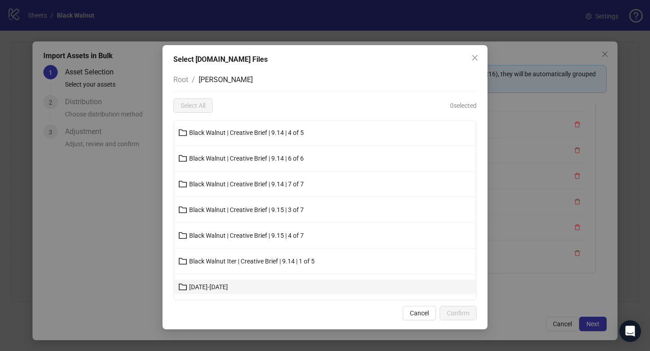
click at [219, 280] on button "Sept. 19-25, 2025" at bounding box center [325, 287] width 302 height 14
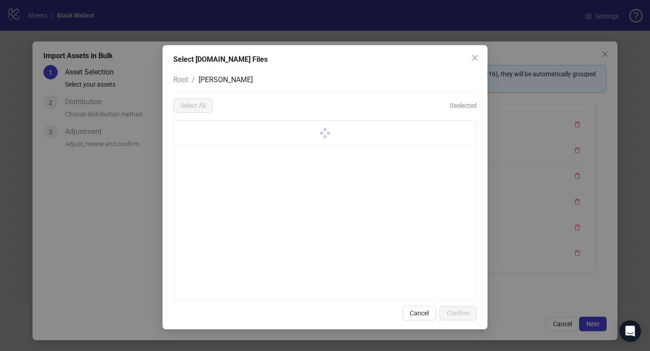
scroll to position [0, 0]
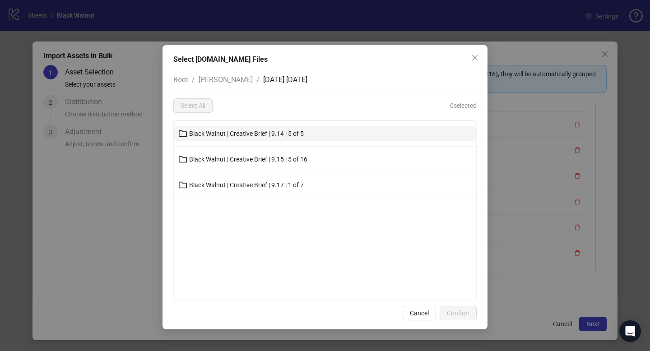
click at [221, 127] on button "Black Walnut | Creative Brief | 9.14 | 5 of 5" at bounding box center [325, 133] width 302 height 14
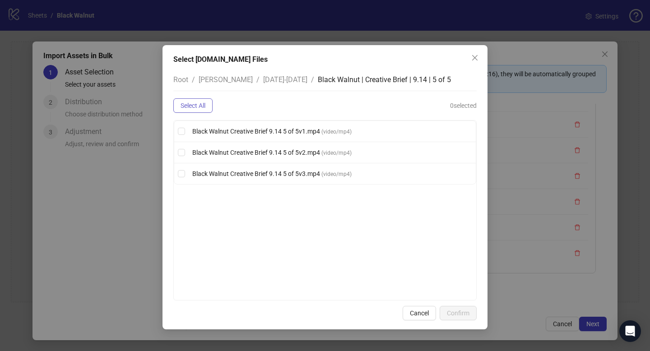
click at [197, 105] on span "Select All" at bounding box center [193, 105] width 25 height 7
click at [466, 310] on span "Confirm" at bounding box center [458, 313] width 23 height 7
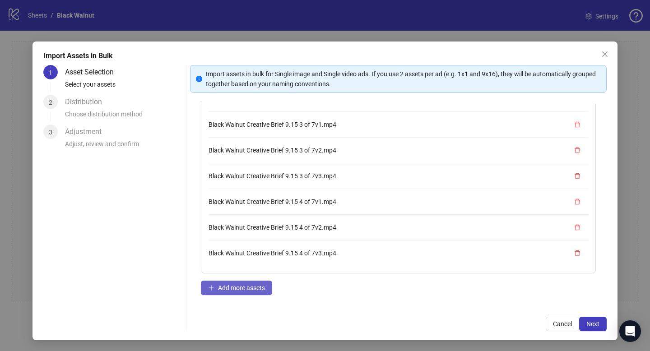
click at [250, 287] on span "Add more assets" at bounding box center [241, 288] width 47 height 7
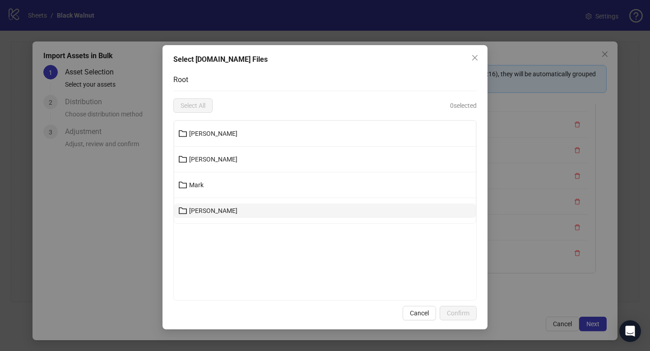
click at [220, 213] on button "[PERSON_NAME]" at bounding box center [325, 211] width 302 height 14
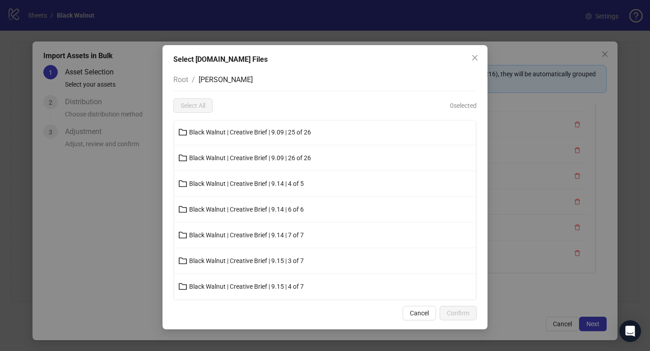
scroll to position [233, 0]
click at [215, 290] on span "Sept. 19-25, 2025" at bounding box center [208, 287] width 39 height 7
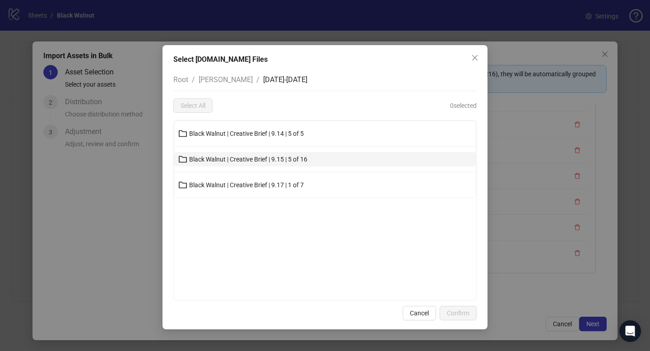
click at [247, 156] on span "Black Walnut | Creative Brief | 9.15 | 5 of 16" at bounding box center [248, 159] width 118 height 7
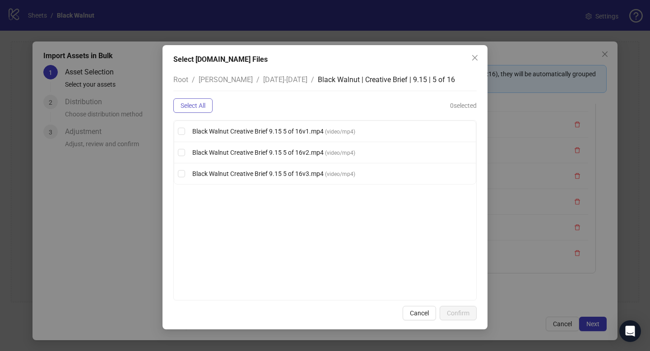
click at [187, 109] on span "Select All" at bounding box center [193, 105] width 25 height 7
click at [470, 310] on button "Confirm" at bounding box center [458, 313] width 37 height 14
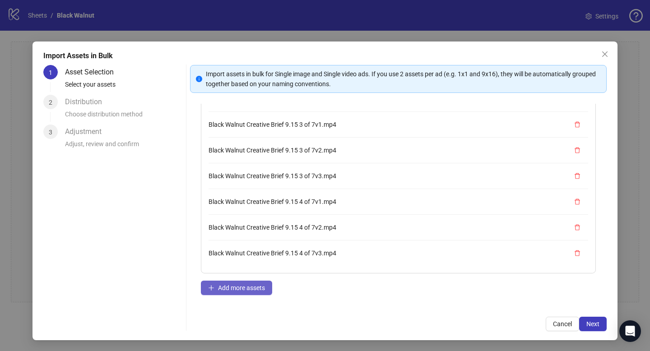
click at [236, 289] on span "Add more assets" at bounding box center [241, 288] width 47 height 7
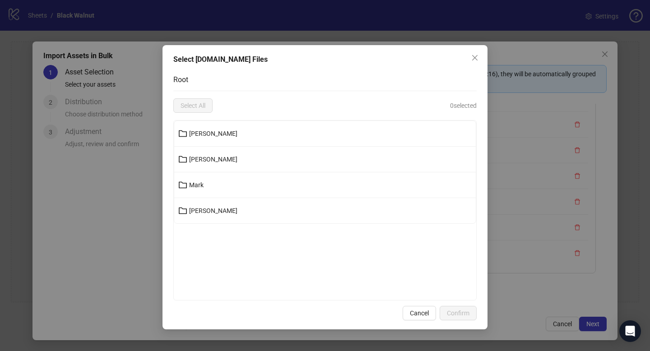
click at [182, 221] on li "[PERSON_NAME]" at bounding box center [325, 210] width 302 height 25
click at [186, 214] on icon "folder" at bounding box center [182, 210] width 9 height 9
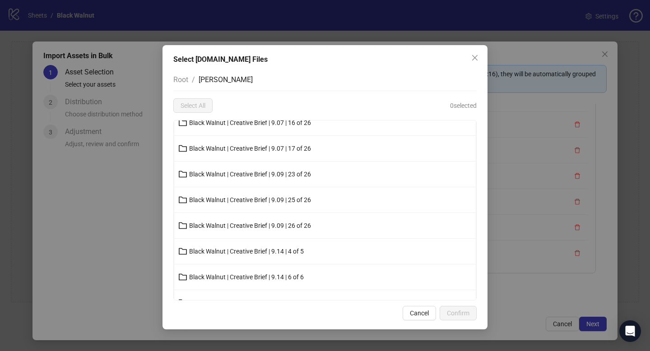
scroll to position [233, 0]
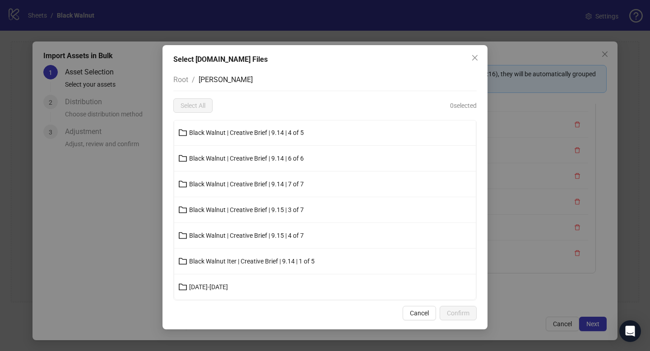
click at [209, 286] on span "Sept. 19-25, 2025" at bounding box center [208, 287] width 39 height 7
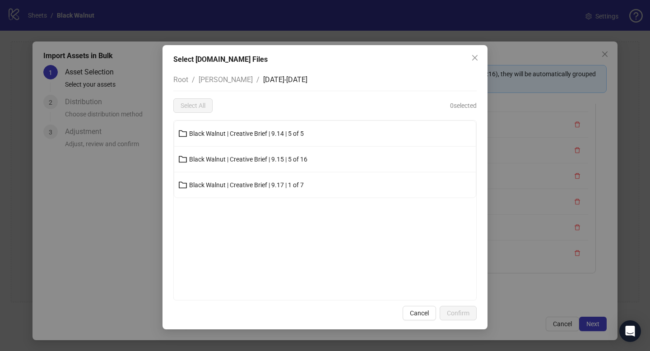
scroll to position [0, 0]
click at [214, 189] on button "Black Walnut | Creative Brief | 9.17 | 1 of 7" at bounding box center [325, 185] width 302 height 14
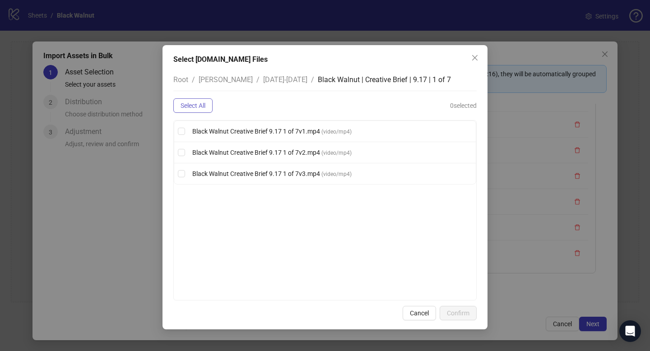
click at [200, 101] on button "Select All" at bounding box center [192, 105] width 39 height 14
click at [454, 313] on span "Confirm" at bounding box center [458, 313] width 23 height 7
click at [456, 312] on span "Confirm" at bounding box center [458, 313] width 23 height 7
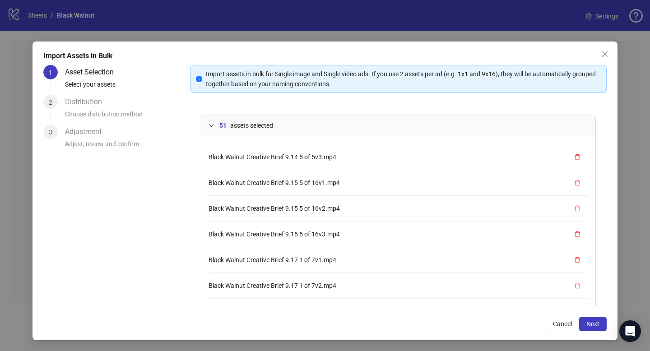
scroll to position [58, 0]
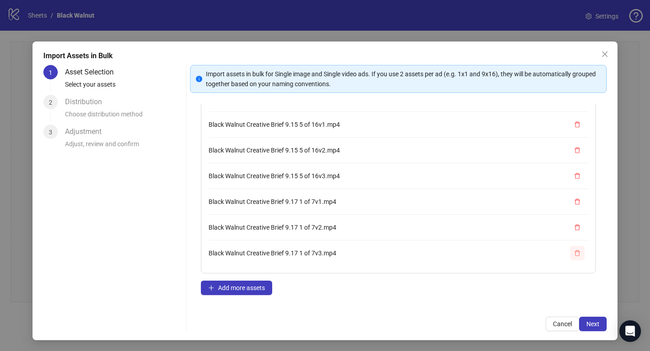
click at [575, 250] on icon "delete" at bounding box center [578, 253] width 6 height 6
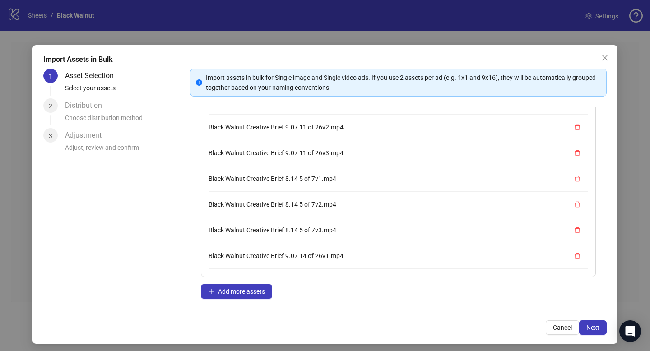
scroll to position [0, 0]
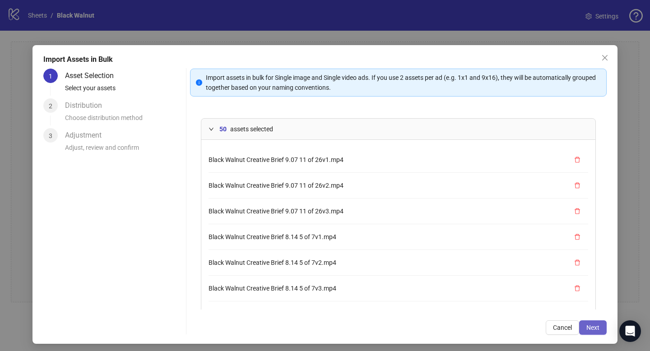
click at [589, 329] on span "Next" at bounding box center [593, 327] width 13 height 7
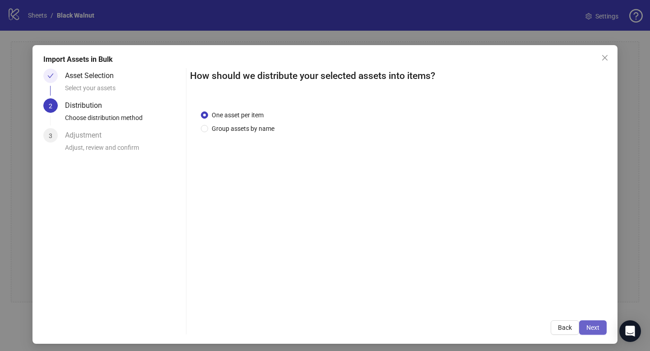
click at [587, 325] on span "Next" at bounding box center [593, 327] width 13 height 7
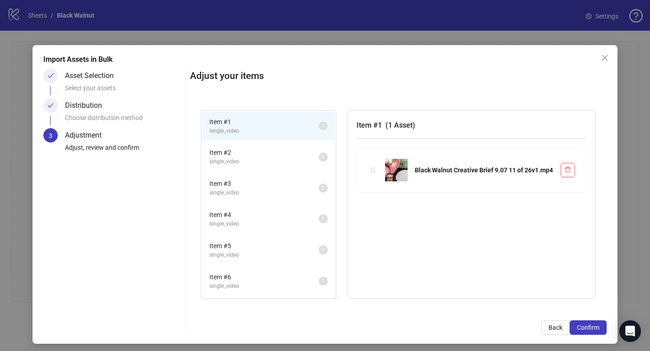
click at [85, 106] on div "Distribution" at bounding box center [87, 105] width 44 height 14
click at [553, 327] on span "Back" at bounding box center [556, 327] width 14 height 7
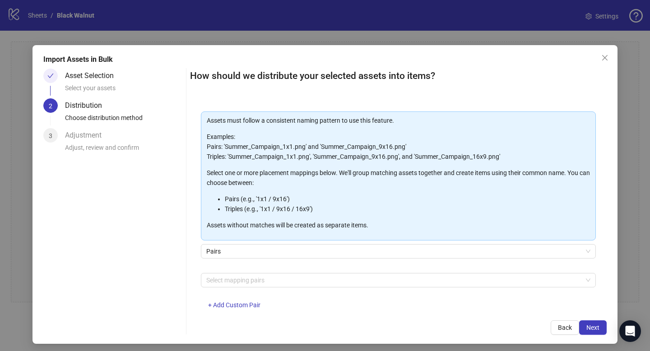
scroll to position [30, 0]
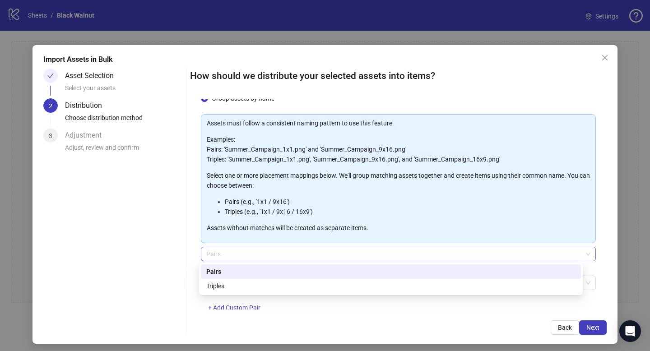
click at [471, 253] on span "Pairs" at bounding box center [398, 255] width 384 height 14
click at [168, 252] on div "Asset Selection Select your assets 2 Distribution Choose distribution method 3 …" at bounding box center [112, 202] width 139 height 266
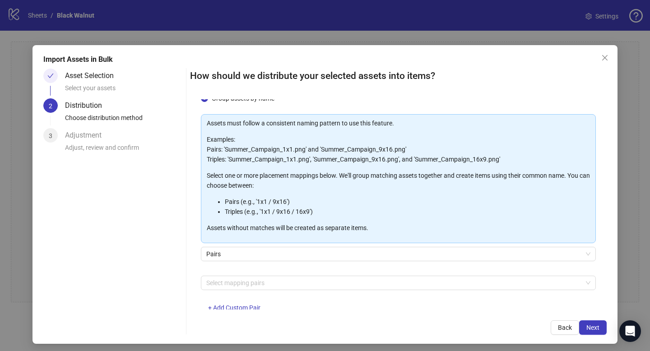
click at [56, 132] on div "3" at bounding box center [50, 135] width 14 height 14
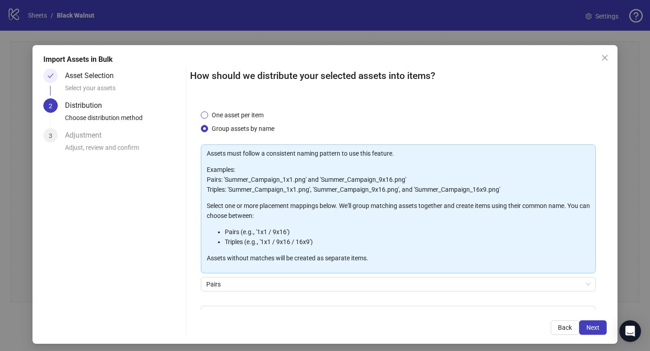
click at [208, 114] on span "One asset per item" at bounding box center [237, 115] width 59 height 10
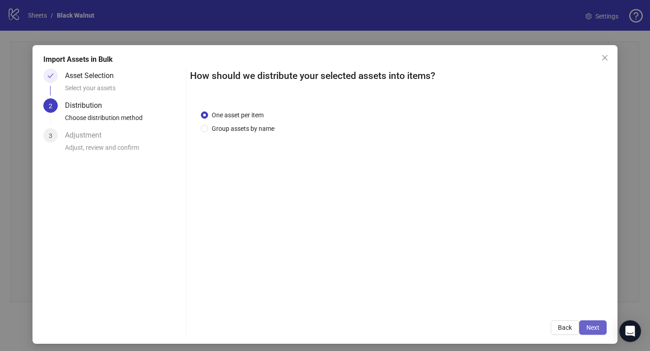
click at [591, 327] on span "Next" at bounding box center [593, 327] width 13 height 7
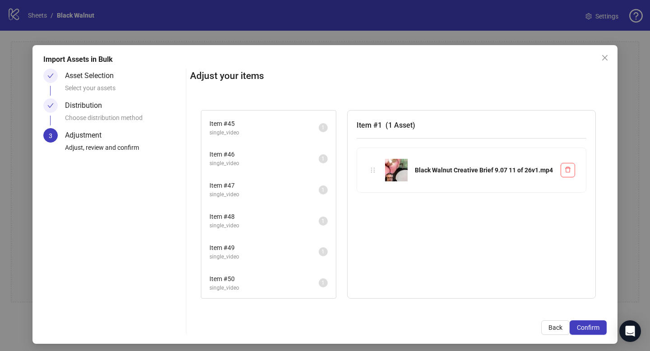
scroll to position [4, 0]
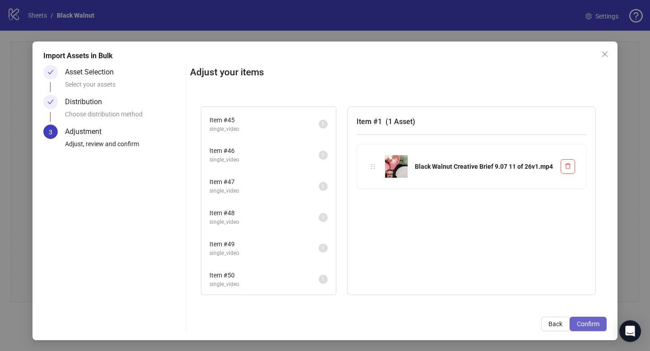
click at [580, 323] on span "Confirm" at bounding box center [588, 324] width 23 height 7
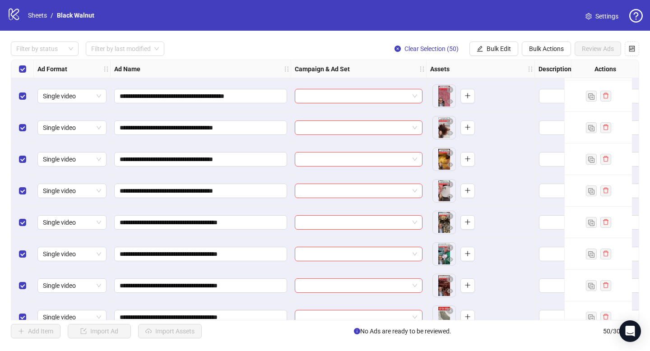
scroll to position [0, 0]
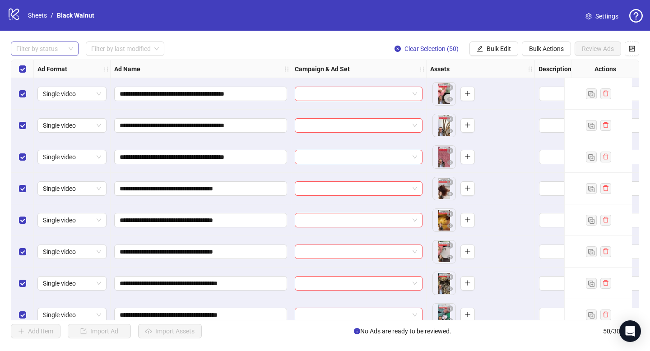
click at [50, 47] on div at bounding box center [40, 48] width 55 height 13
click at [190, 32] on div "**********" at bounding box center [325, 190] width 650 height 319
click at [151, 44] on input "search" at bounding box center [121, 49] width 60 height 14
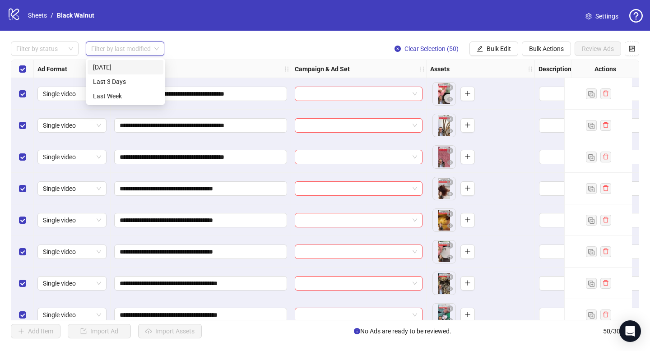
click at [188, 42] on div "Filter by status Filter by last modified Clear Selection (50) Bulk Edit Bulk Ac…" at bounding box center [325, 49] width 629 height 14
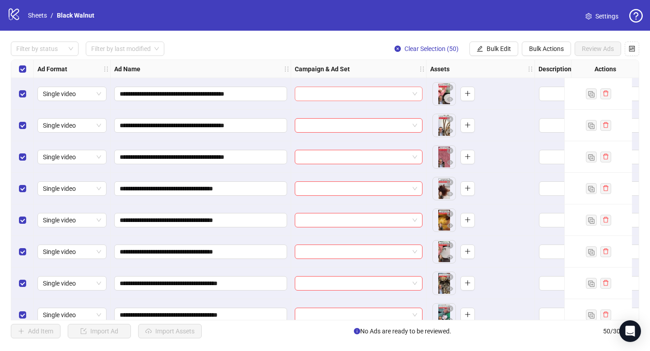
click at [412, 91] on span at bounding box center [358, 94] width 117 height 14
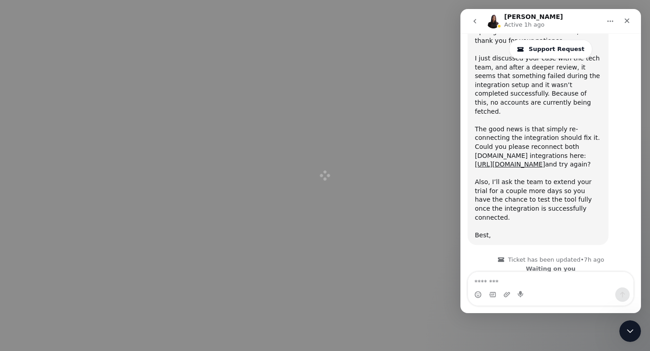
scroll to position [1145, 0]
click at [625, 18] on icon "Close" at bounding box center [627, 20] width 7 height 7
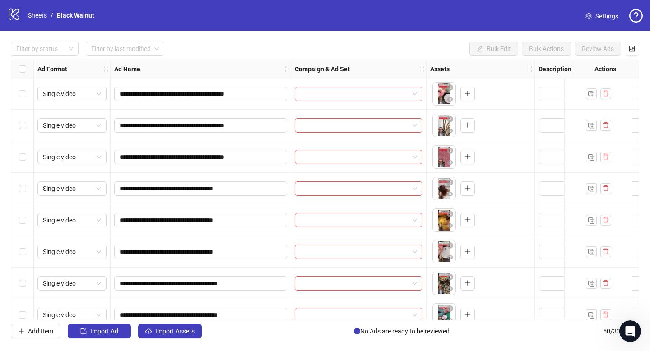
click at [350, 96] on input "search" at bounding box center [354, 94] width 109 height 14
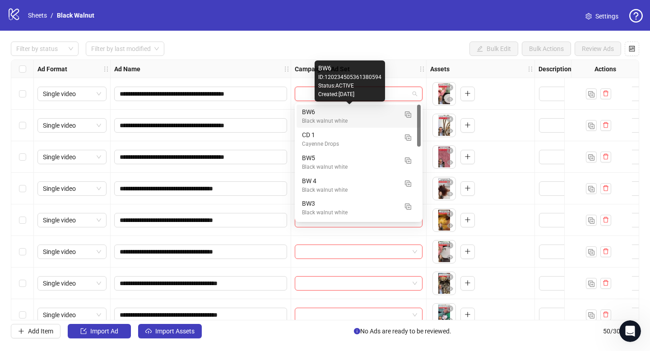
click at [357, 113] on div "BW6" at bounding box center [349, 112] width 95 height 10
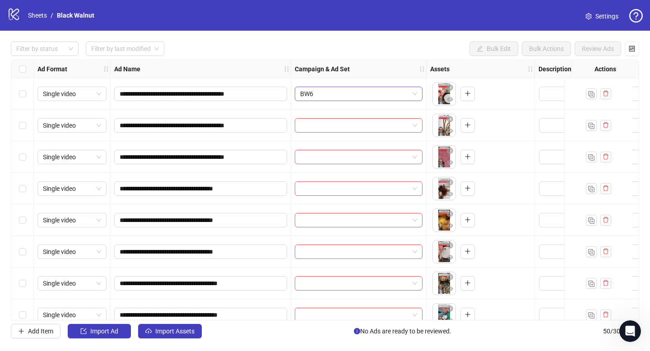
click at [400, 91] on span "BW6" at bounding box center [358, 94] width 117 height 14
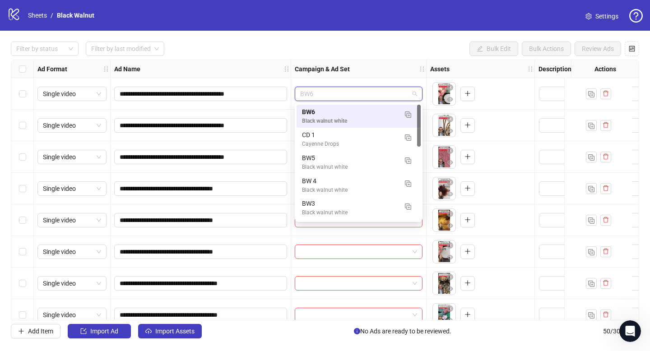
click at [425, 39] on div "**********" at bounding box center [325, 190] width 650 height 319
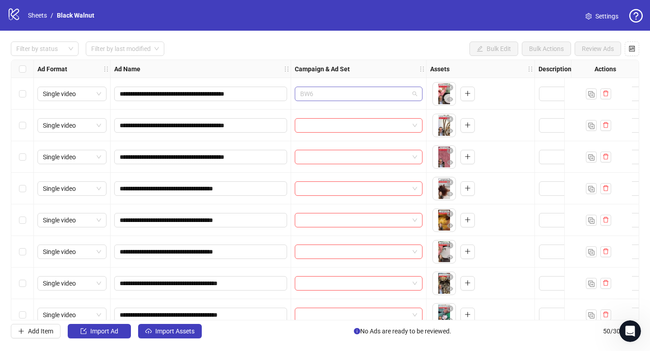
click at [401, 96] on span "BW6" at bounding box center [358, 94] width 117 height 14
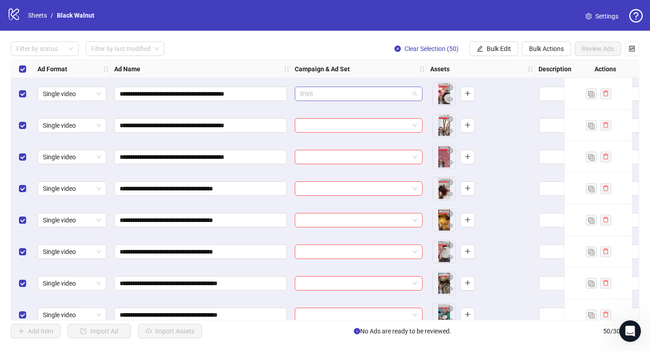
click at [376, 93] on span "BW6" at bounding box center [358, 94] width 117 height 14
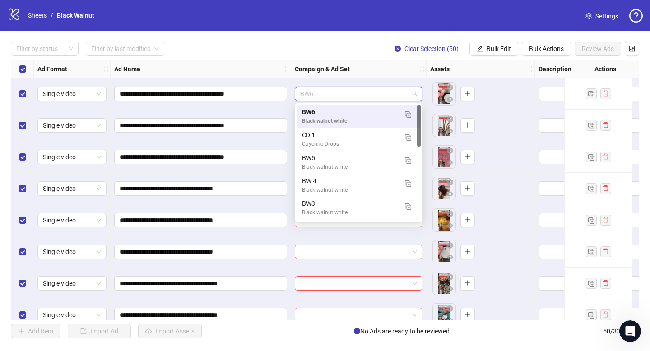
click at [346, 115] on div "BW6" at bounding box center [349, 112] width 95 height 10
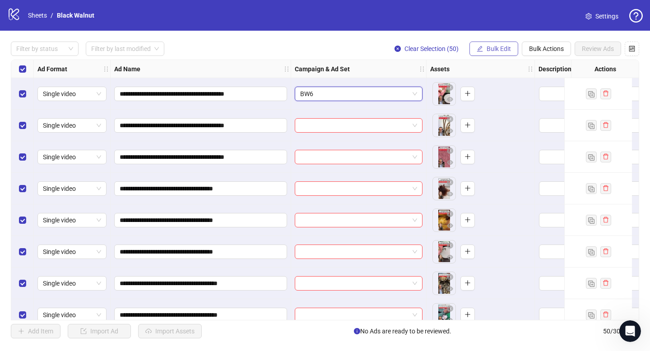
click at [499, 46] on span "Bulk Edit" at bounding box center [499, 48] width 24 height 7
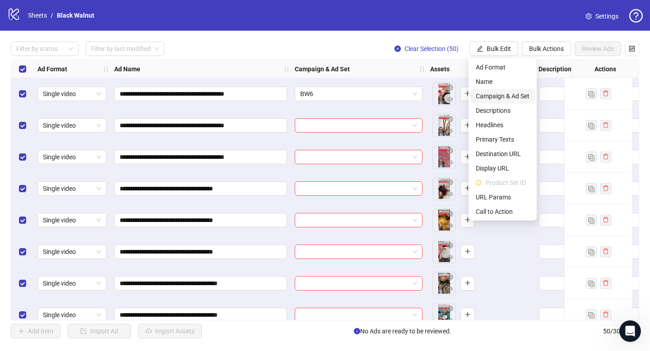
click at [505, 96] on span "Campaign & Ad Set" at bounding box center [503, 96] width 54 height 10
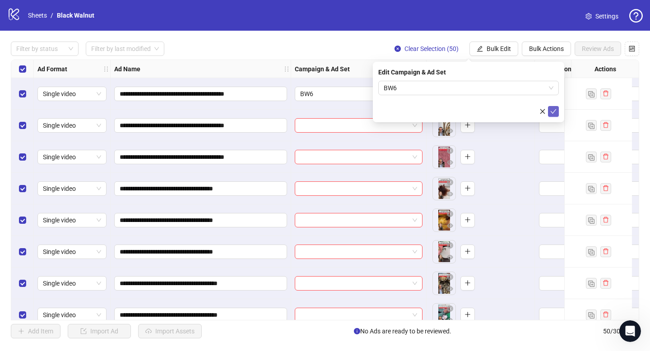
click at [555, 109] on icon "check" at bounding box center [554, 111] width 6 height 6
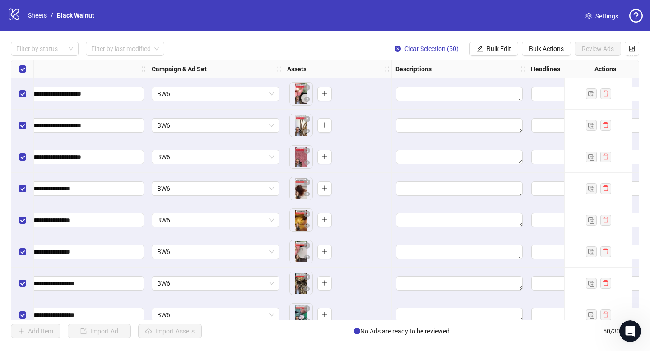
scroll to position [0, 172]
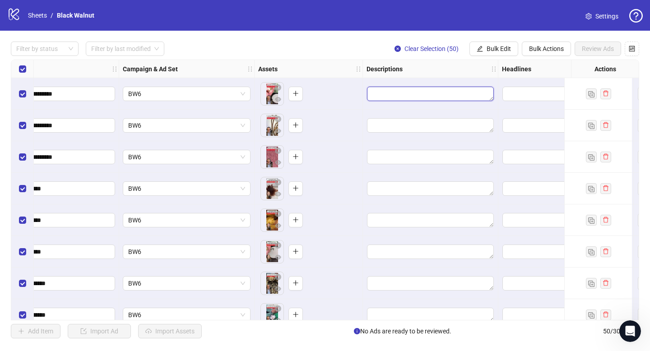
click at [450, 91] on textarea "Edit values" at bounding box center [430, 94] width 127 height 14
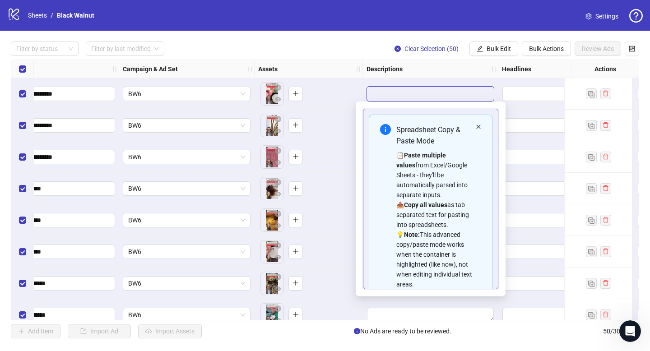
click at [476, 126] on icon "close" at bounding box center [478, 126] width 5 height 5
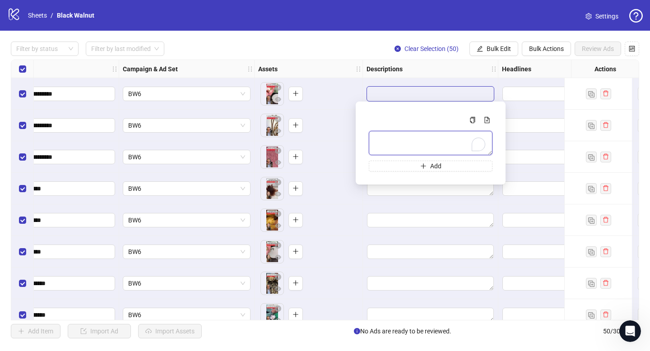
click at [447, 146] on textarea "To enrich screen reader interactions, please activate Accessibility in Grammarl…" at bounding box center [431, 143] width 124 height 24
paste textarea "**********"
type textarea "**********"
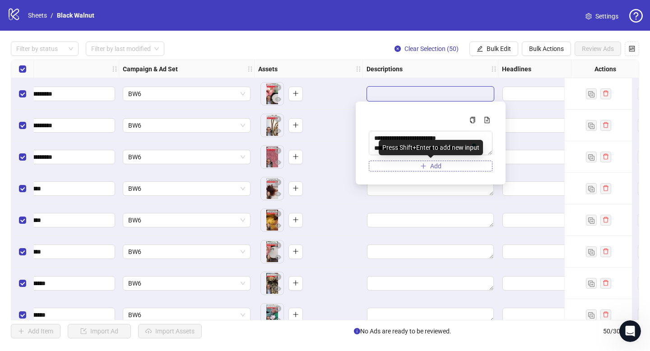
click at [441, 165] on span "Add" at bounding box center [435, 166] width 11 height 7
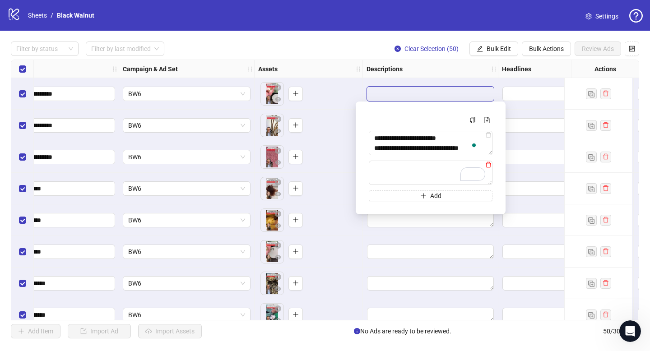
click at [489, 165] on icon "delete" at bounding box center [489, 165] width 6 height 6
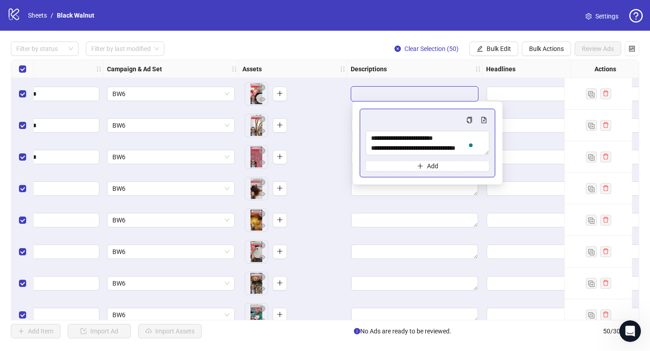
scroll to position [0, 164]
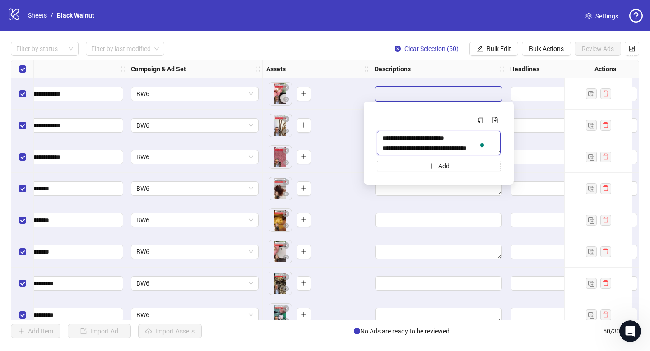
click at [413, 132] on textarea "**********" at bounding box center [439, 143] width 124 height 24
drag, startPoint x: 383, startPoint y: 137, endPoint x: 472, endPoint y: 187, distance: 102.4
click at [472, 187] on body "**********" at bounding box center [325, 175] width 650 height 351
click at [336, 171] on div "To pick up a draggable item, press the space bar. While dragging, use the arrow…" at bounding box center [317, 157] width 108 height 32
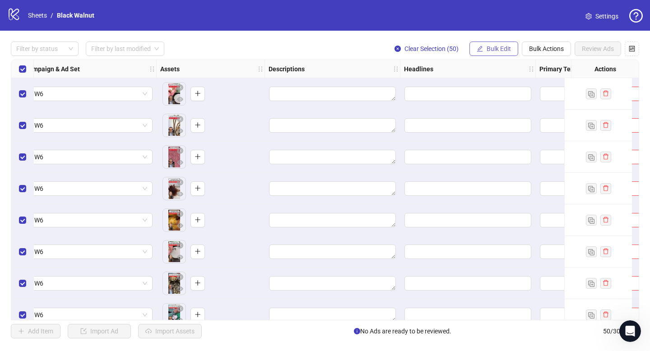
click at [491, 50] on span "Bulk Edit" at bounding box center [499, 48] width 24 height 7
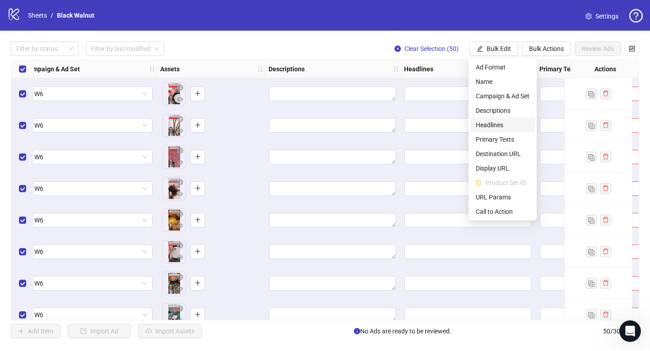
click at [491, 126] on span "Headlines" at bounding box center [503, 125] width 54 height 10
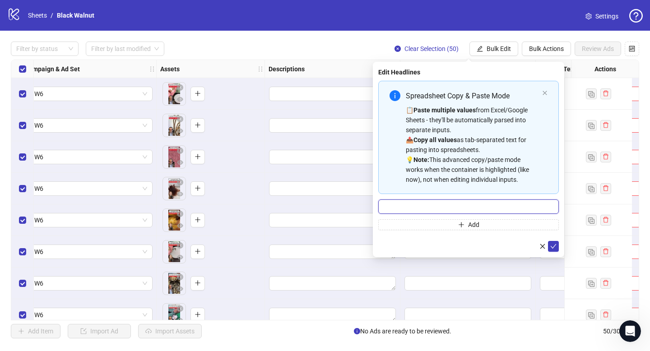
click at [470, 203] on input "Multi-input container - paste or copy values" at bounding box center [469, 207] width 181 height 14
click at [421, 206] on input "**********" at bounding box center [469, 207] width 181 height 14
type input "**********"
click at [555, 247] on icon "check" at bounding box center [554, 246] width 6 height 6
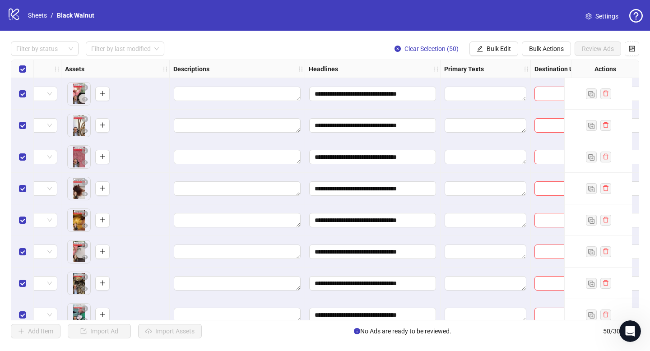
scroll to position [0, 376]
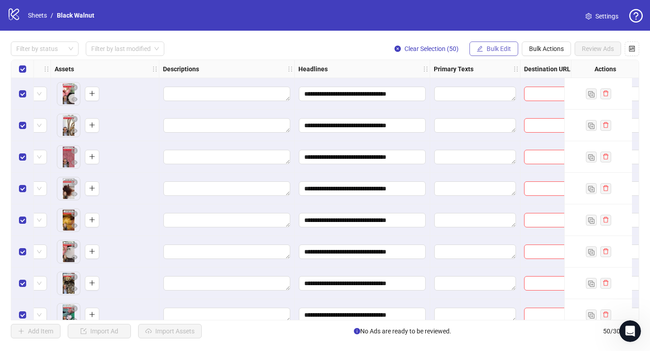
click at [500, 47] on span "Bulk Edit" at bounding box center [499, 48] width 24 height 7
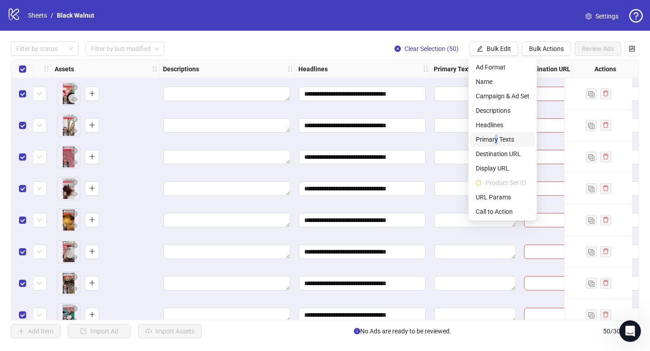
click at [496, 138] on span "Primary Texts" at bounding box center [503, 140] width 54 height 10
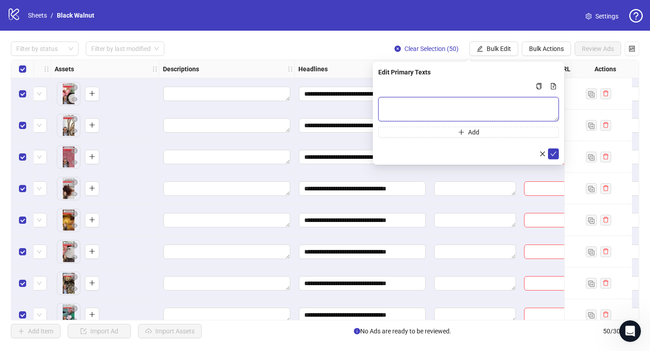
click at [464, 104] on textarea "Multi-text input container - paste or copy values" at bounding box center [469, 109] width 181 height 24
paste textarea "**********"
type textarea "**********"
click at [553, 154] on icon "check" at bounding box center [554, 154] width 6 height 6
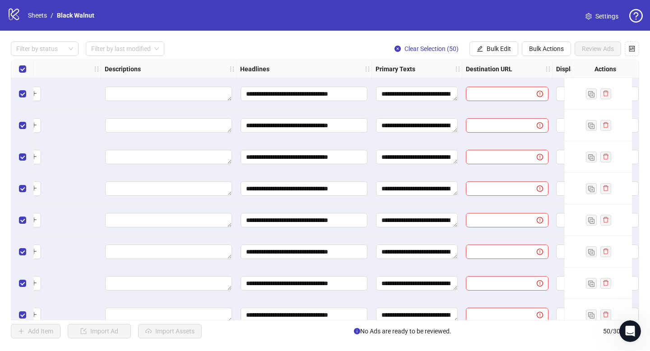
scroll to position [0, 444]
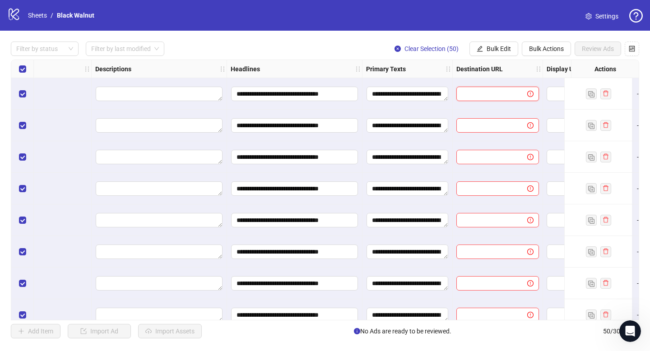
click at [475, 94] on input "text" at bounding box center [488, 94] width 53 height 10
paste input "**********"
type input "**********"
click at [528, 94] on icon "close-circle" at bounding box center [527, 93] width 5 height 5
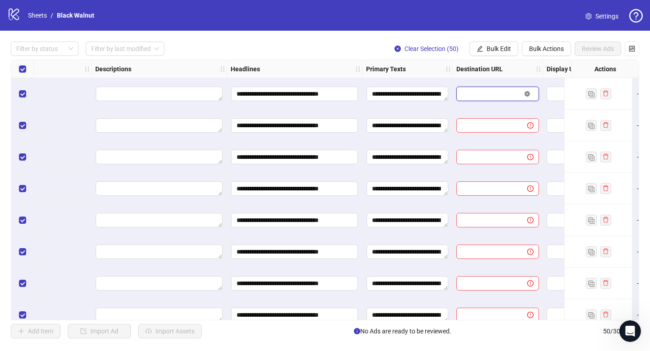
scroll to position [0, 0]
click at [501, 47] on span "Bulk Edit" at bounding box center [499, 48] width 24 height 7
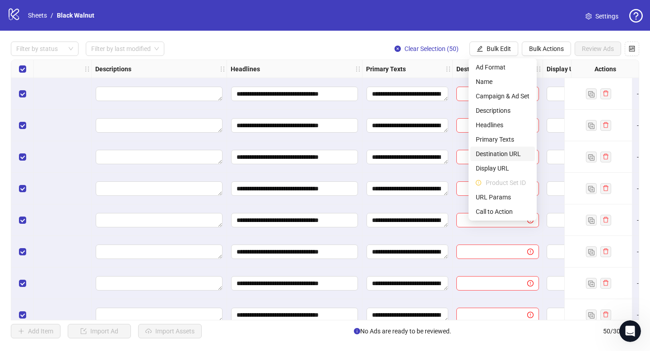
click at [499, 151] on span "Destination URL" at bounding box center [503, 154] width 54 height 10
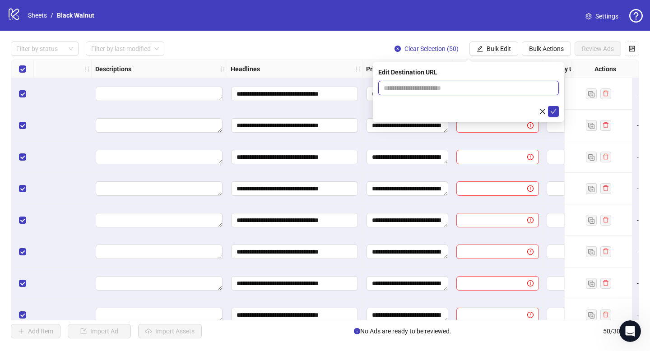
click at [460, 90] on input "text" at bounding box center [465, 88] width 163 height 10
paste input "**********"
type input "**********"
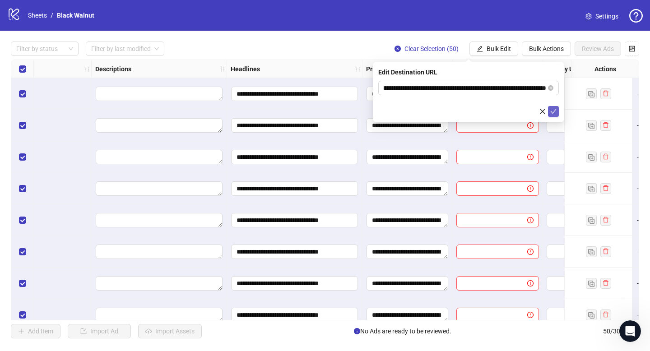
click at [552, 110] on icon "check" at bounding box center [554, 111] width 6 height 6
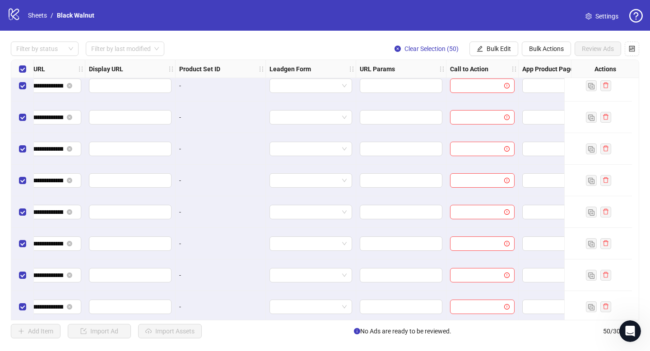
scroll to position [8, 946]
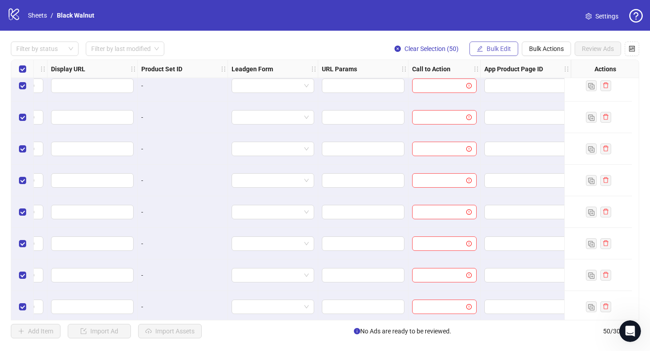
click at [496, 49] on span "Bulk Edit" at bounding box center [499, 48] width 24 height 7
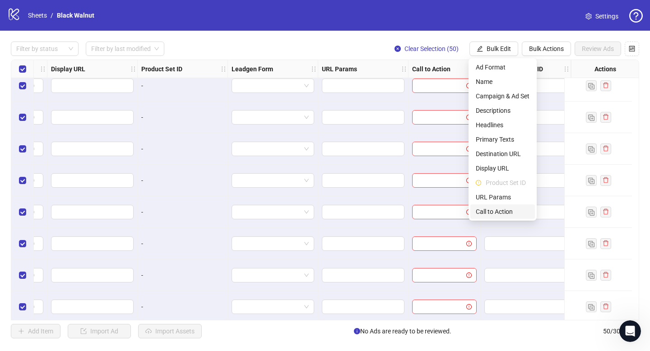
click at [489, 209] on span "Call to Action" at bounding box center [503, 212] width 54 height 10
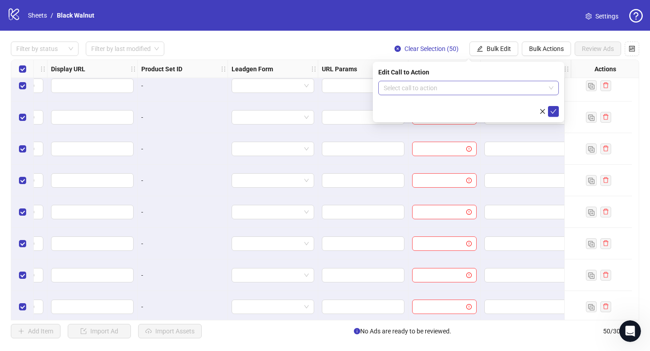
click at [482, 91] on input "search" at bounding box center [465, 88] width 162 height 14
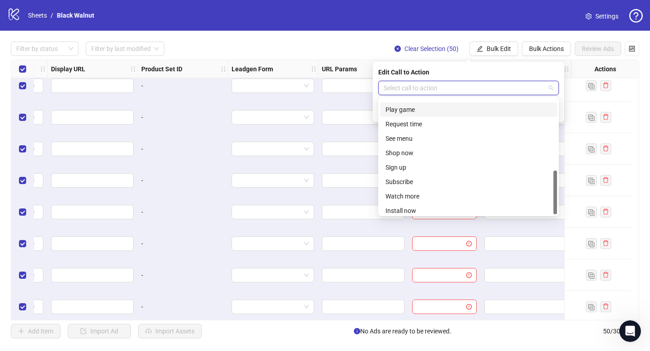
scroll to position [188, 0]
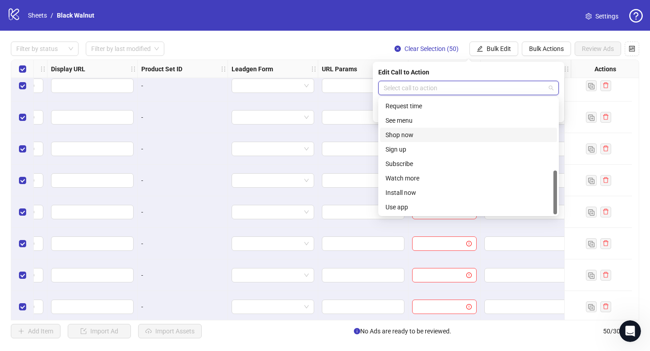
click at [442, 131] on div "Shop now" at bounding box center [469, 135] width 166 height 10
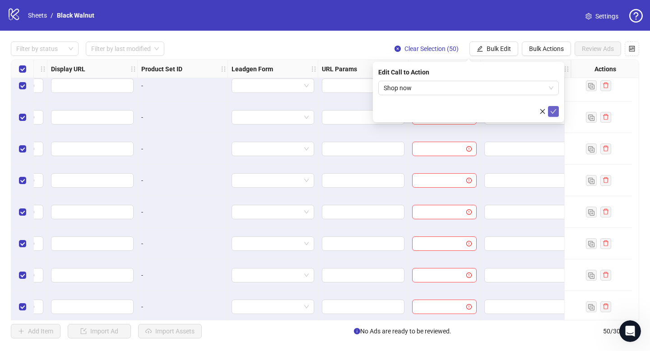
click at [552, 113] on icon "check" at bounding box center [554, 111] width 6 height 6
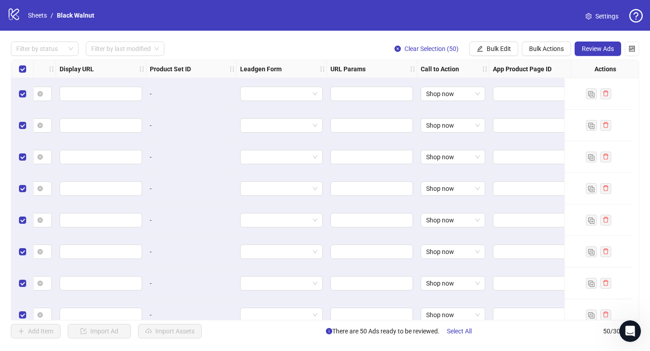
scroll to position [0, 946]
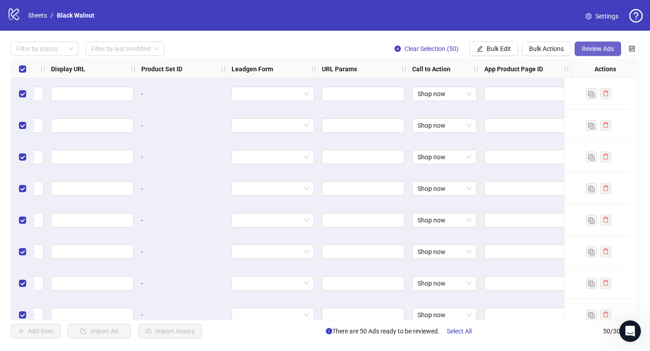
click at [597, 50] on span "Review Ads" at bounding box center [598, 48] width 32 height 7
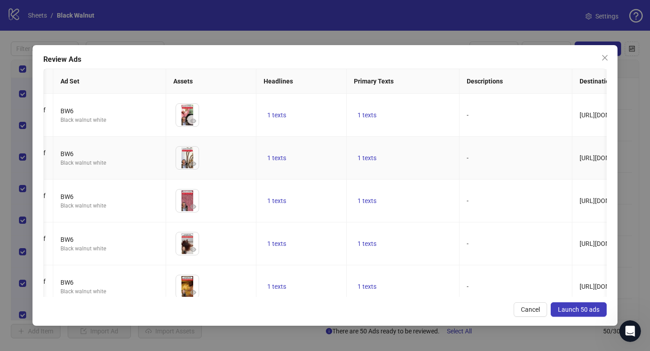
scroll to position [0, 115]
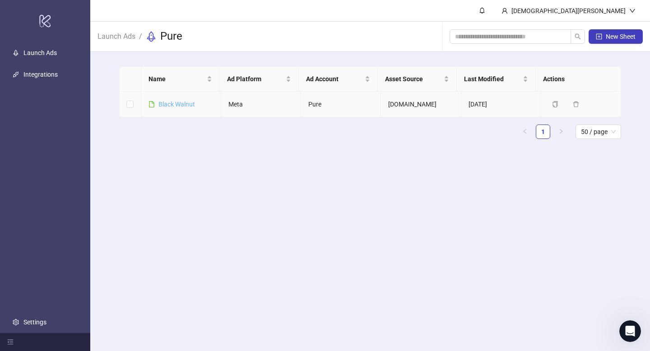
click at [179, 103] on link "Black Walnut" at bounding box center [177, 104] width 37 height 7
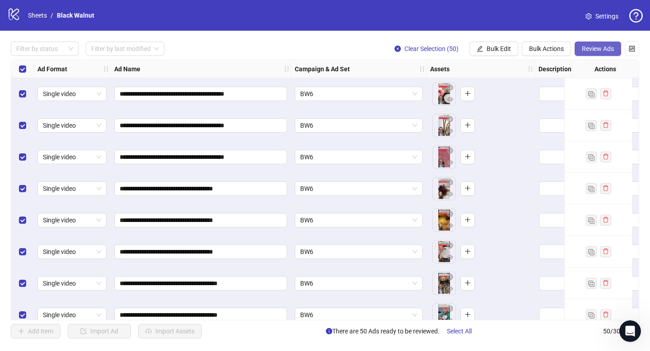
click at [604, 47] on span "Review Ads" at bounding box center [598, 48] width 32 height 7
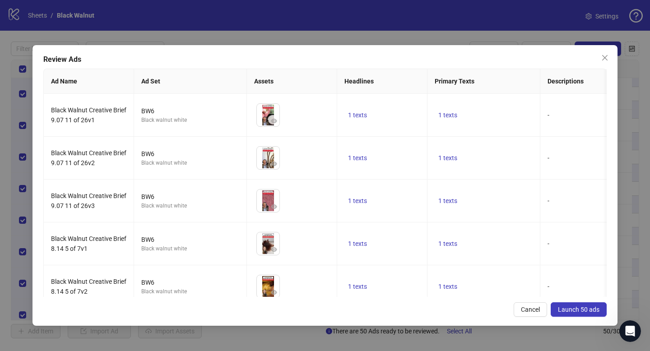
click at [573, 307] on span "Launch 50 ads" at bounding box center [579, 309] width 42 height 7
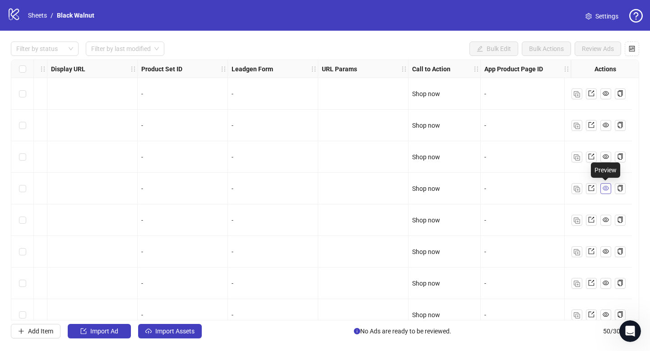
click at [605, 188] on icon "eye" at bounding box center [606, 188] width 6 height 6
click at [591, 189] on icon "export" at bounding box center [592, 188] width 6 height 6
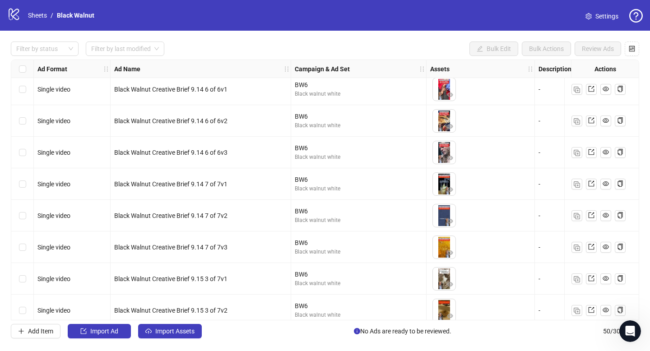
scroll to position [1342, 0]
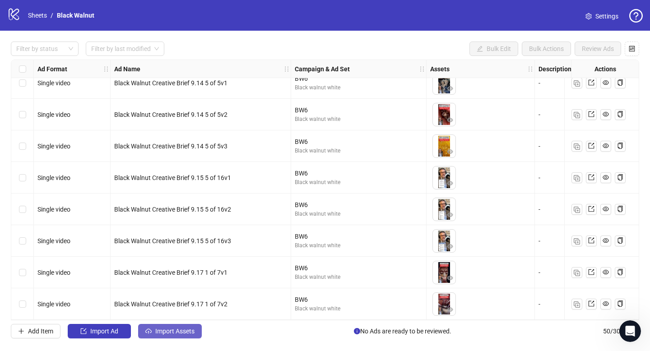
click at [176, 329] on span "Import Assets" at bounding box center [174, 331] width 39 height 7
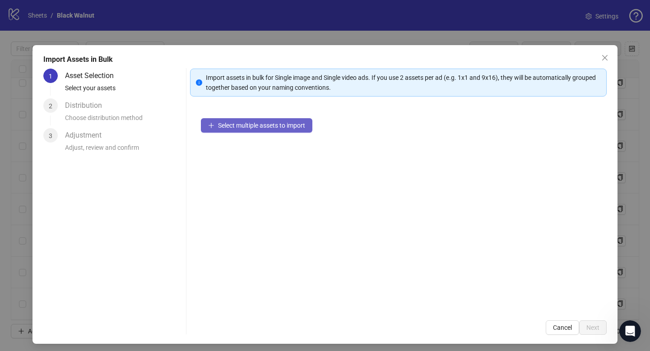
click at [250, 126] on span "Select multiple assets to import" at bounding box center [261, 125] width 87 height 7
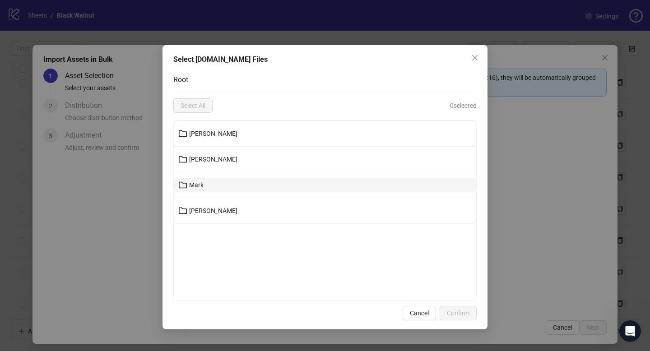
click at [195, 187] on span "Mark" at bounding box center [196, 185] width 14 height 7
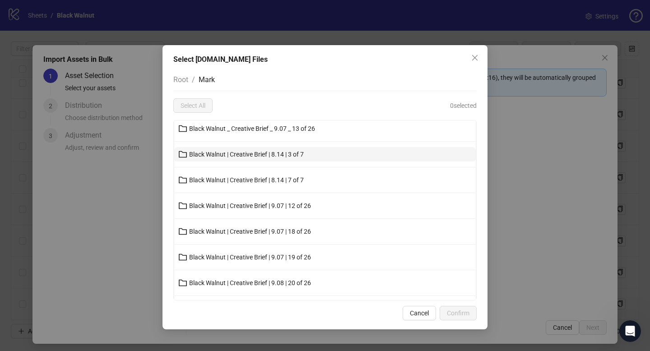
scroll to position [0, 0]
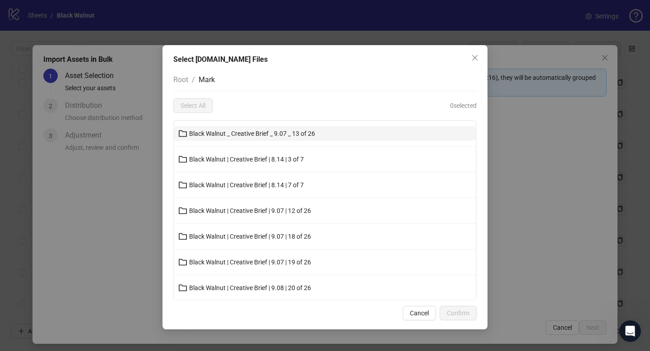
click at [252, 136] on span "Black Walnut _ Creative Brief _ 9.07 _ 13 of 26" at bounding box center [252, 133] width 126 height 7
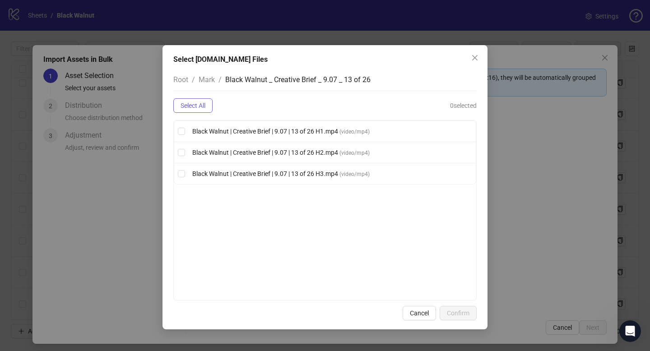
click at [192, 105] on span "Select All" at bounding box center [193, 105] width 25 height 7
click at [461, 313] on span "Confirm" at bounding box center [458, 313] width 23 height 7
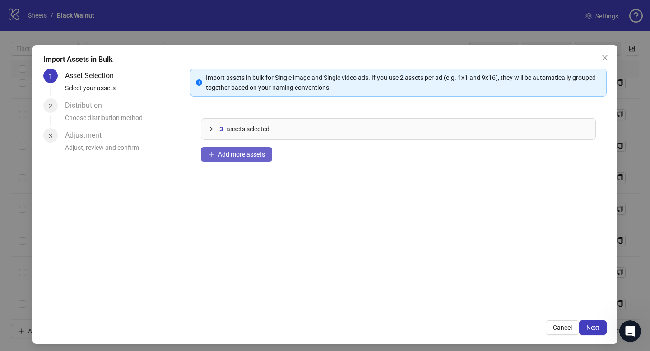
click at [232, 153] on span "Add more assets" at bounding box center [241, 154] width 47 height 7
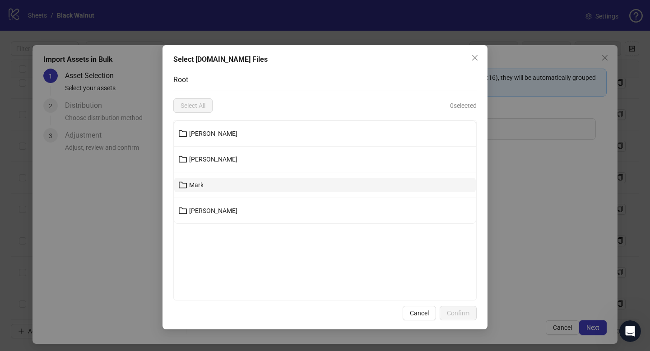
click at [201, 184] on span "Mark" at bounding box center [196, 185] width 14 height 7
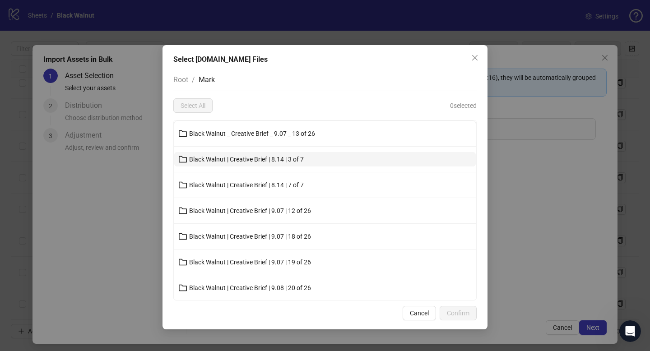
click at [221, 164] on button "Black Walnut | Creative Brief | 8.14 | 3 of 7" at bounding box center [325, 159] width 302 height 14
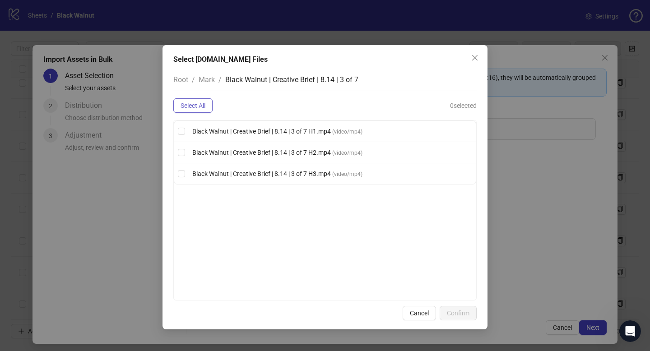
click at [192, 104] on span "Select All" at bounding box center [193, 105] width 25 height 7
click at [463, 316] on span "Confirm" at bounding box center [458, 313] width 23 height 7
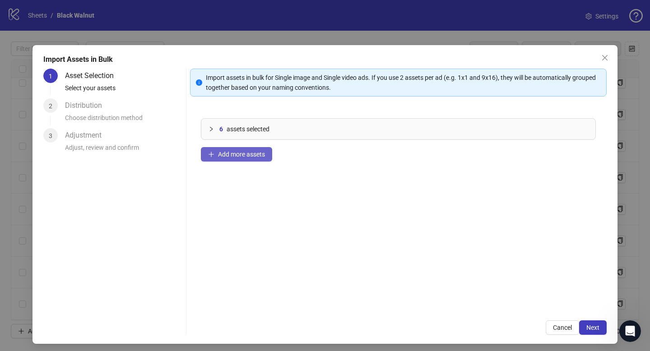
click at [246, 154] on span "Add more assets" at bounding box center [241, 154] width 47 height 7
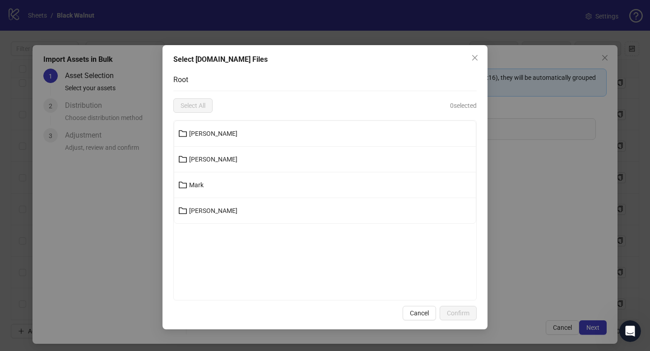
scroll to position [1145, 0]
click at [198, 185] on span "Mark" at bounding box center [196, 185] width 14 height 7
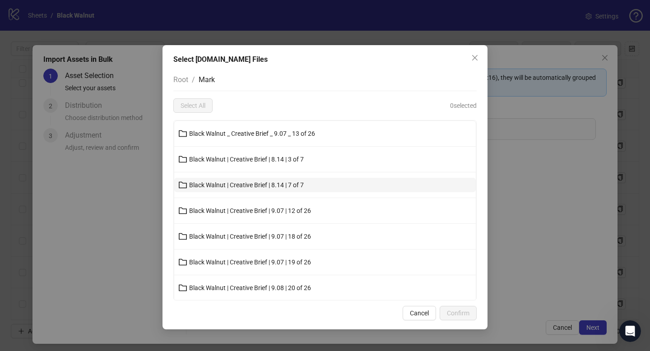
click at [213, 183] on span "Black Walnut | Creative Brief | 8.14 | 7 of 7" at bounding box center [246, 185] width 115 height 7
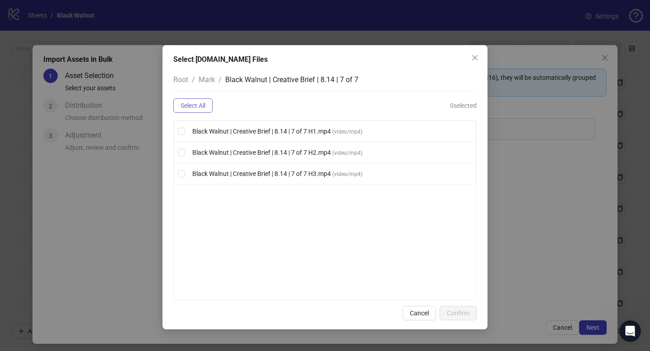
click at [198, 103] on span "Select All" at bounding box center [193, 105] width 25 height 7
click at [459, 310] on span "Confirm" at bounding box center [458, 313] width 23 height 7
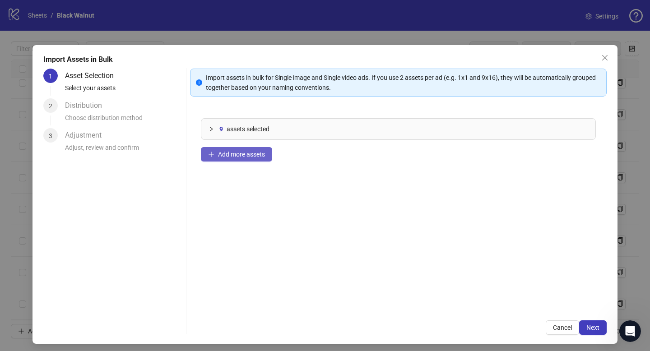
click at [213, 158] on button "Add more assets" at bounding box center [236, 154] width 71 height 14
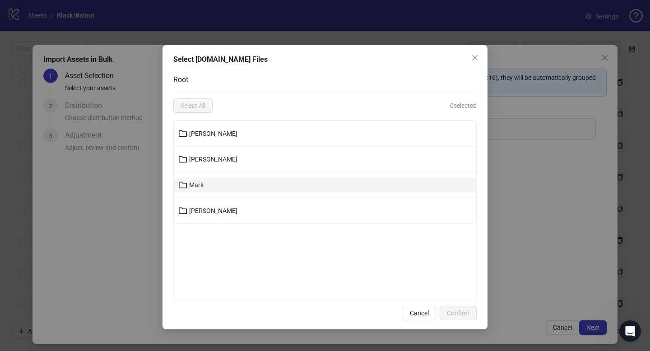
click at [205, 187] on button "Mark" at bounding box center [325, 185] width 302 height 14
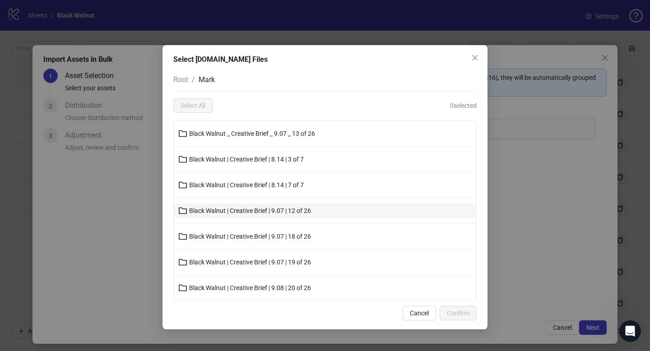
click at [214, 205] on button "Black Walnut | Creative Brief | 9.07 | 12 of 26" at bounding box center [325, 211] width 302 height 14
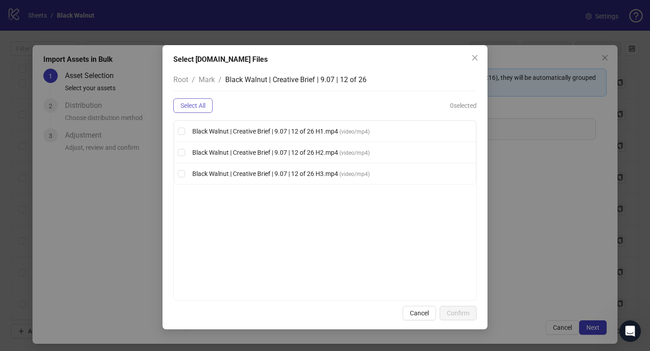
click at [192, 109] on button "Select All" at bounding box center [192, 105] width 39 height 14
click at [461, 310] on span "Confirm" at bounding box center [458, 313] width 23 height 7
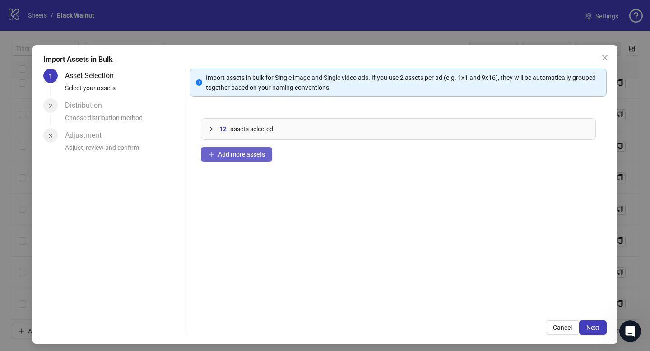
click at [253, 153] on span "Add more assets" at bounding box center [241, 154] width 47 height 7
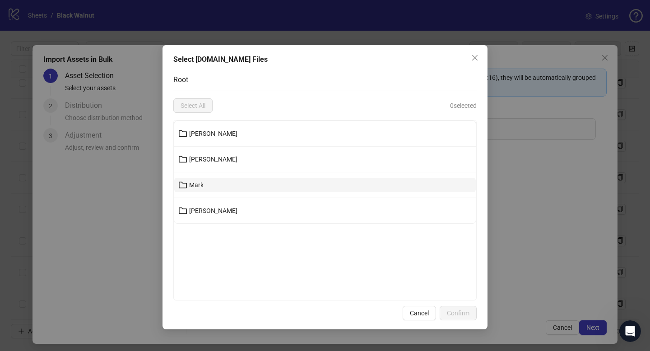
click at [209, 184] on button "Mark" at bounding box center [325, 185] width 302 height 14
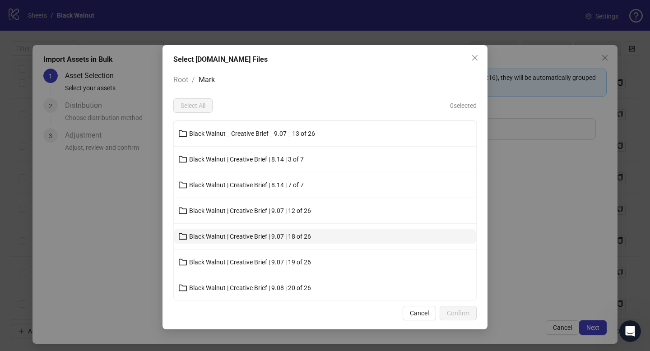
click at [256, 235] on span "Black Walnut | Creative Brief | 9.07 | 18 of 26" at bounding box center [250, 236] width 122 height 7
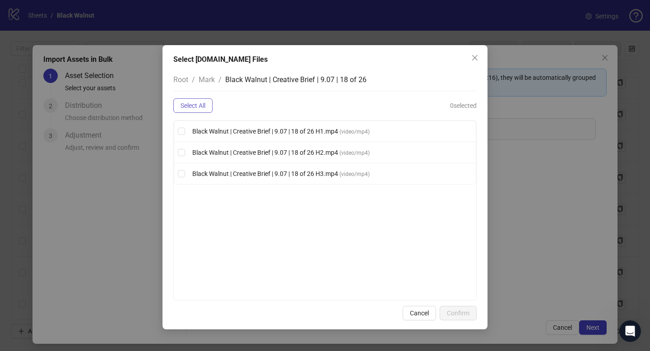
click at [204, 104] on span "Select All" at bounding box center [193, 105] width 25 height 7
click at [461, 310] on span "Confirm" at bounding box center [458, 313] width 23 height 7
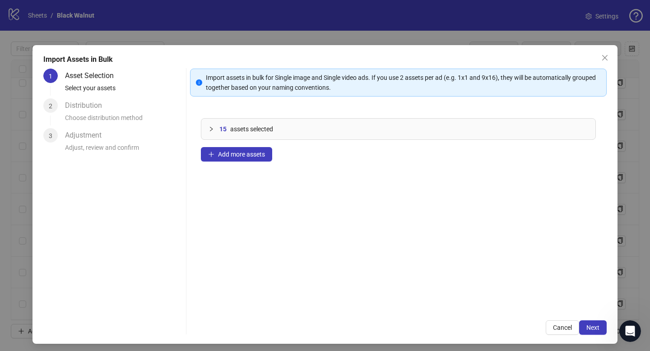
click at [209, 128] on icon "collapsed" at bounding box center [211, 128] width 5 height 5
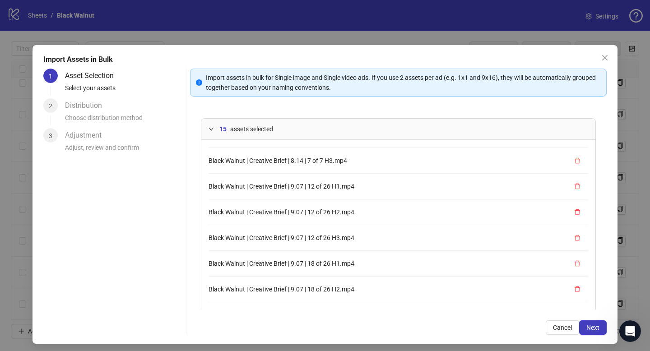
scroll to position [58, 0]
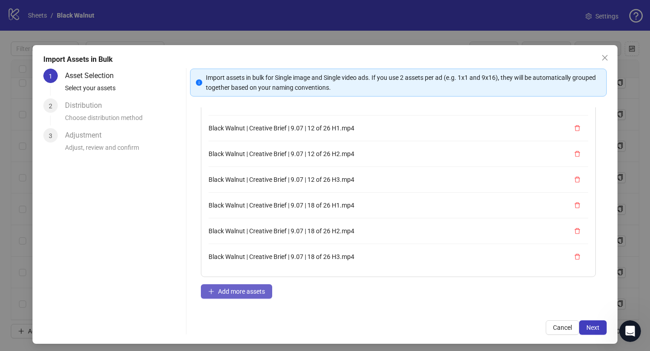
click at [242, 289] on span "Add more assets" at bounding box center [241, 291] width 47 height 7
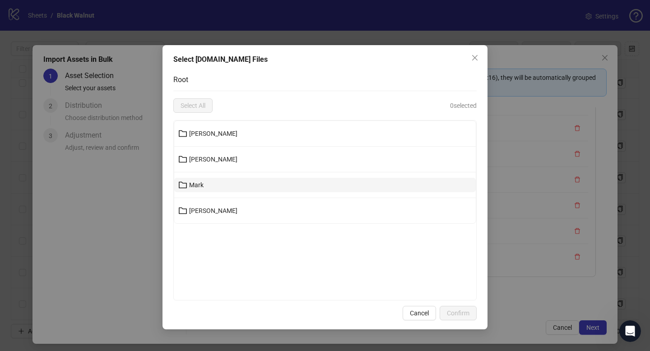
click at [206, 187] on button "Mark" at bounding box center [325, 185] width 302 height 14
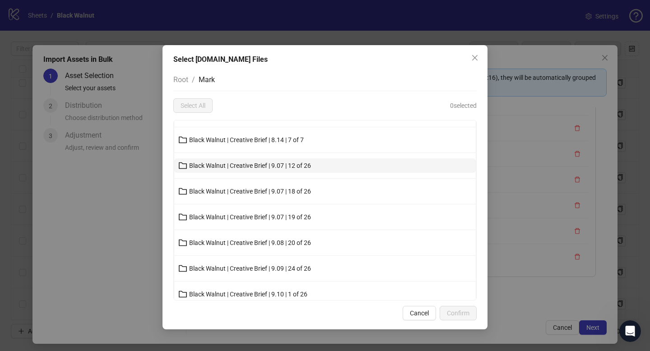
scroll to position [60, 0]
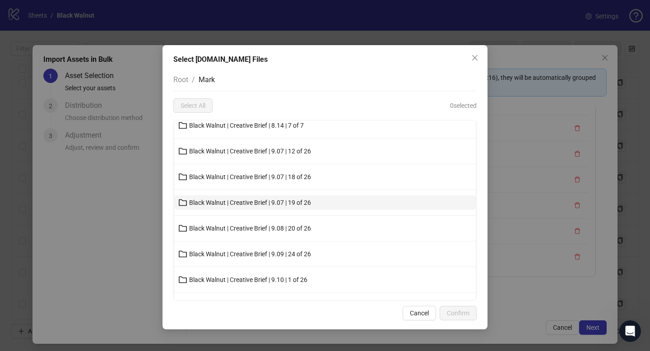
click at [210, 203] on span "Black Walnut | Creative Brief | 9.07 | 19 of 26" at bounding box center [250, 202] width 122 height 7
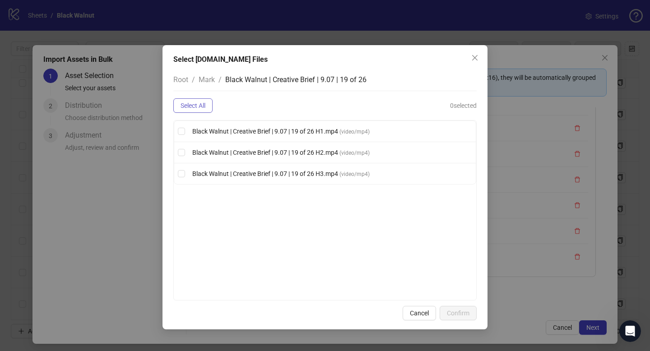
click at [196, 107] on span "Select All" at bounding box center [193, 105] width 25 height 7
click at [447, 308] on button "Confirm" at bounding box center [458, 313] width 37 height 14
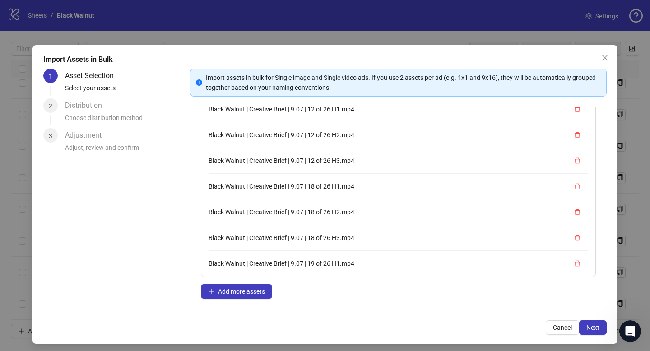
scroll to position [282, 0]
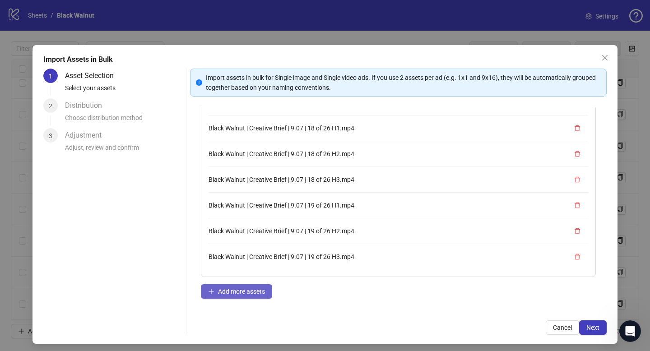
click at [239, 292] on span "Add more assets" at bounding box center [241, 291] width 47 height 7
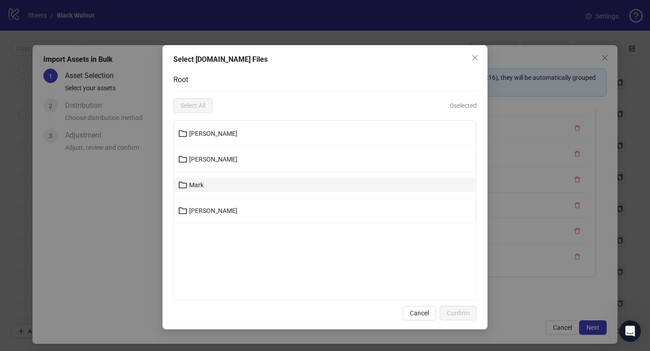
click at [214, 181] on button "Mark" at bounding box center [325, 185] width 302 height 14
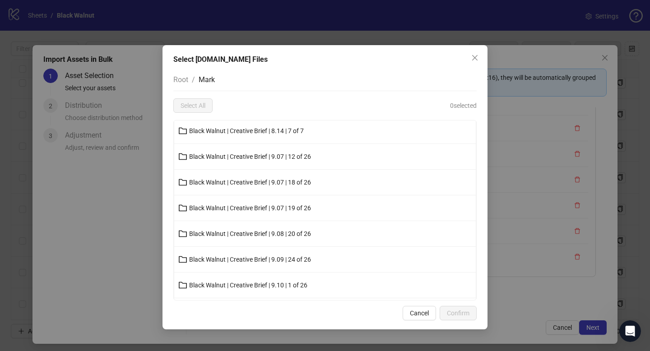
scroll to position [71, 0]
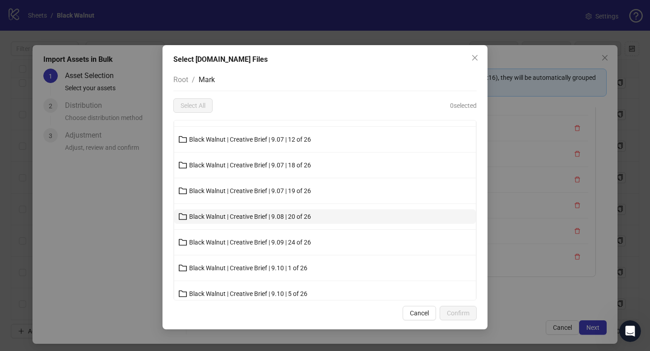
click at [232, 221] on button "Black Walnut | Creative Brief | 9.08 | 20 of 26" at bounding box center [325, 217] width 302 height 14
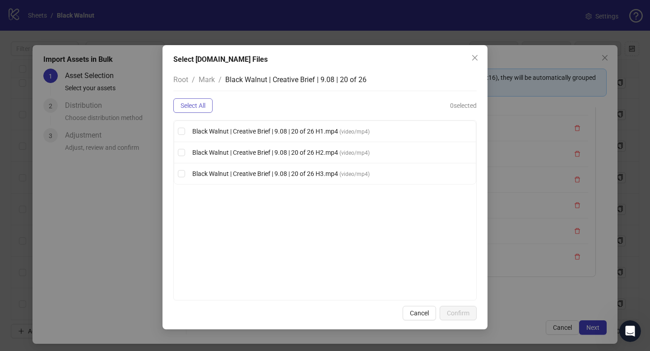
click at [205, 108] on span "Select All" at bounding box center [193, 105] width 25 height 7
click at [463, 313] on span "Confirm" at bounding box center [458, 313] width 23 height 7
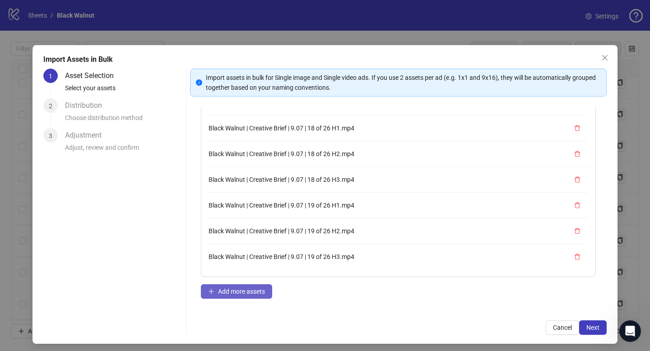
click at [245, 292] on span "Add more assets" at bounding box center [241, 291] width 47 height 7
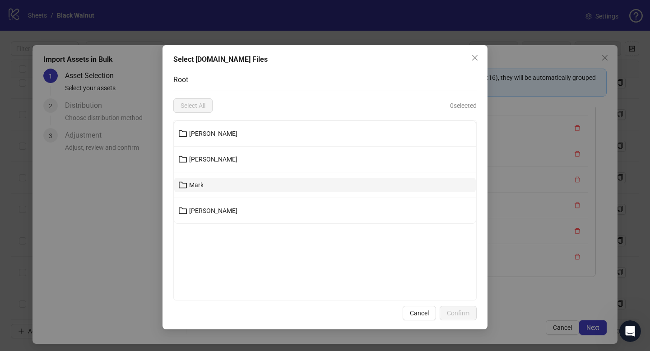
click at [202, 185] on span "Mark" at bounding box center [196, 185] width 14 height 7
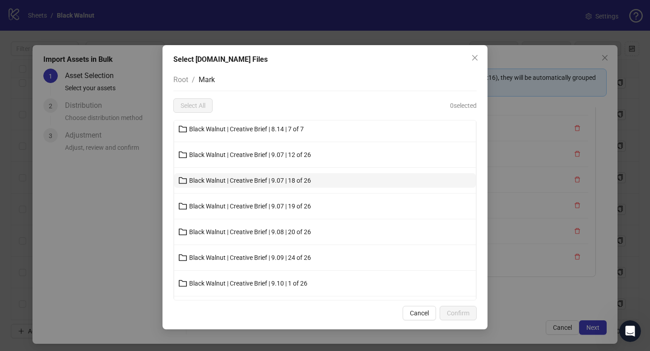
scroll to position [75, 0]
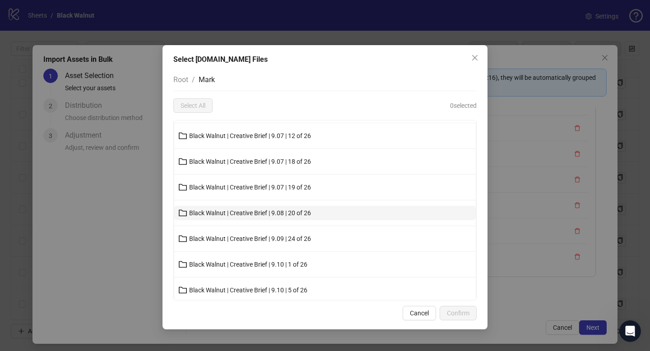
click at [220, 216] on span "Black Walnut | Creative Brief | 9.08 | 20 of 26" at bounding box center [250, 213] width 122 height 7
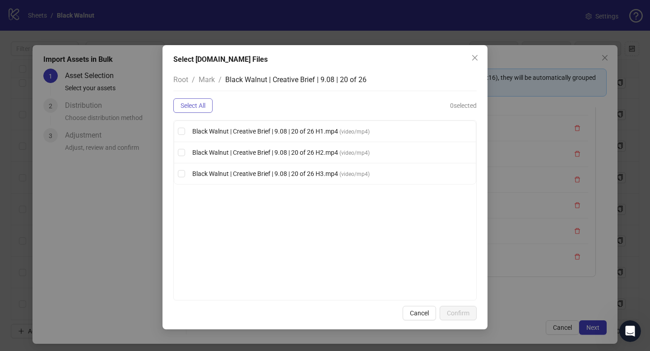
click at [197, 109] on span "Select All" at bounding box center [193, 105] width 25 height 7
click at [462, 314] on span "Confirm" at bounding box center [458, 313] width 23 height 7
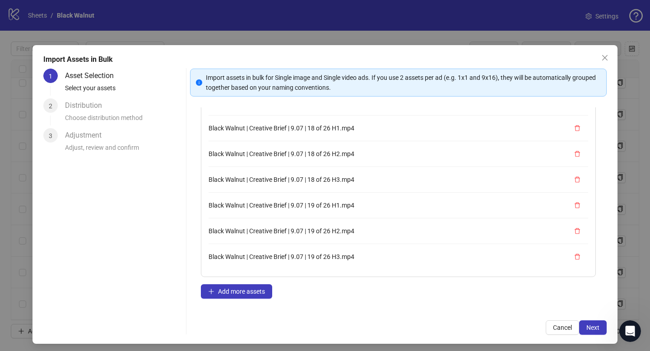
scroll to position [360, 0]
click at [241, 290] on span "Add more assets" at bounding box center [241, 291] width 47 height 7
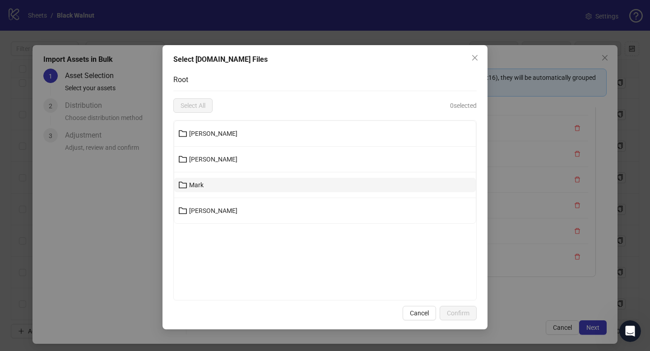
click at [196, 186] on span "Mark" at bounding box center [196, 185] width 14 height 7
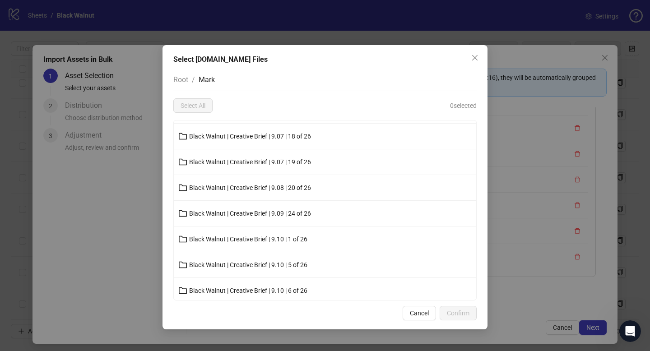
scroll to position [122, 0]
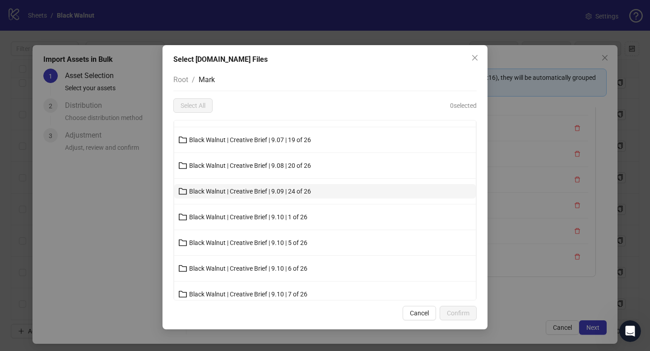
click at [227, 194] on span "Black Walnut | Creative Brief | 9.09 | 24 of 26" at bounding box center [250, 191] width 122 height 7
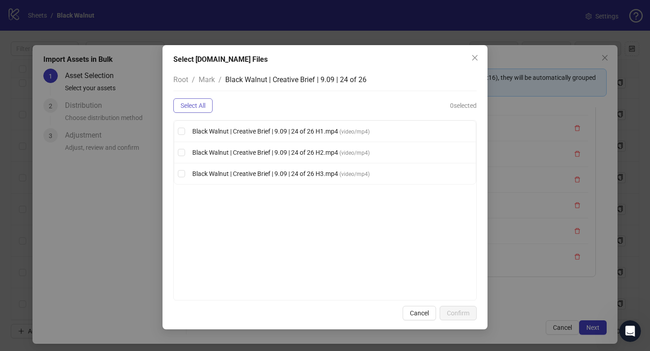
click at [203, 103] on span "Select All" at bounding box center [193, 105] width 25 height 7
click at [460, 314] on span "Confirm" at bounding box center [458, 313] width 23 height 7
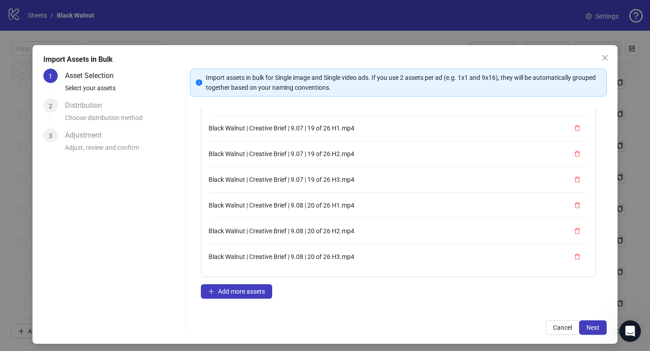
scroll to position [437, 0]
click at [259, 293] on span "Add more assets" at bounding box center [241, 291] width 47 height 7
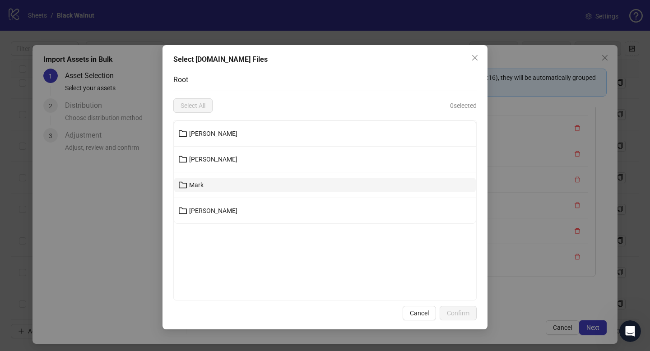
click at [228, 182] on button "Mark" at bounding box center [325, 185] width 302 height 14
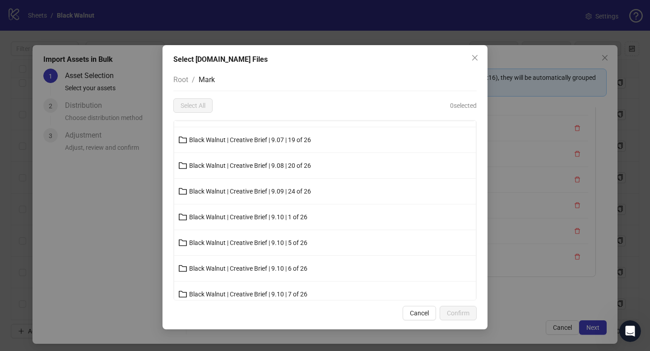
scroll to position [131, 0]
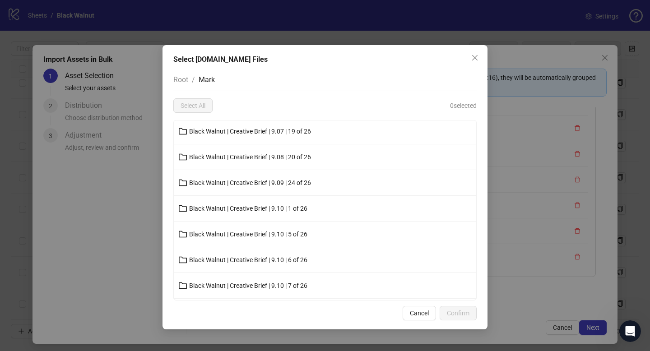
click at [238, 207] on span "Black Walnut | Creative Brief | 9.10 | 1 of 26" at bounding box center [248, 208] width 118 height 7
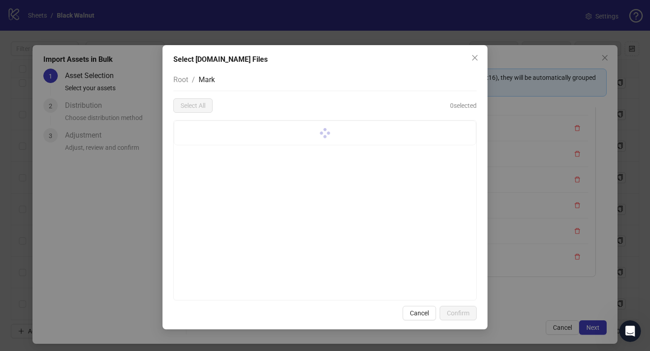
scroll to position [0, 0]
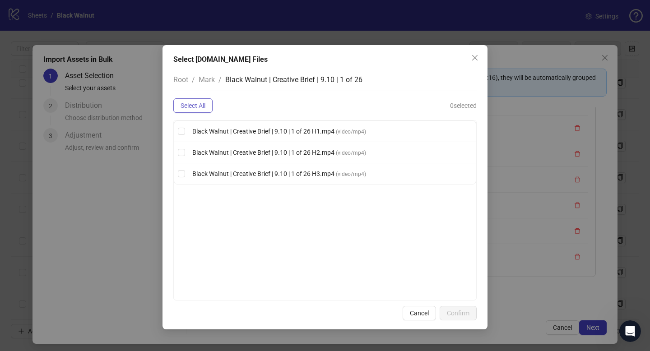
click at [206, 106] on span "Select All" at bounding box center [193, 105] width 25 height 7
click at [452, 310] on span "Confirm" at bounding box center [458, 313] width 23 height 7
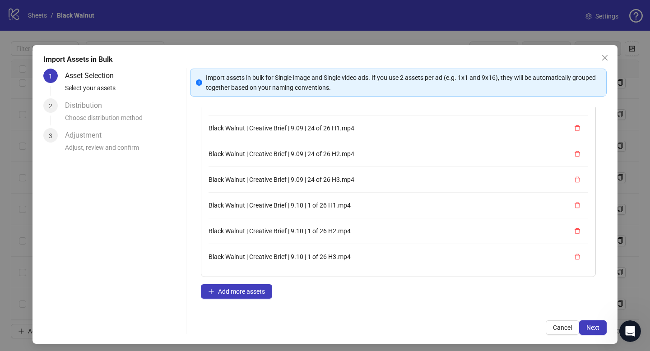
scroll to position [4, 0]
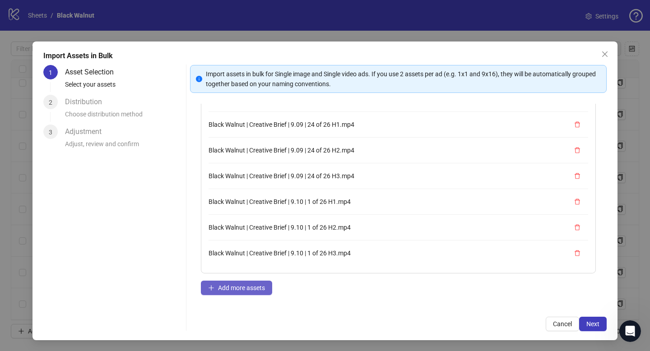
click at [235, 285] on span "Add more assets" at bounding box center [241, 288] width 47 height 7
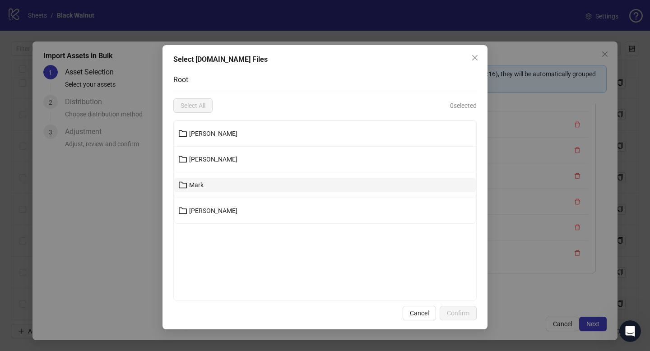
click at [230, 184] on button "Mark" at bounding box center [325, 185] width 302 height 14
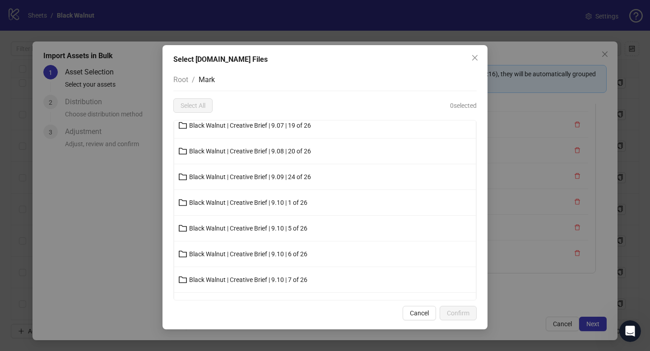
scroll to position [177, 0]
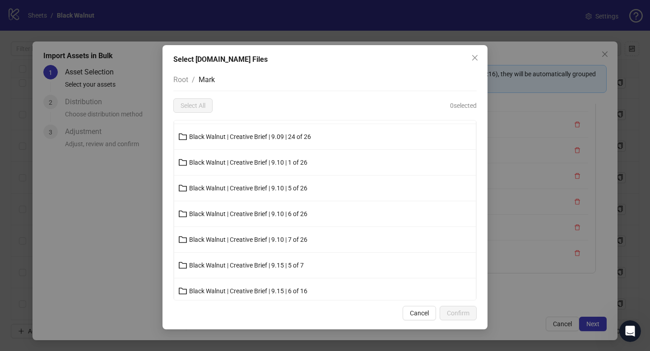
click at [474, 57] on icon "close" at bounding box center [475, 57] width 7 height 7
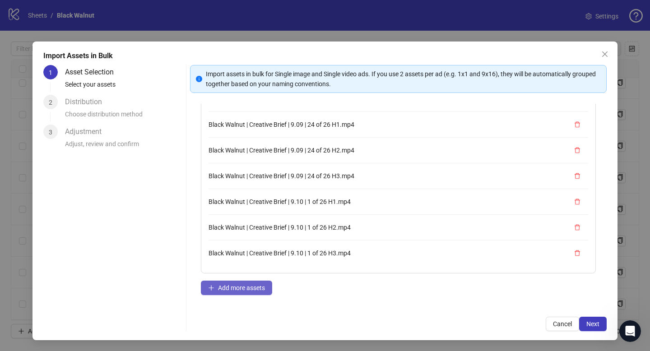
click at [238, 285] on span "Add more assets" at bounding box center [241, 288] width 47 height 7
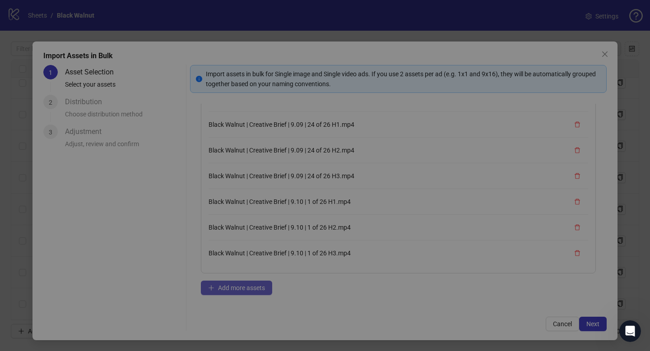
scroll to position [0, 0]
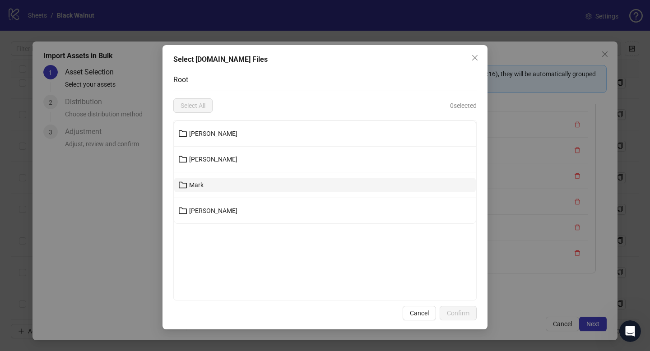
click at [224, 181] on button "Mark" at bounding box center [325, 185] width 302 height 14
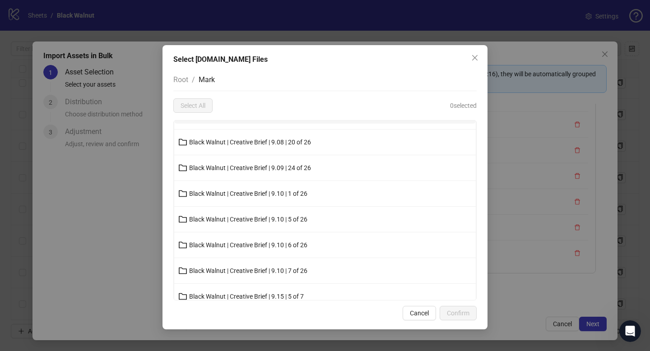
scroll to position [154, 0]
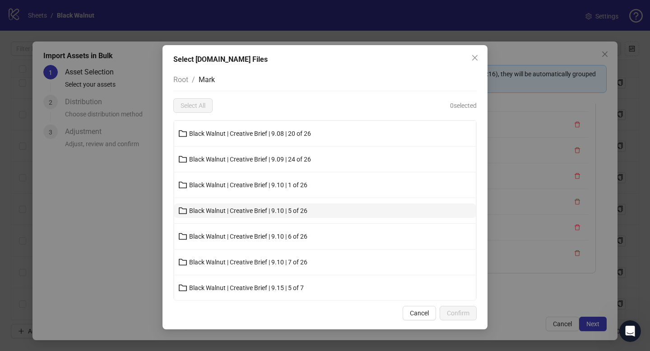
click at [253, 211] on span "Black Walnut | Creative Brief | 9.10 | 5 of 26" at bounding box center [248, 210] width 118 height 7
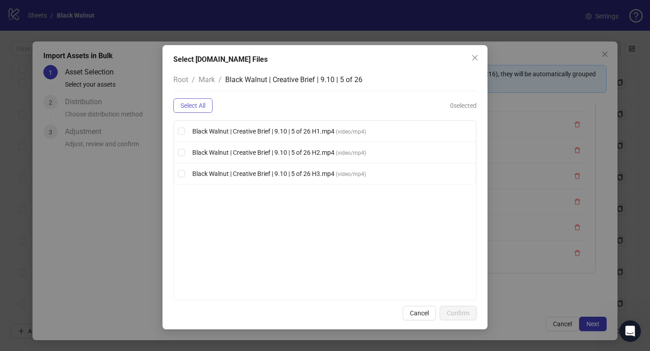
click at [197, 104] on span "Select All" at bounding box center [193, 105] width 25 height 7
click at [469, 315] on span "Confirm" at bounding box center [458, 313] width 23 height 7
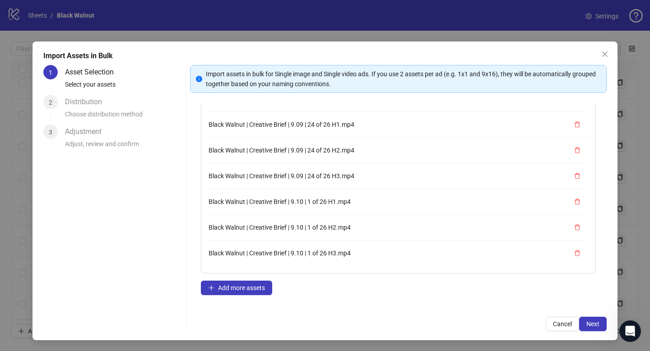
scroll to position [591, 0]
click at [234, 283] on button "Add more assets" at bounding box center [236, 288] width 71 height 14
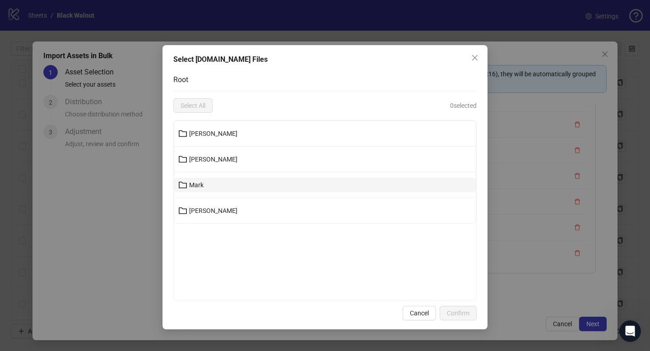
click at [212, 184] on button "Mark" at bounding box center [325, 185] width 302 height 14
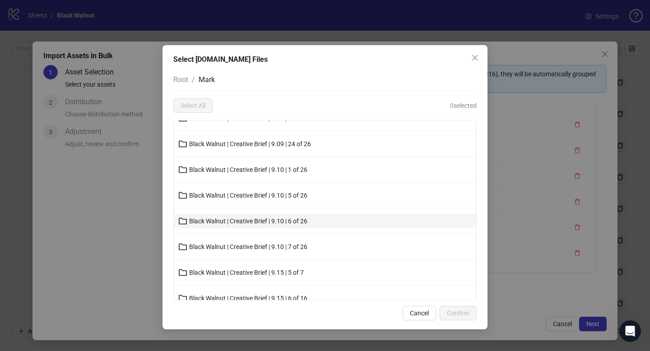
scroll to position [169, 0]
click at [237, 224] on span "Black Walnut | Creative Brief | 9.10 | 6 of 26" at bounding box center [248, 221] width 118 height 7
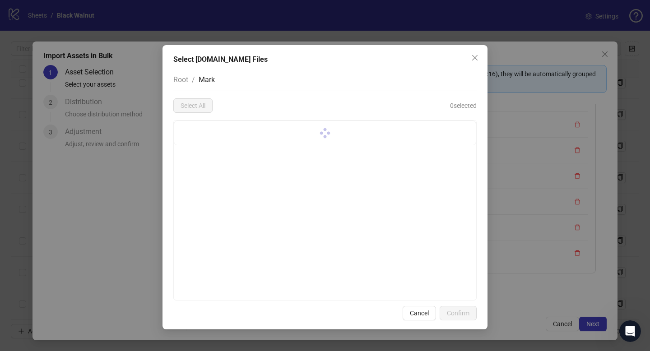
scroll to position [0, 0]
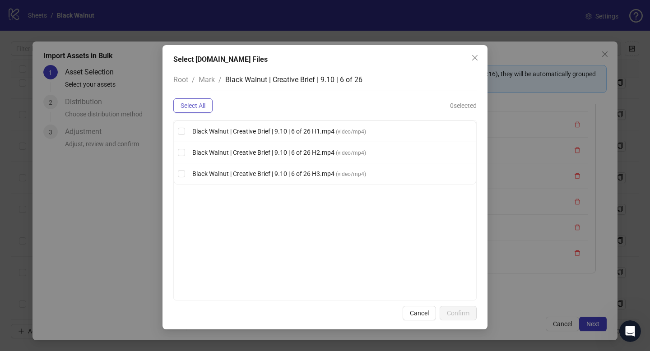
click at [205, 103] on span "Select All" at bounding box center [193, 105] width 25 height 7
click at [452, 315] on span "Confirm" at bounding box center [458, 313] width 23 height 7
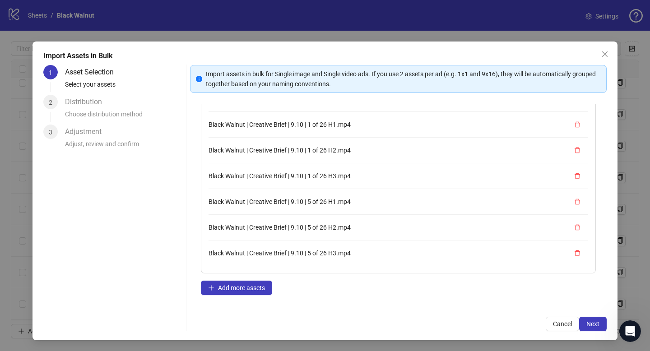
scroll to position [669, 0]
click at [238, 285] on span "Add more assets" at bounding box center [241, 288] width 47 height 7
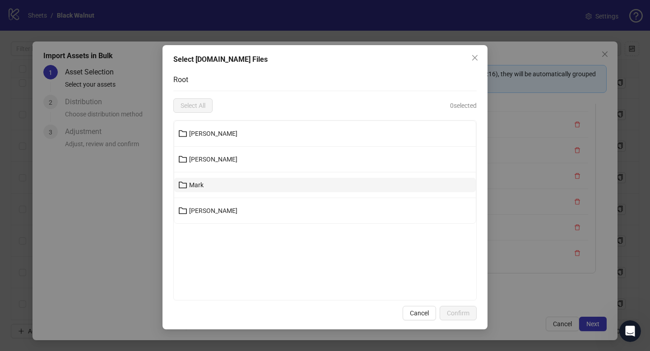
click at [202, 181] on button "Mark" at bounding box center [325, 185] width 302 height 14
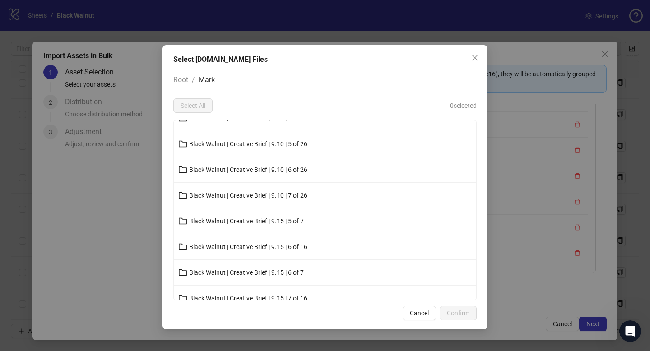
scroll to position [221, 0]
click at [234, 192] on button "Black Walnut | Creative Brief | 9.10 | 7 of 26" at bounding box center [325, 196] width 302 height 14
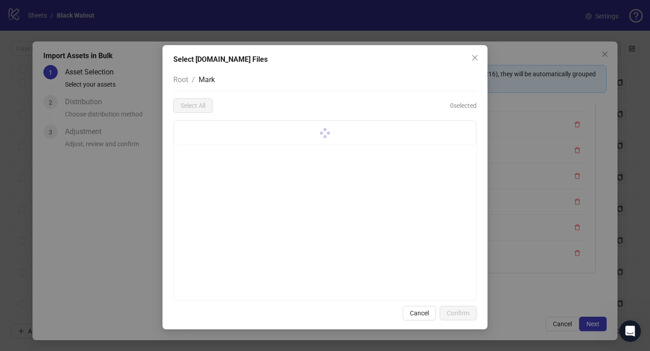
scroll to position [0, 0]
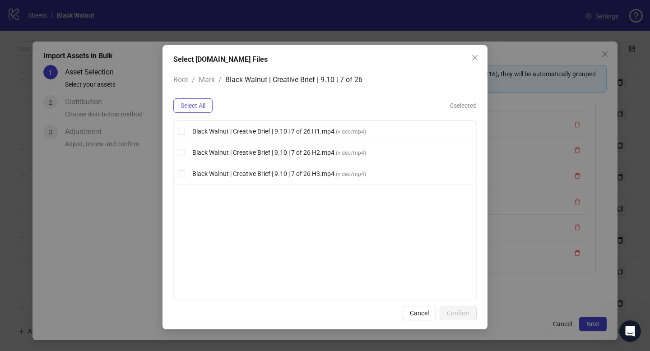
click at [206, 104] on span "Select All" at bounding box center [193, 105] width 25 height 7
click at [461, 313] on span "Confirm" at bounding box center [458, 313] width 23 height 7
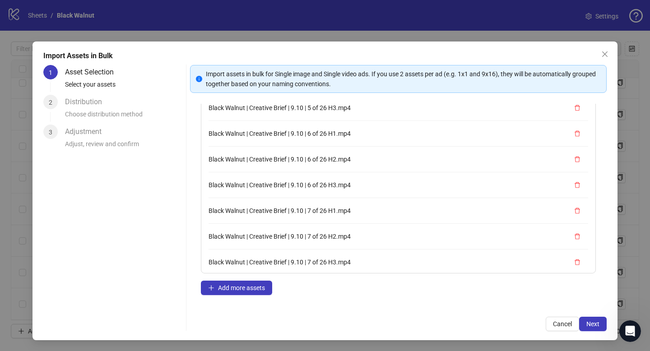
scroll to position [746, 0]
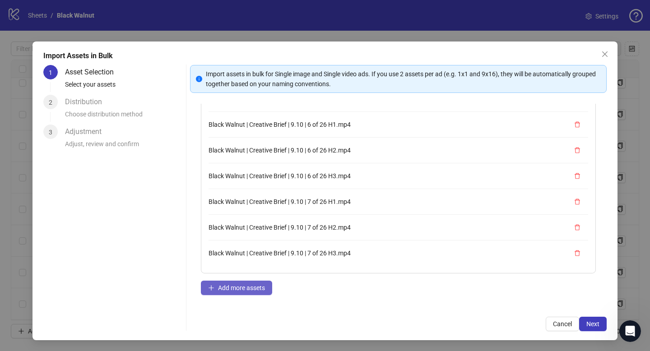
click at [239, 287] on span "Add more assets" at bounding box center [241, 288] width 47 height 7
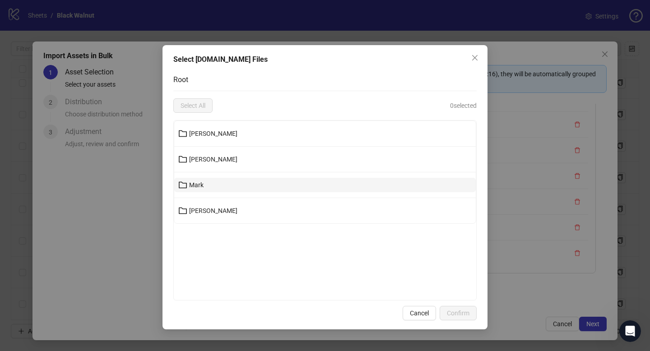
click at [215, 191] on button "Mark" at bounding box center [325, 185] width 302 height 14
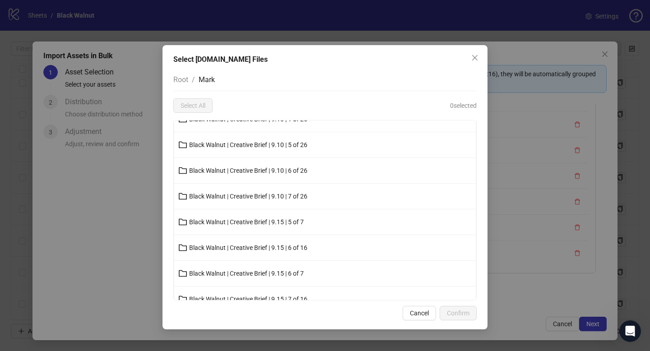
scroll to position [225, 0]
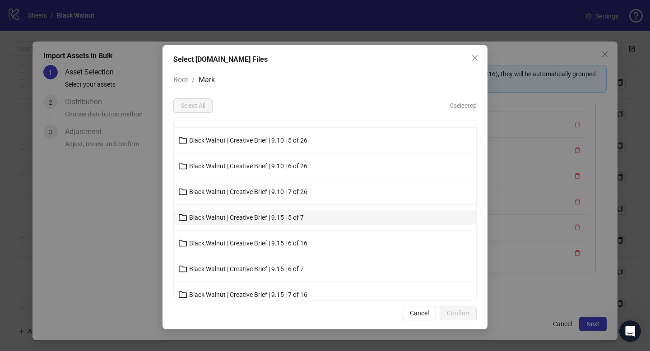
click at [241, 220] on span "Black Walnut | Creative Brief | 9.15 | 5 of 7" at bounding box center [246, 217] width 115 height 7
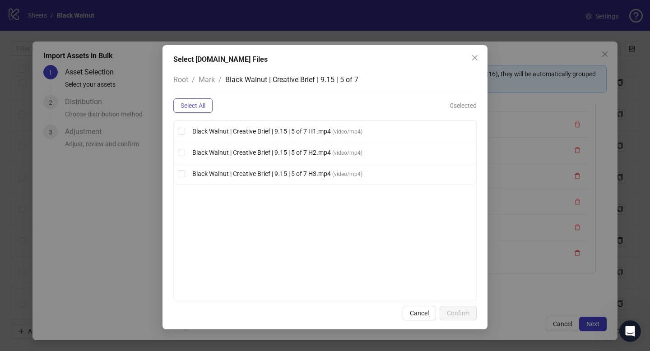
click at [196, 106] on span "Select All" at bounding box center [193, 105] width 25 height 7
click at [461, 314] on span "Confirm" at bounding box center [458, 313] width 23 height 7
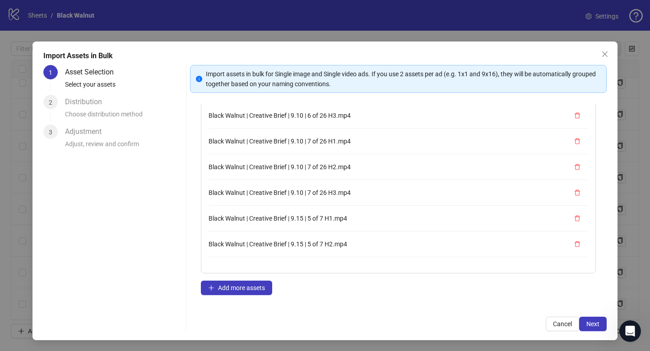
scroll to position [823, 0]
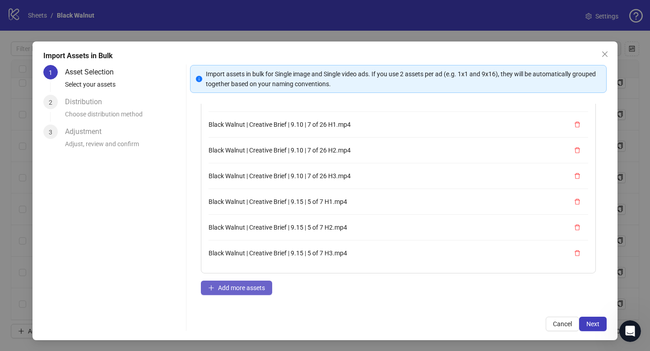
click at [240, 289] on span "Add more assets" at bounding box center [241, 288] width 47 height 7
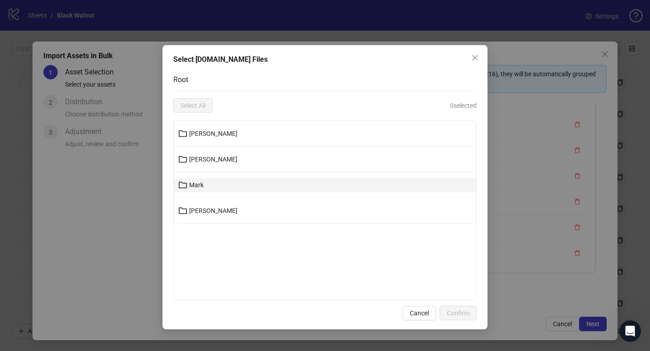
click at [207, 185] on button "Mark" at bounding box center [325, 185] width 302 height 14
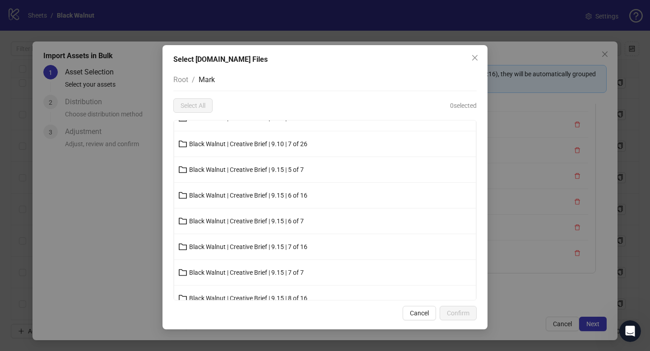
scroll to position [278, 0]
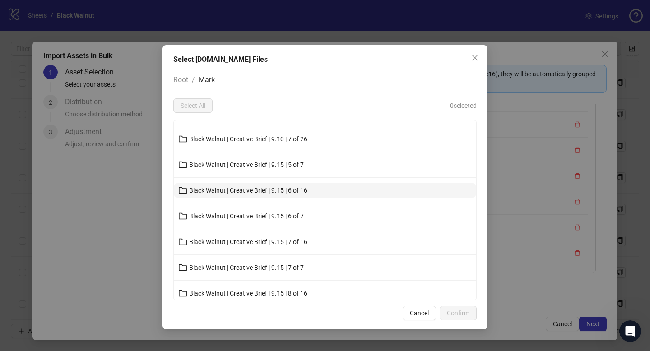
click at [242, 192] on span "Black Walnut | Creative Brief | 9.15 | 6 of 16" at bounding box center [248, 190] width 118 height 7
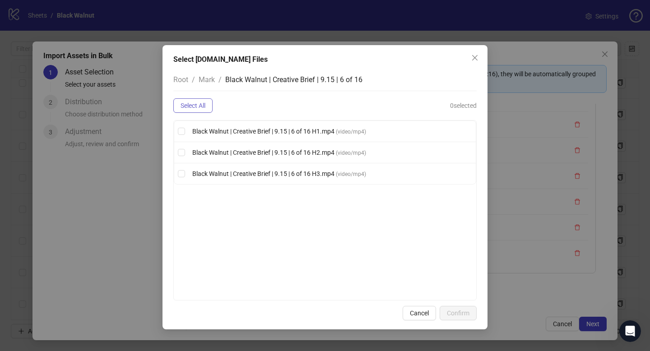
click at [203, 104] on span "Select All" at bounding box center [193, 105] width 25 height 7
click at [467, 314] on span "Confirm" at bounding box center [458, 313] width 23 height 7
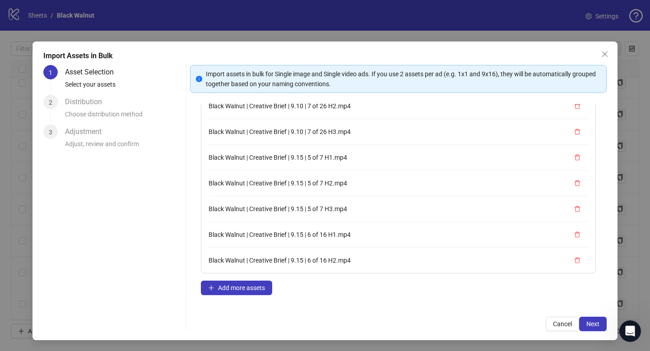
scroll to position [900, 0]
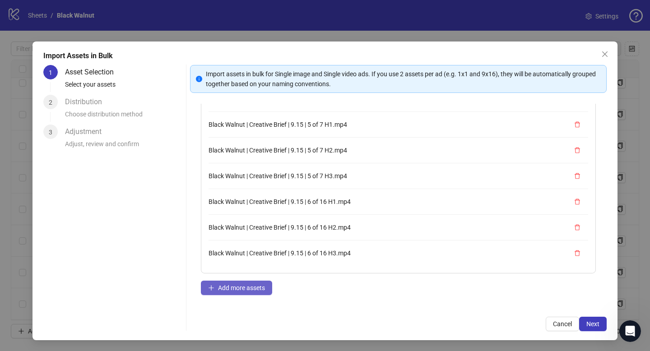
click at [246, 288] on span "Add more assets" at bounding box center [241, 288] width 47 height 7
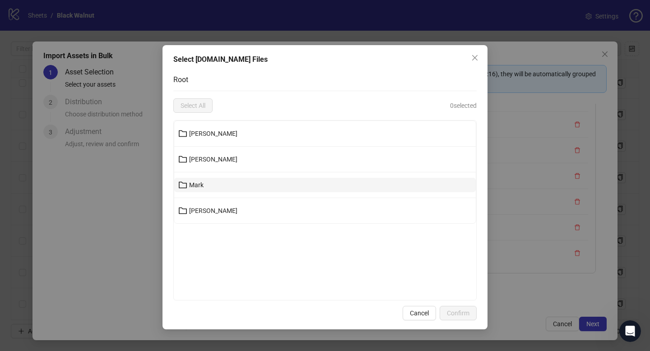
click at [222, 187] on button "Mark" at bounding box center [325, 185] width 302 height 14
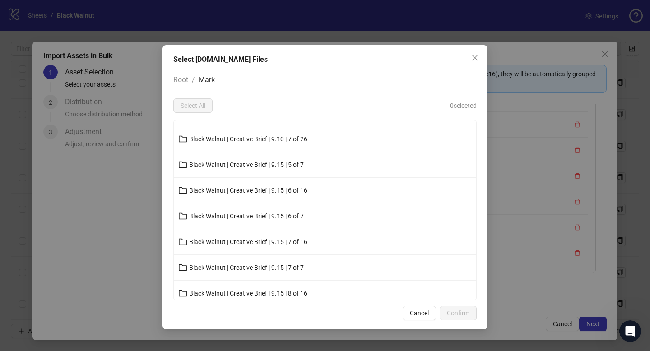
scroll to position [296, 0]
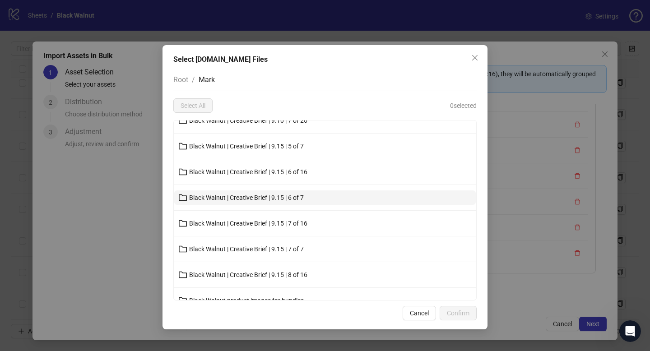
click at [244, 200] on span "Black Walnut | Creative Brief | 9.15 | 6 of 7" at bounding box center [246, 197] width 115 height 7
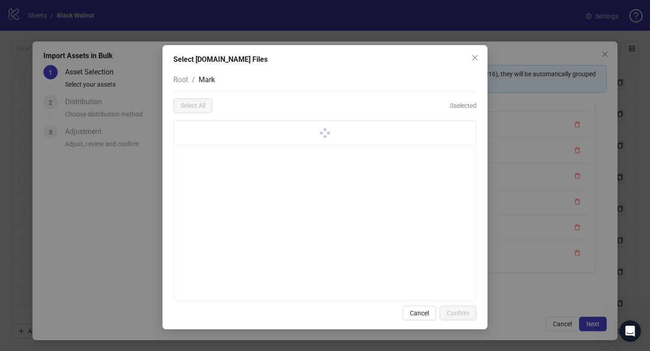
scroll to position [0, 0]
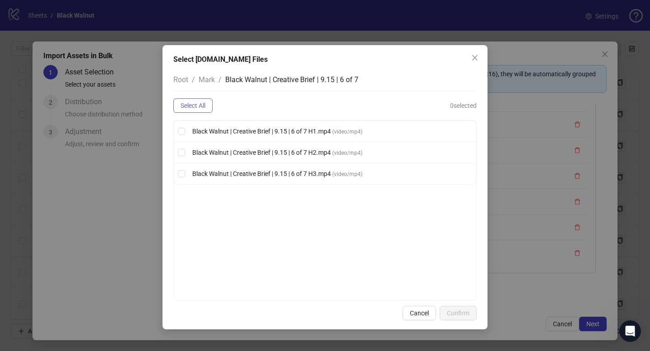
click at [210, 103] on button "Select All" at bounding box center [192, 105] width 39 height 14
click at [458, 309] on button "Confirm" at bounding box center [458, 313] width 37 height 14
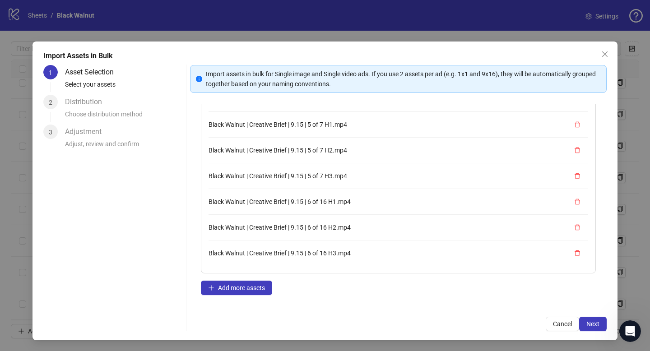
scroll to position [977, 0]
click at [244, 288] on span "Add more assets" at bounding box center [241, 288] width 47 height 7
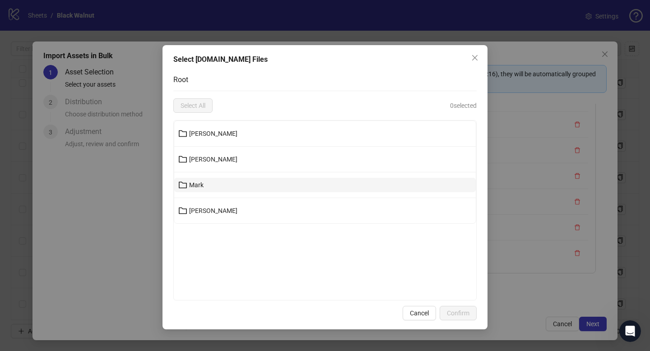
click at [229, 184] on button "Mark" at bounding box center [325, 185] width 302 height 14
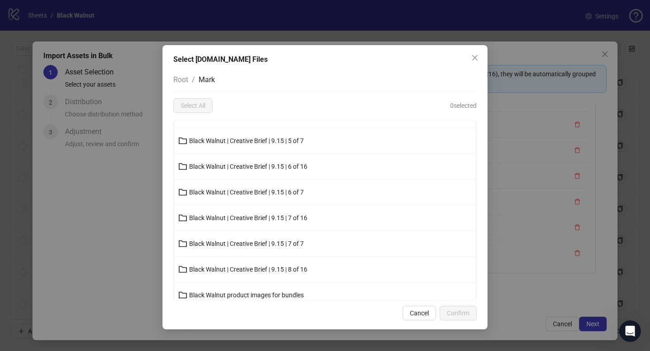
scroll to position [310, 0]
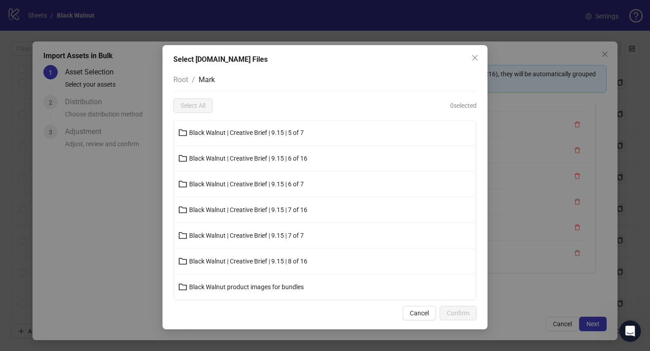
click at [235, 207] on span "Black Walnut | Creative Brief | 9.15 | 7 of 16" at bounding box center [248, 209] width 118 height 7
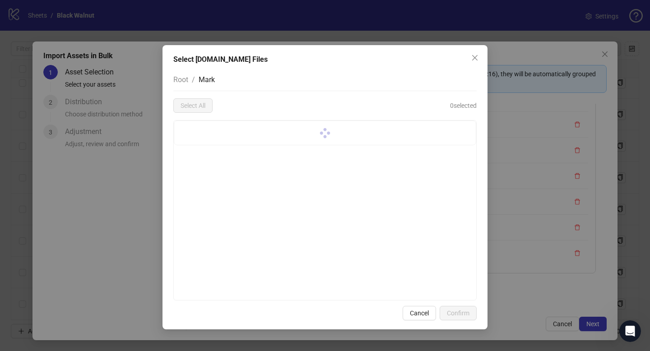
scroll to position [0, 0]
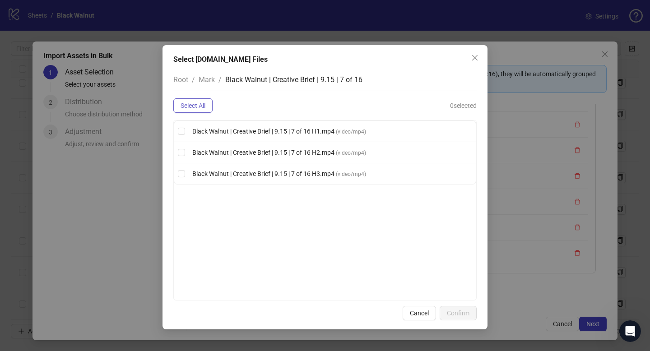
click at [202, 105] on span "Select All" at bounding box center [193, 105] width 25 height 7
click at [456, 313] on span "Confirm" at bounding box center [458, 313] width 23 height 7
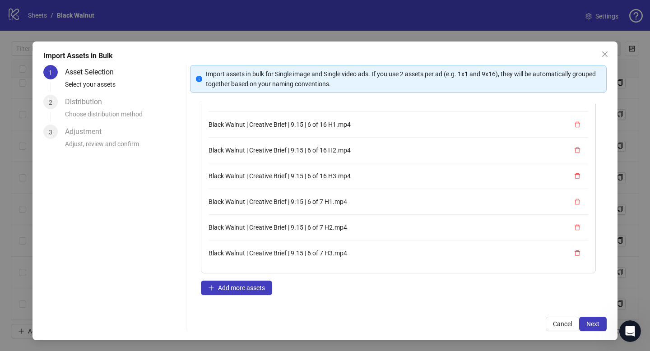
scroll to position [1055, 0]
click at [234, 283] on button "Add more assets" at bounding box center [236, 288] width 71 height 14
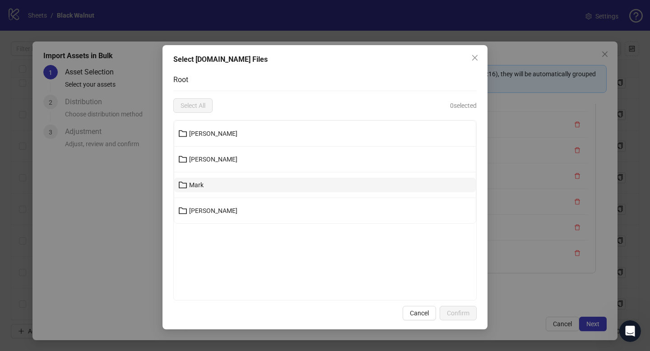
click at [229, 180] on button "Mark" at bounding box center [325, 185] width 302 height 14
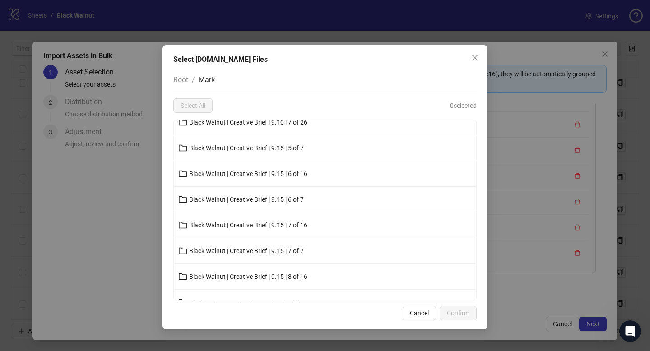
scroll to position [310, 0]
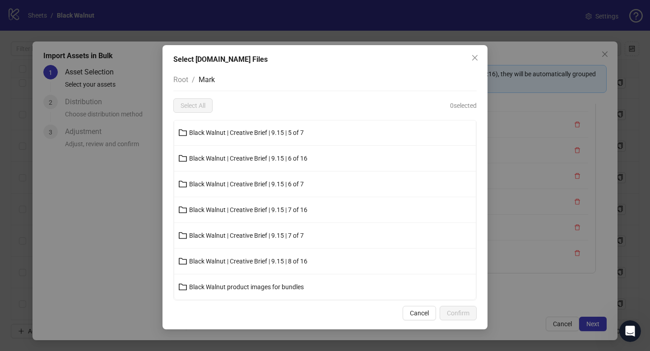
click at [237, 234] on span "Black Walnut | Creative Brief | 9.15 | 7 of 7" at bounding box center [246, 235] width 115 height 7
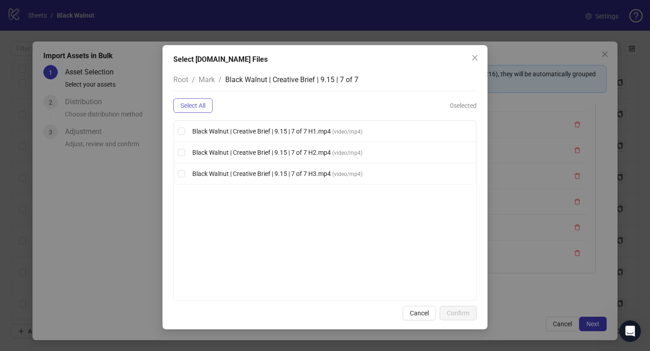
click at [207, 109] on button "Select All" at bounding box center [192, 105] width 39 height 14
click at [455, 312] on span "Confirm" at bounding box center [458, 313] width 23 height 7
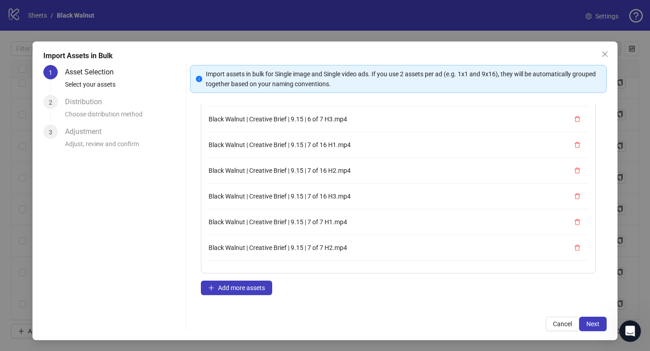
scroll to position [1132, 0]
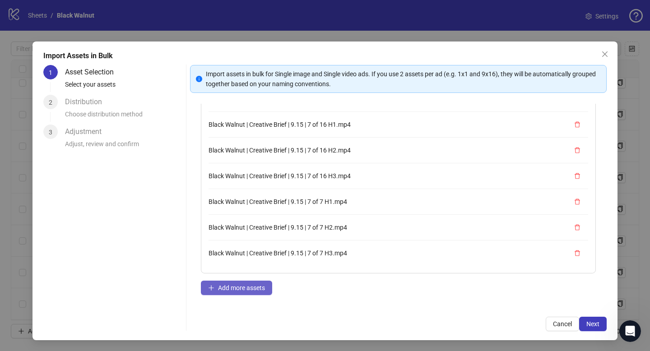
click at [227, 286] on span "Add more assets" at bounding box center [241, 288] width 47 height 7
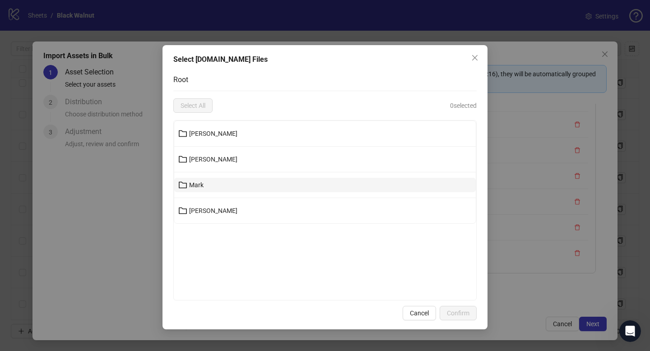
click at [204, 187] on button "Mark" at bounding box center [325, 185] width 302 height 14
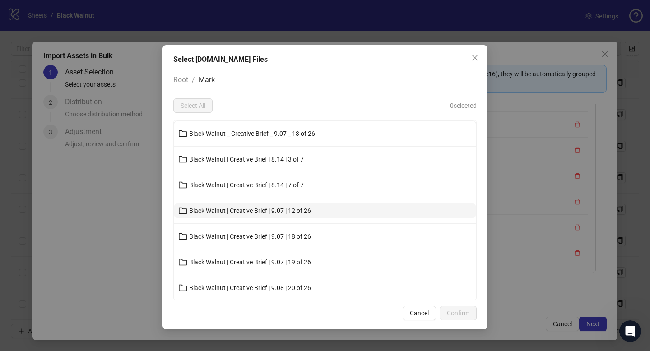
scroll to position [310, 0]
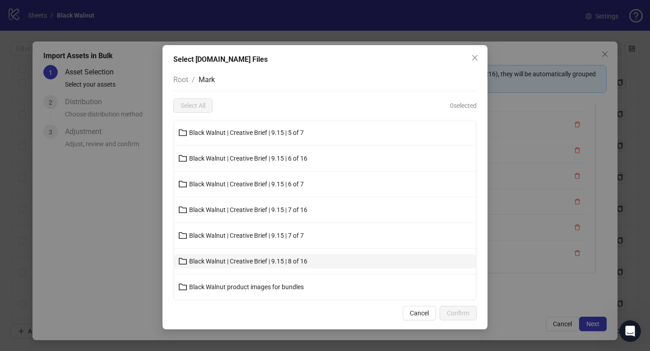
click at [246, 264] on span "Black Walnut | Creative Brief | 9.15 | 8 of 16" at bounding box center [248, 261] width 118 height 7
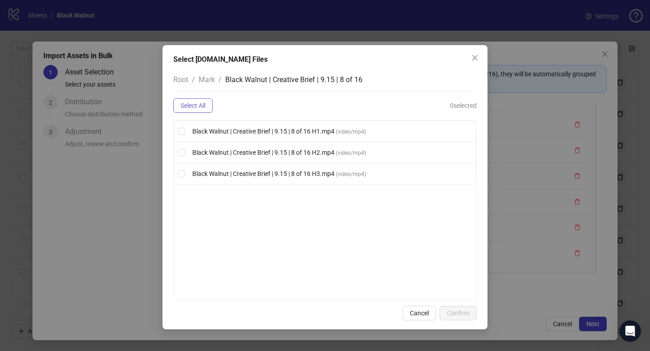
click at [196, 107] on span "Select All" at bounding box center [193, 105] width 25 height 7
click at [453, 308] on button "Confirm" at bounding box center [458, 313] width 37 height 14
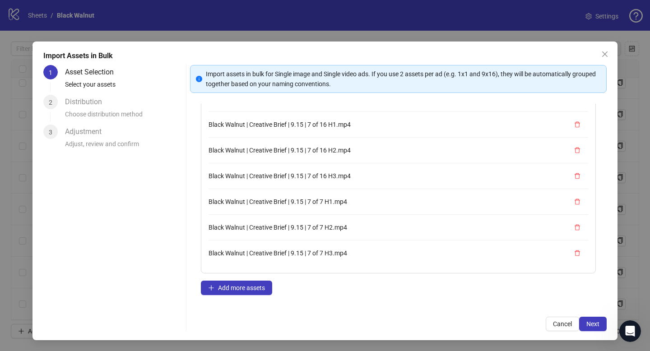
scroll to position [1209, 0]
click at [248, 286] on span "Add more assets" at bounding box center [241, 288] width 47 height 7
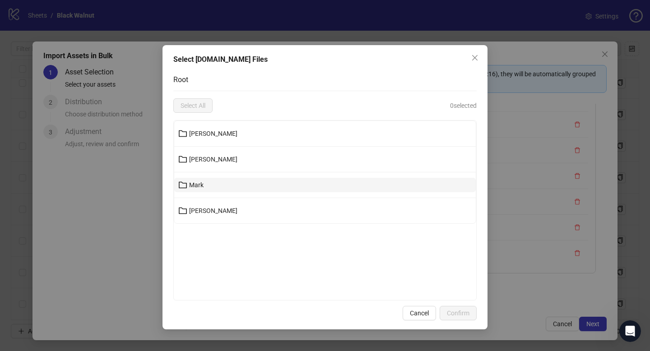
click at [244, 189] on button "Mark" at bounding box center [325, 185] width 302 height 14
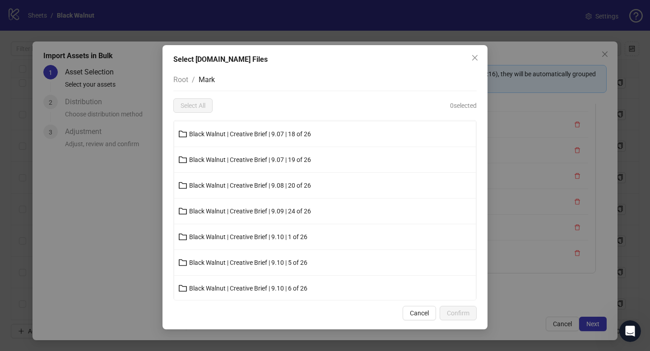
scroll to position [310, 0]
click at [473, 62] on button "Close" at bounding box center [475, 58] width 14 height 14
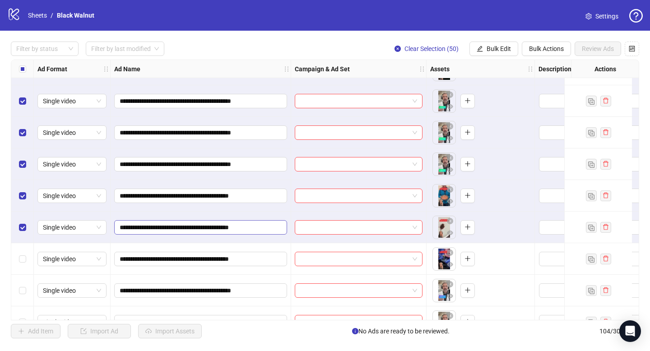
scroll to position [3050, 0]
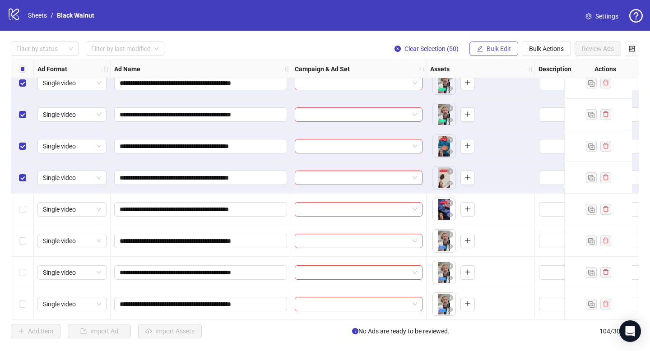
click at [493, 47] on span "Bulk Edit" at bounding box center [499, 48] width 24 height 7
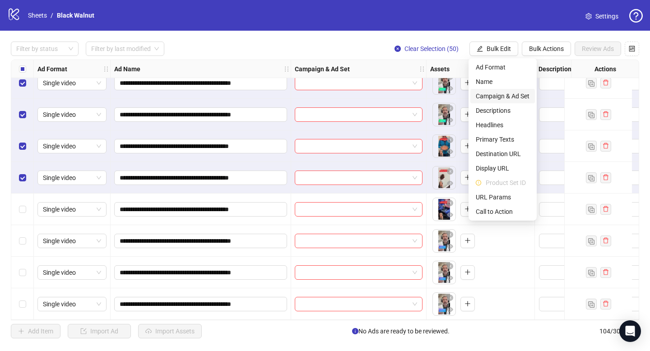
click at [506, 98] on span "Campaign & Ad Set" at bounding box center [503, 96] width 54 height 10
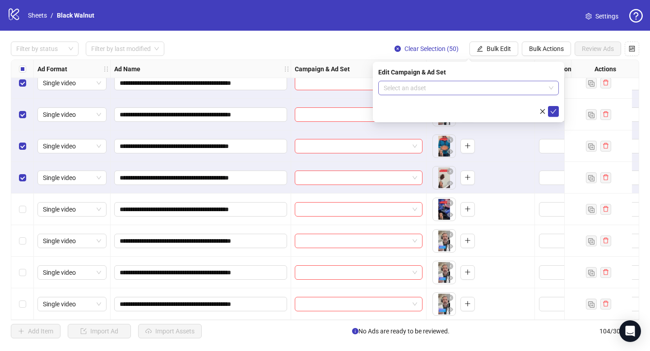
click at [496, 81] on div "Select an adset" at bounding box center [469, 88] width 181 height 14
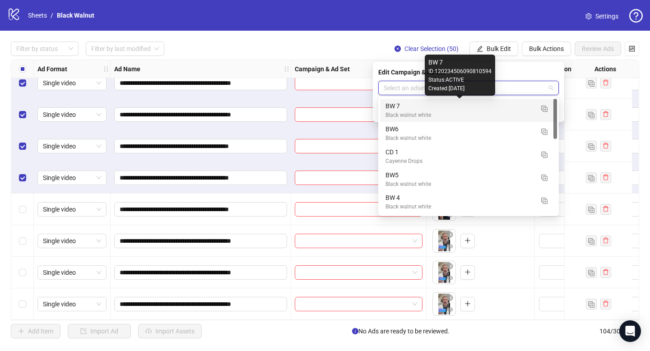
click at [461, 103] on div "BW 7" at bounding box center [460, 106] width 148 height 10
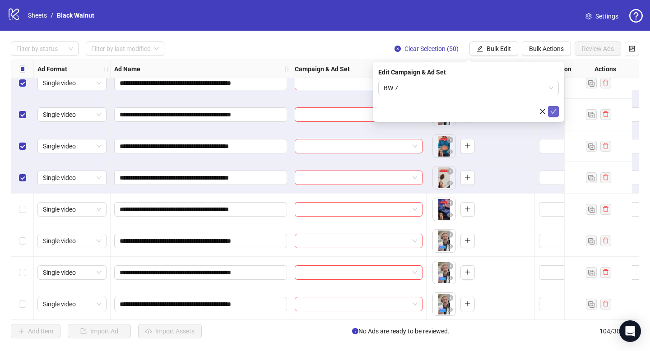
click at [553, 115] on span "submit" at bounding box center [554, 111] width 6 height 7
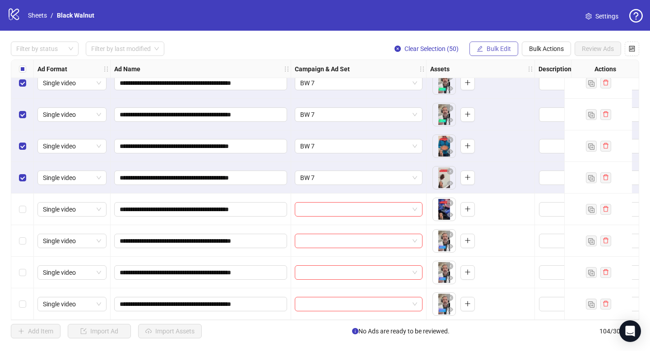
click at [500, 47] on span "Bulk Edit" at bounding box center [499, 48] width 24 height 7
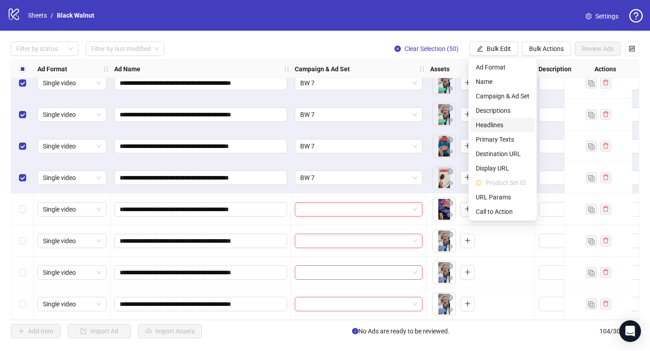
click at [491, 125] on span "Headlines" at bounding box center [503, 125] width 54 height 10
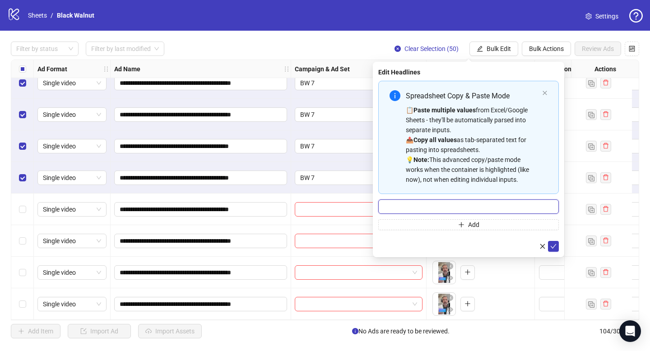
click at [494, 202] on input "Multi-input container - paste or copy values" at bounding box center [469, 207] width 181 height 14
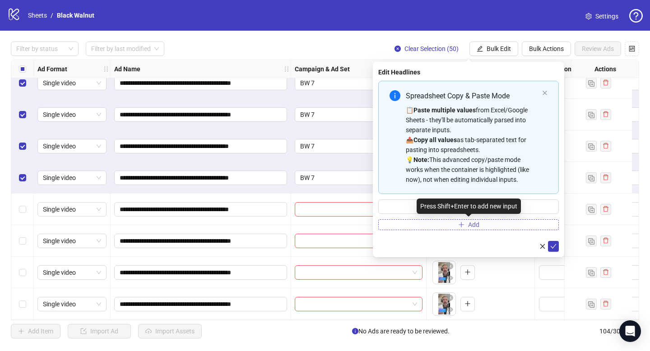
click at [481, 224] on button "Add" at bounding box center [469, 225] width 181 height 11
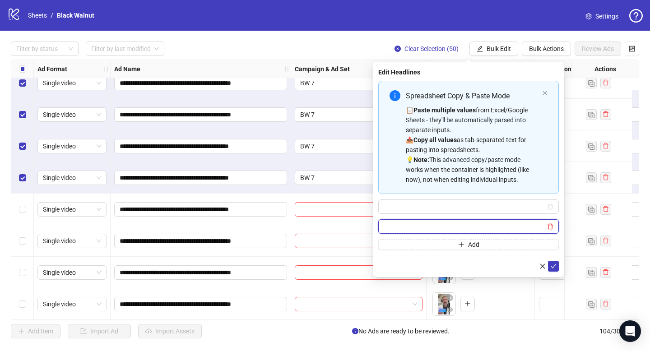
click at [550, 226] on icon "delete" at bounding box center [550, 227] width 6 height 6
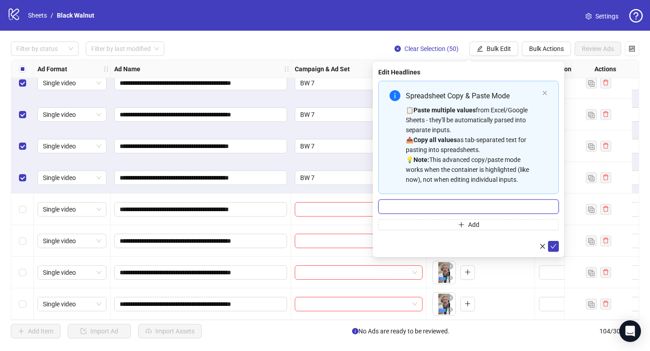
click at [520, 208] on input "Multi-input container - paste or copy values" at bounding box center [469, 207] width 181 height 14
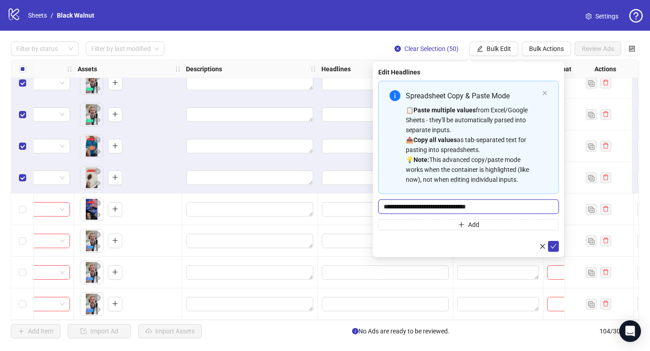
scroll to position [3050, 357]
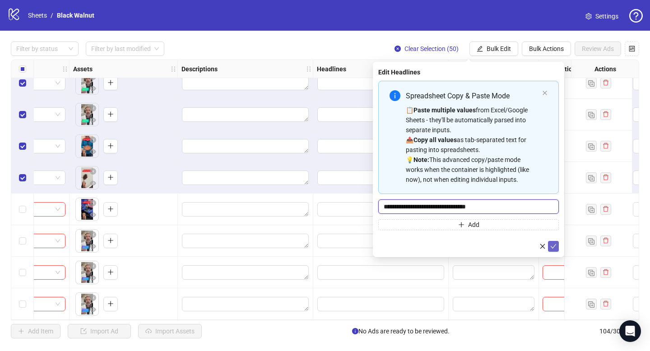
type input "**********"
click at [553, 248] on icon "check" at bounding box center [554, 246] width 6 height 5
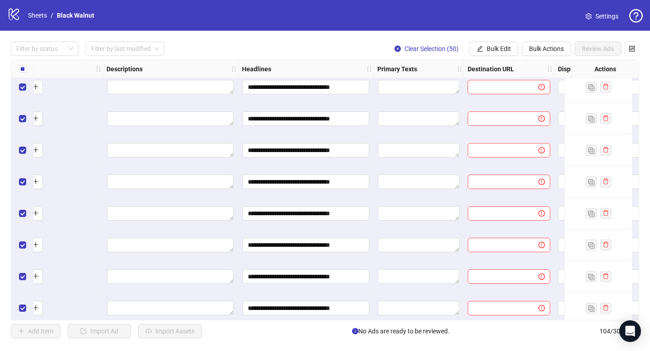
scroll to position [2872, 432]
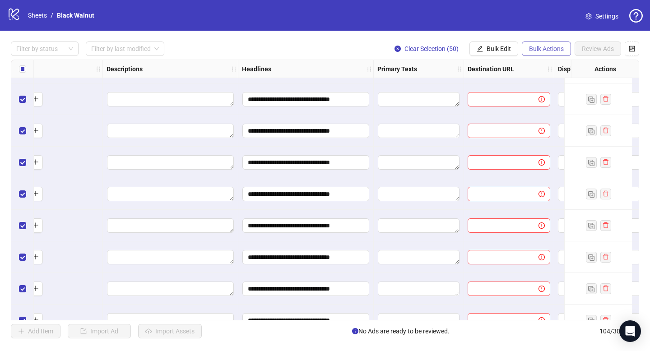
click at [533, 51] on span "Bulk Actions" at bounding box center [546, 48] width 35 height 7
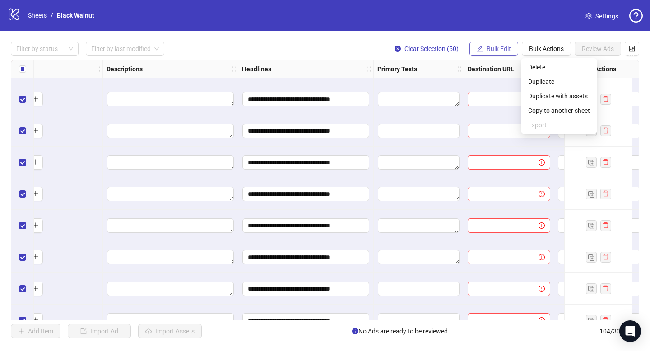
click at [504, 50] on span "Bulk Edit" at bounding box center [499, 48] width 24 height 7
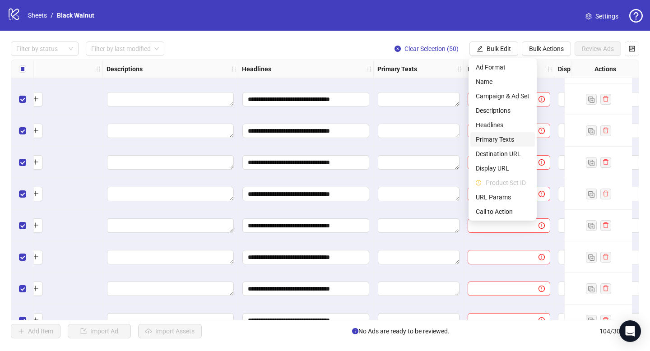
click at [496, 140] on span "Primary Texts" at bounding box center [503, 140] width 54 height 10
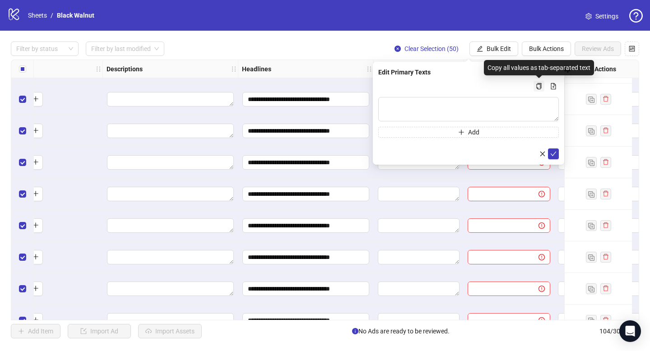
click at [541, 84] on icon "copy" at bounding box center [539, 86] width 6 height 6
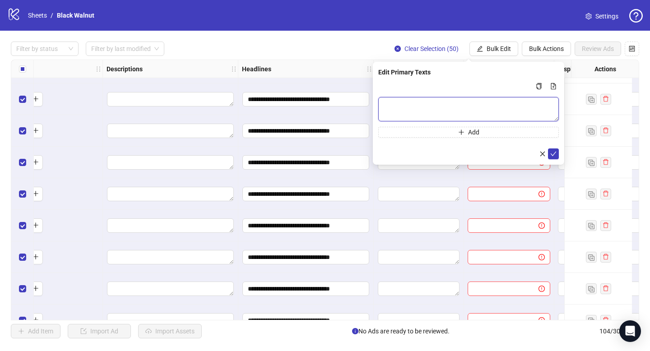
click at [511, 110] on textarea "Multi-text input container - paste or copy values" at bounding box center [469, 109] width 181 height 24
click at [553, 87] on icon "file-add" at bounding box center [554, 86] width 5 height 6
type textarea "**********"
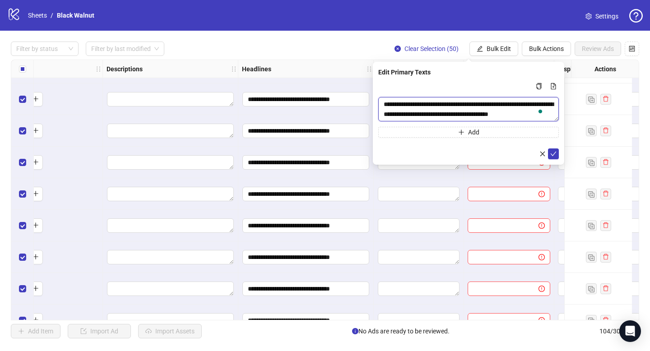
scroll to position [0, 0]
drag, startPoint x: 464, startPoint y: 119, endPoint x: 360, endPoint y: 90, distance: 108.8
click at [360, 90] on body "**********" at bounding box center [325, 175] width 650 height 351
click at [490, 112] on textarea "**********" at bounding box center [469, 109] width 181 height 24
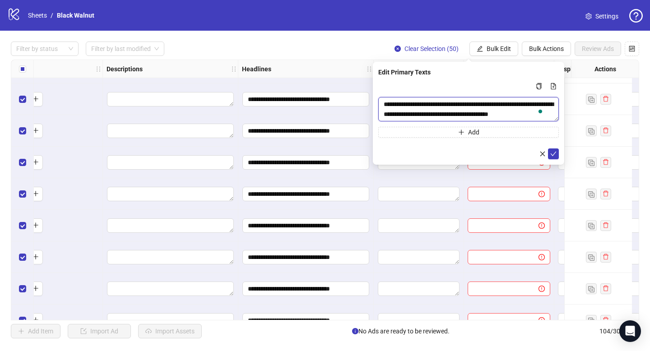
click at [490, 113] on textarea "**********" at bounding box center [469, 109] width 181 height 24
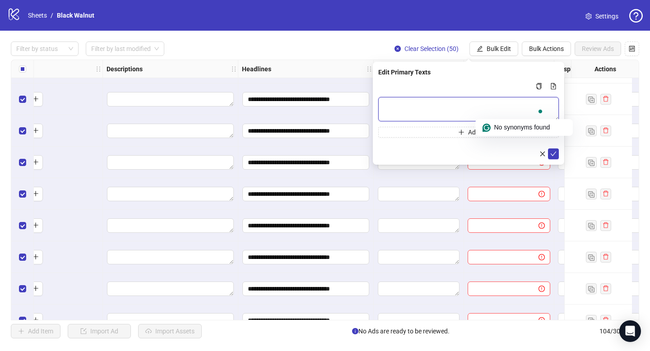
scroll to position [0, 0]
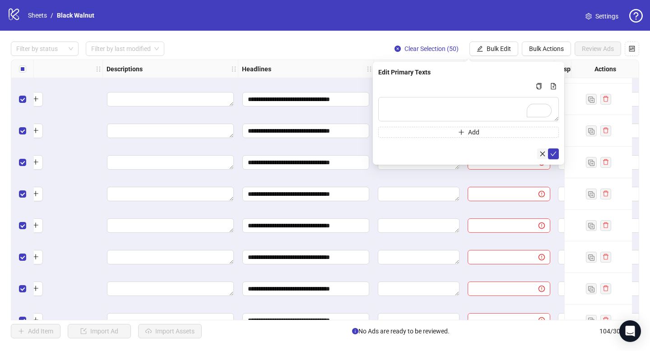
click at [543, 154] on icon "close" at bounding box center [543, 153] width 5 height 5
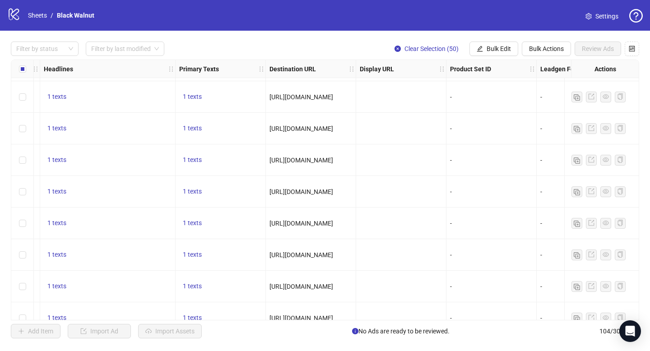
scroll to position [1306, 631]
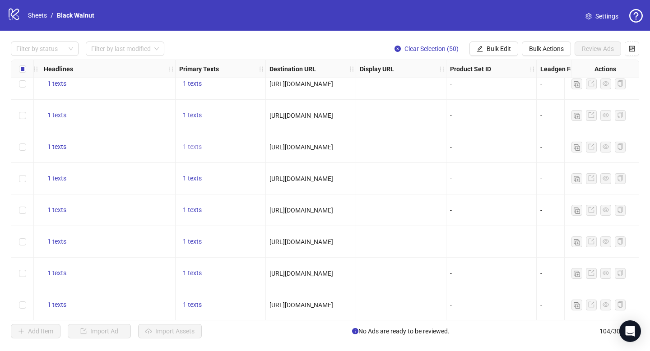
click at [194, 147] on span "1 texts" at bounding box center [192, 146] width 19 height 7
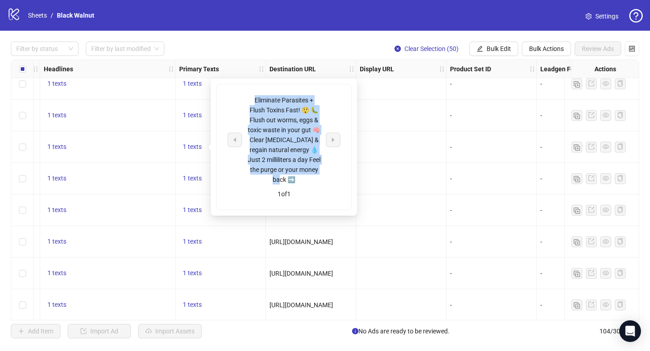
drag, startPoint x: 254, startPoint y: 96, endPoint x: 328, endPoint y: 178, distance: 111.0
click at [328, 178] on div "Eliminate Parasites + Flush Toxins Fast! 😲 🐛 Flush out worms, eggs & toxic wast…" at bounding box center [284, 139] width 113 height 89
copy div "Eliminate Parasites + Flush Toxins Fast! 😲 🐛 Flush out worms, eggs & toxic wast…"
click at [498, 48] on span "Bulk Edit" at bounding box center [499, 48] width 24 height 7
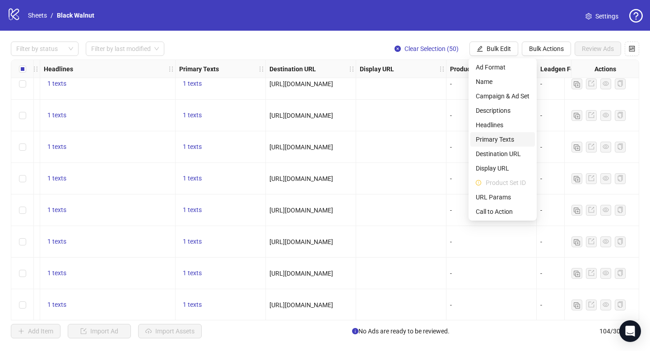
click at [494, 140] on span "Primary Texts" at bounding box center [503, 140] width 54 height 10
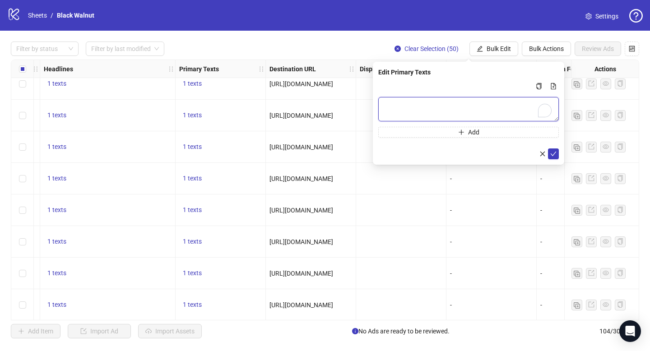
click at [459, 106] on textarea "To enrich screen reader interactions, please activate Accessibility in Grammarl…" at bounding box center [469, 109] width 181 height 24
paste textarea "**********"
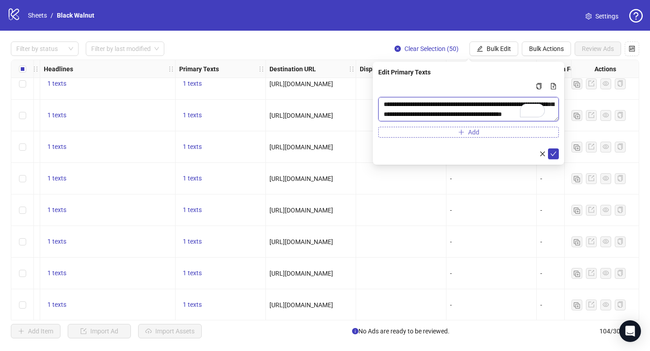
scroll to position [17, 0]
type textarea "**********"
click at [555, 151] on icon "check" at bounding box center [554, 154] width 6 height 6
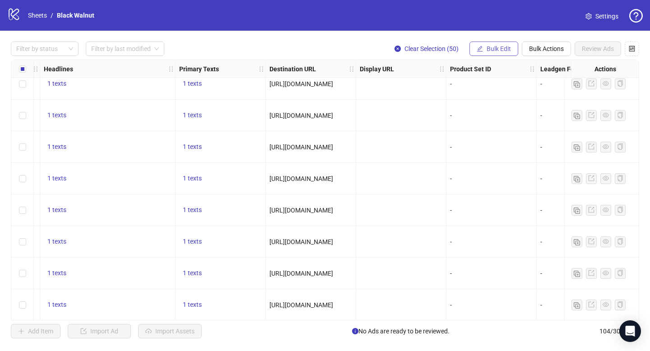
click at [498, 46] on span "Bulk Edit" at bounding box center [499, 48] width 24 height 7
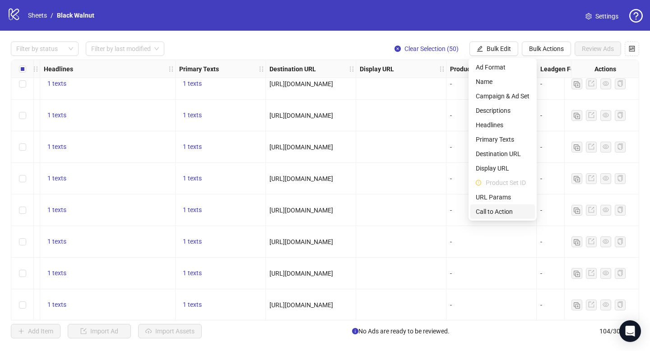
click at [494, 213] on span "Call to Action" at bounding box center [503, 212] width 54 height 10
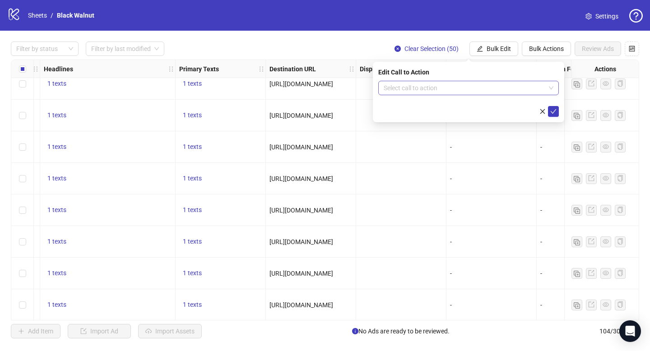
click at [473, 88] on input "search" at bounding box center [465, 88] width 162 height 14
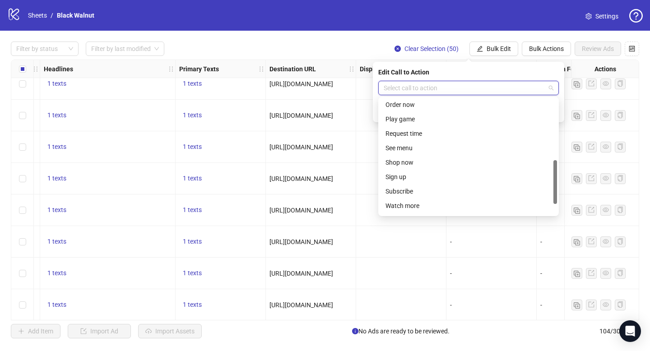
scroll to position [161, 0]
click at [416, 162] on div "Shop now" at bounding box center [469, 162] width 166 height 10
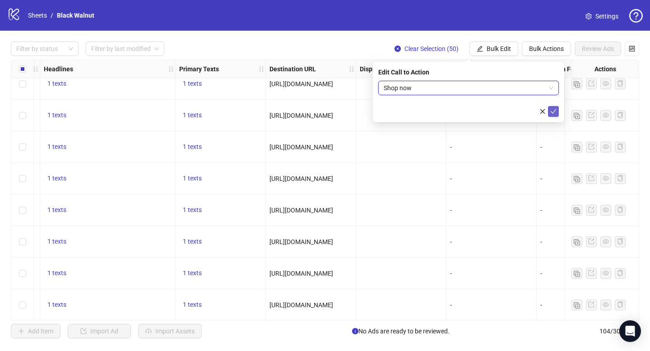
click at [554, 111] on icon "check" at bounding box center [554, 111] width 6 height 6
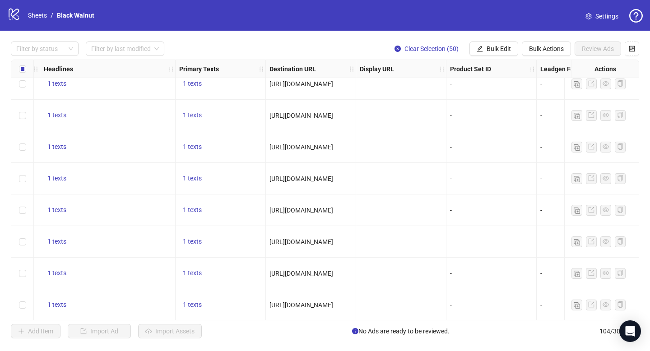
click at [324, 82] on span "[URL][DOMAIN_NAME]" at bounding box center [302, 83] width 64 height 7
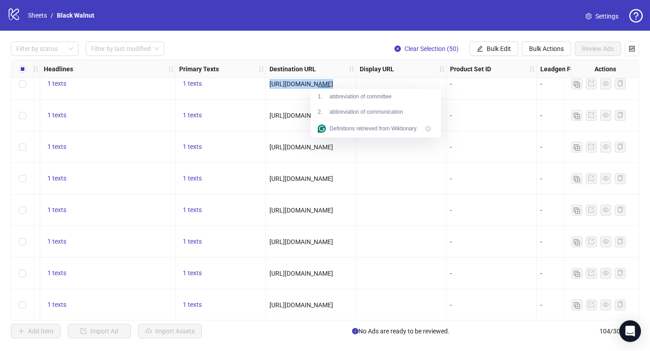
copy span "[URL][DOMAIN_NAME]"
click at [496, 50] on span "Bulk Edit" at bounding box center [499, 48] width 24 height 7
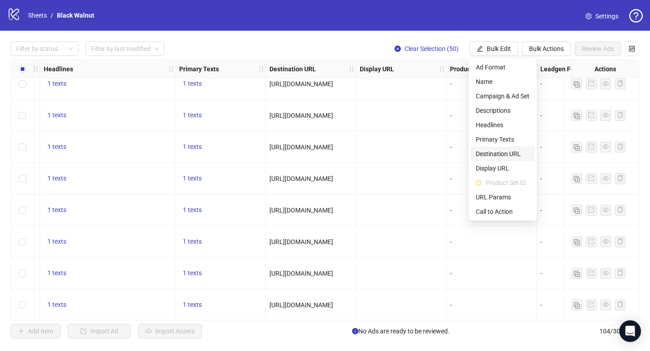
click at [496, 152] on span "Destination URL" at bounding box center [503, 154] width 54 height 10
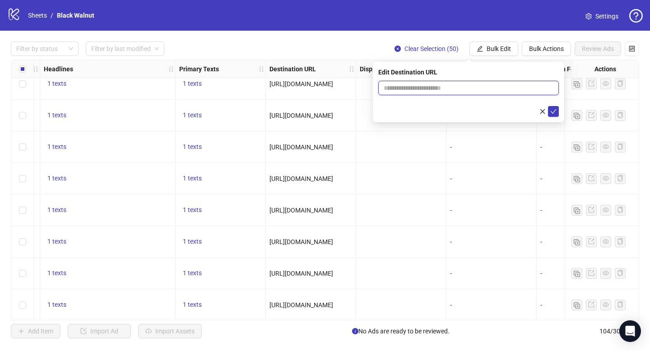
click at [465, 88] on input "text" at bounding box center [465, 88] width 163 height 10
paste input "**********"
type input "**********"
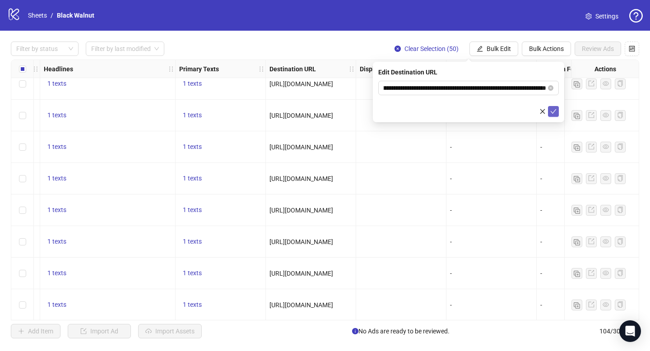
scroll to position [0, 0]
click at [553, 111] on icon "check" at bounding box center [554, 111] width 6 height 6
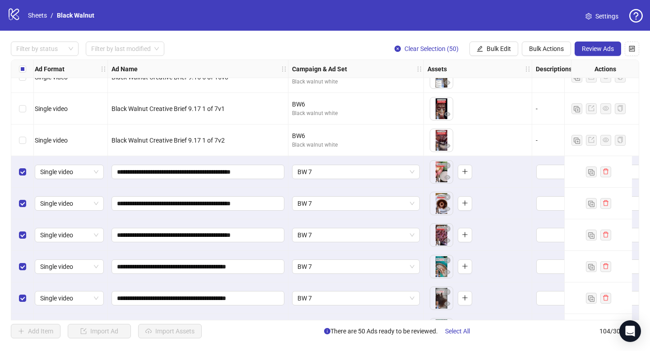
scroll to position [1503, 0]
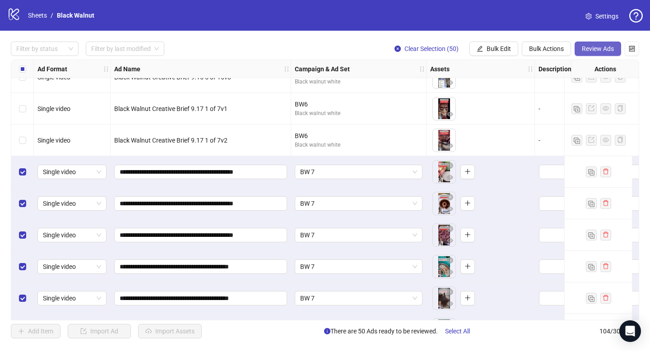
click at [593, 49] on span "Review Ads" at bounding box center [598, 48] width 32 height 7
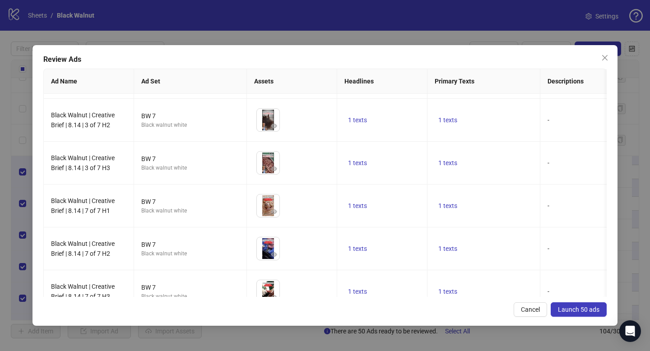
scroll to position [270, 0]
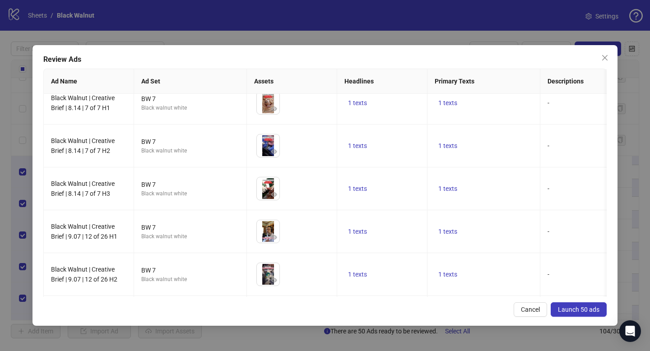
click at [577, 306] on span "Launch 50 ads" at bounding box center [579, 309] width 42 height 7
